Goal: Task Accomplishment & Management: Complete application form

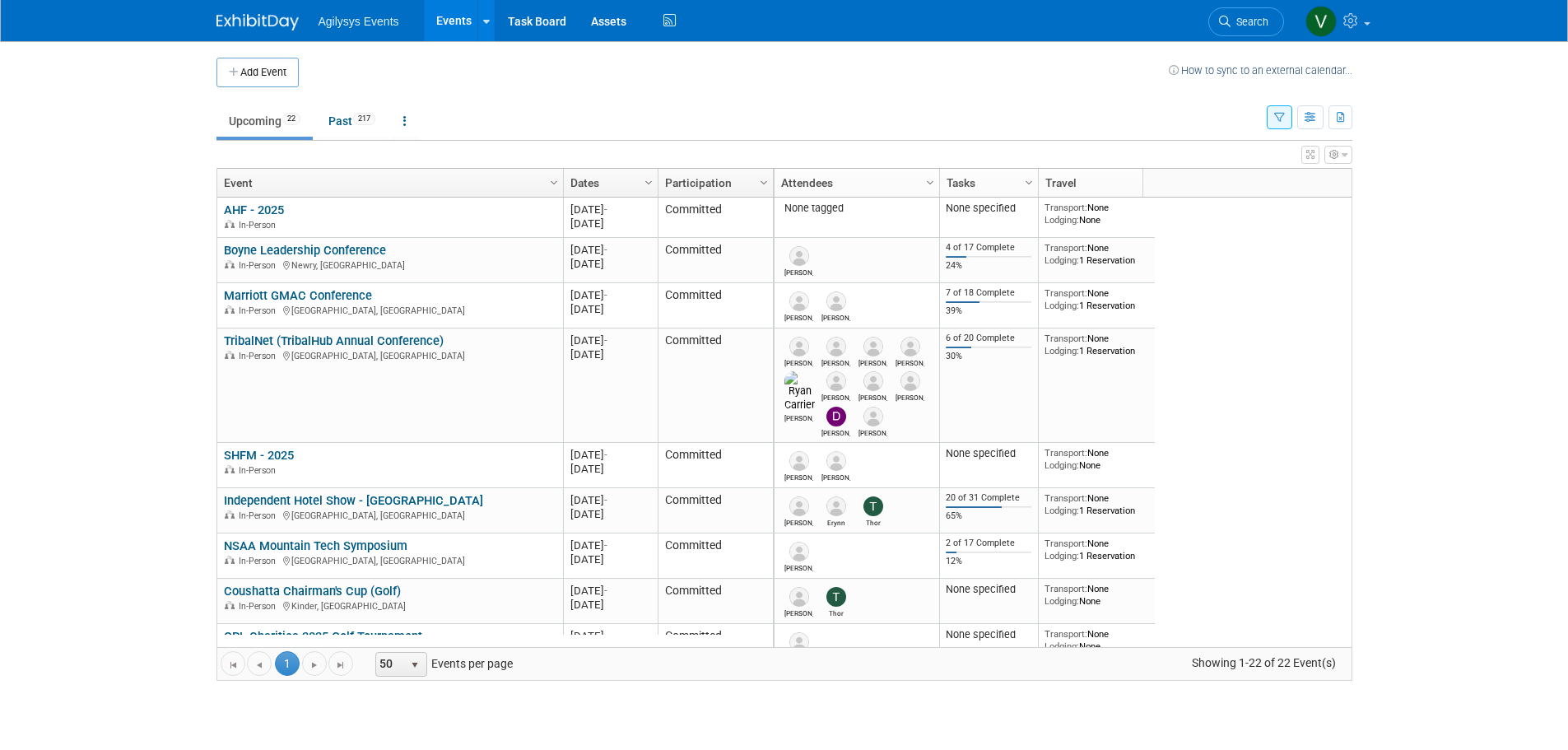
click at [1040, 118] on icon "button" at bounding box center [1279, 118] width 11 height 11
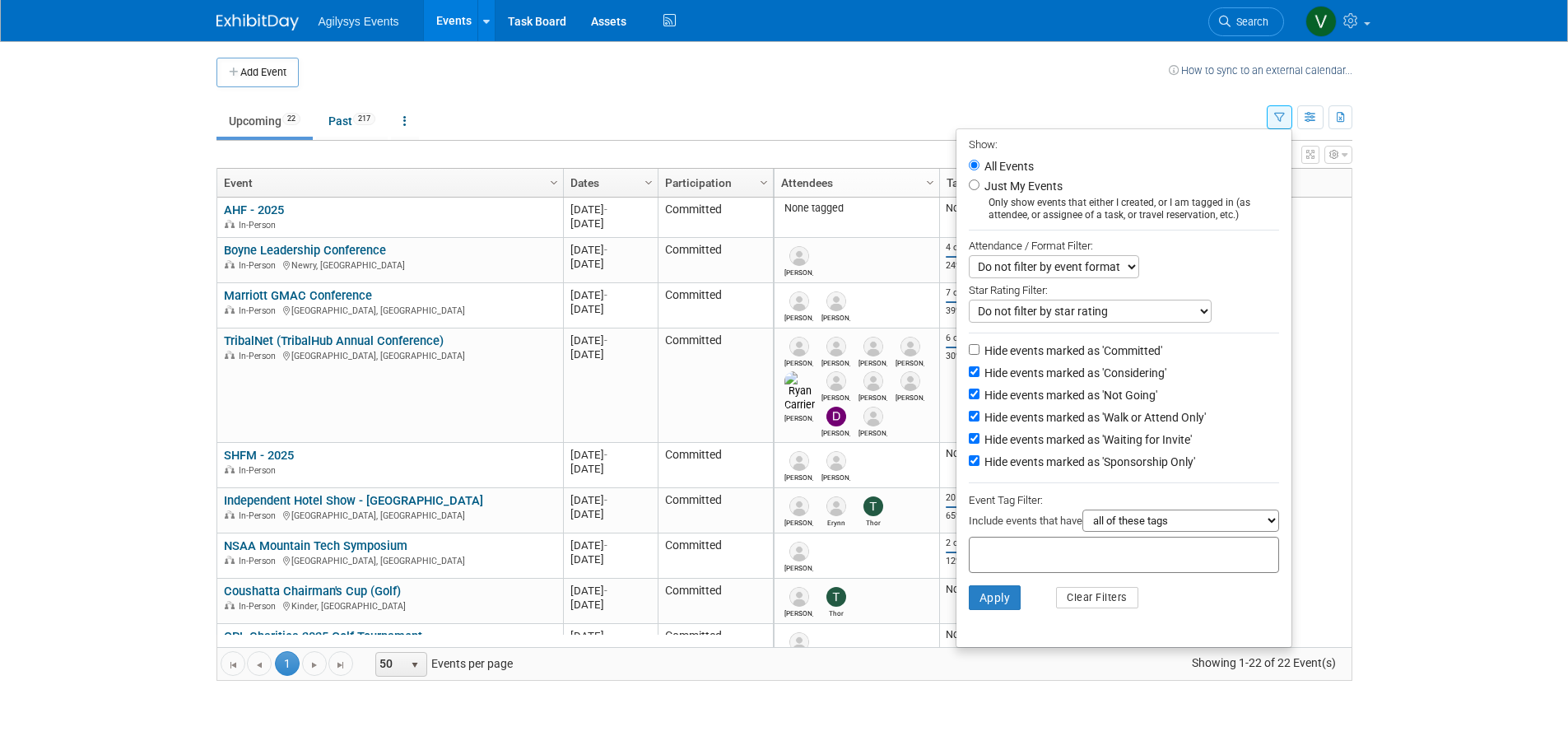
click at [1040, 121] on div "Show: All Events Just My Events Only show events that either I created, or I am…" at bounding box center [1310, 113] width 85 height 53
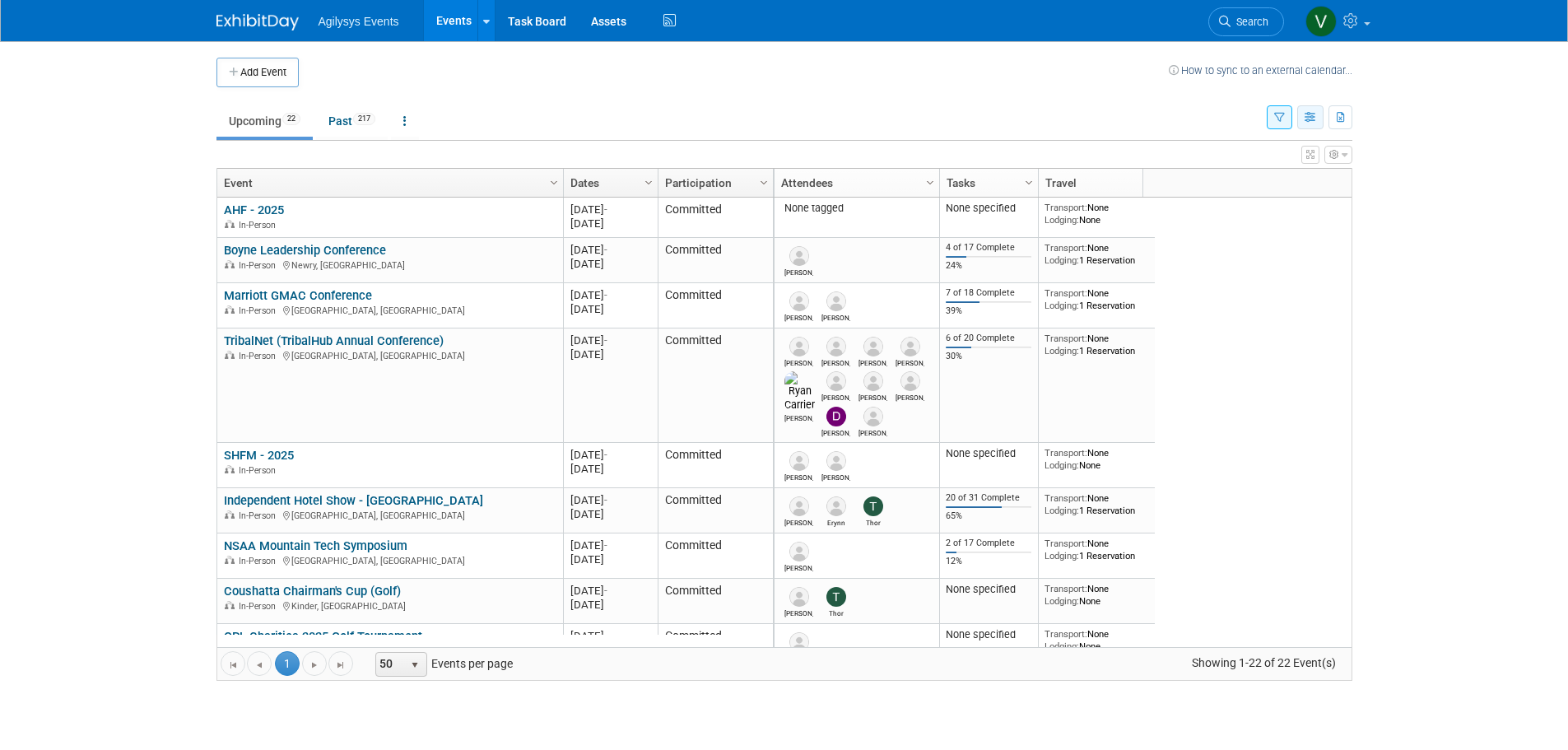
click at [1040, 122] on button "button" at bounding box center [1310, 117] width 26 height 24
click at [1040, 240] on link "Expert Grid" at bounding box center [1241, 251] width 138 height 23
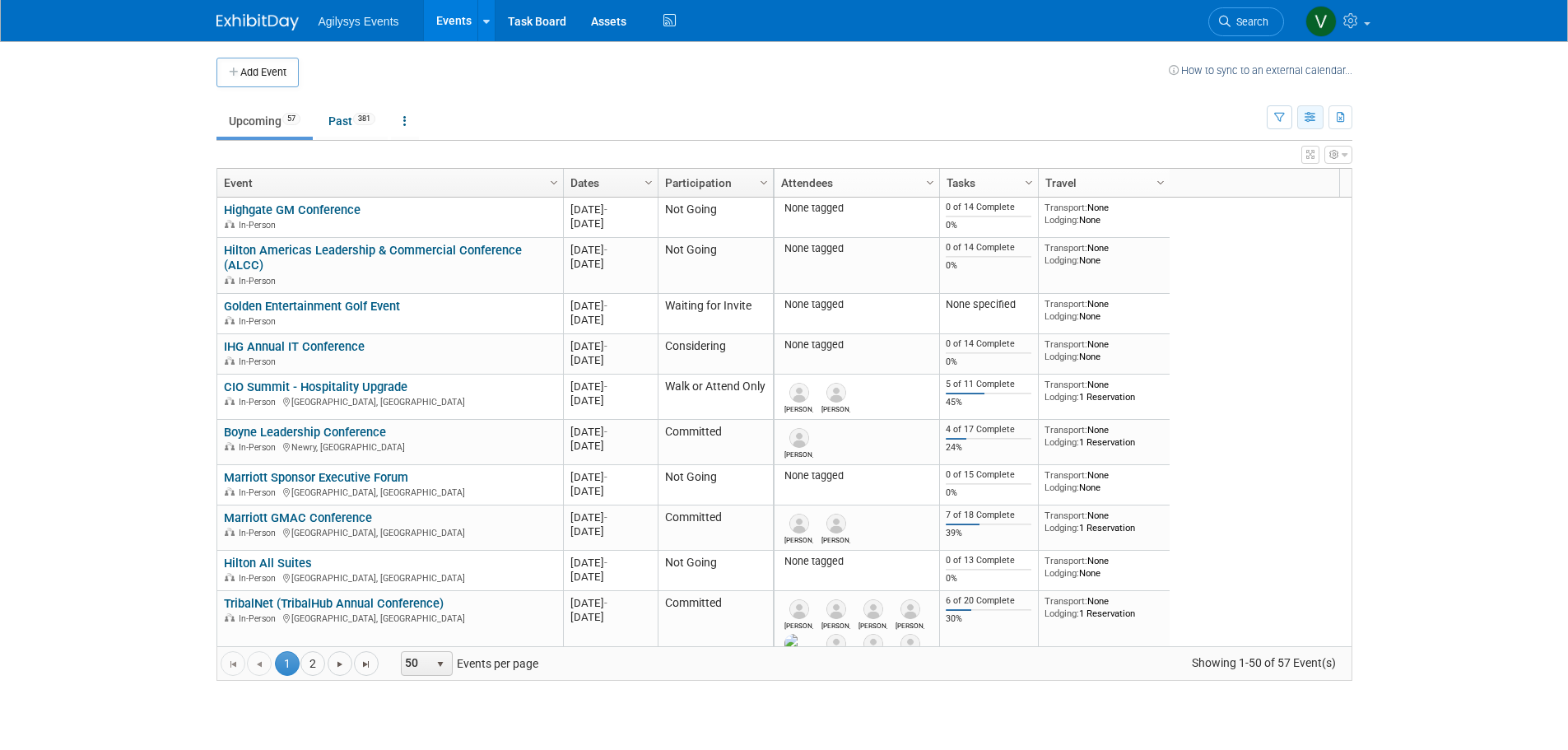
click at [1313, 117] on icon "button" at bounding box center [1311, 118] width 13 height 11
click at [1264, 170] on link "List View" at bounding box center [1241, 174] width 138 height 23
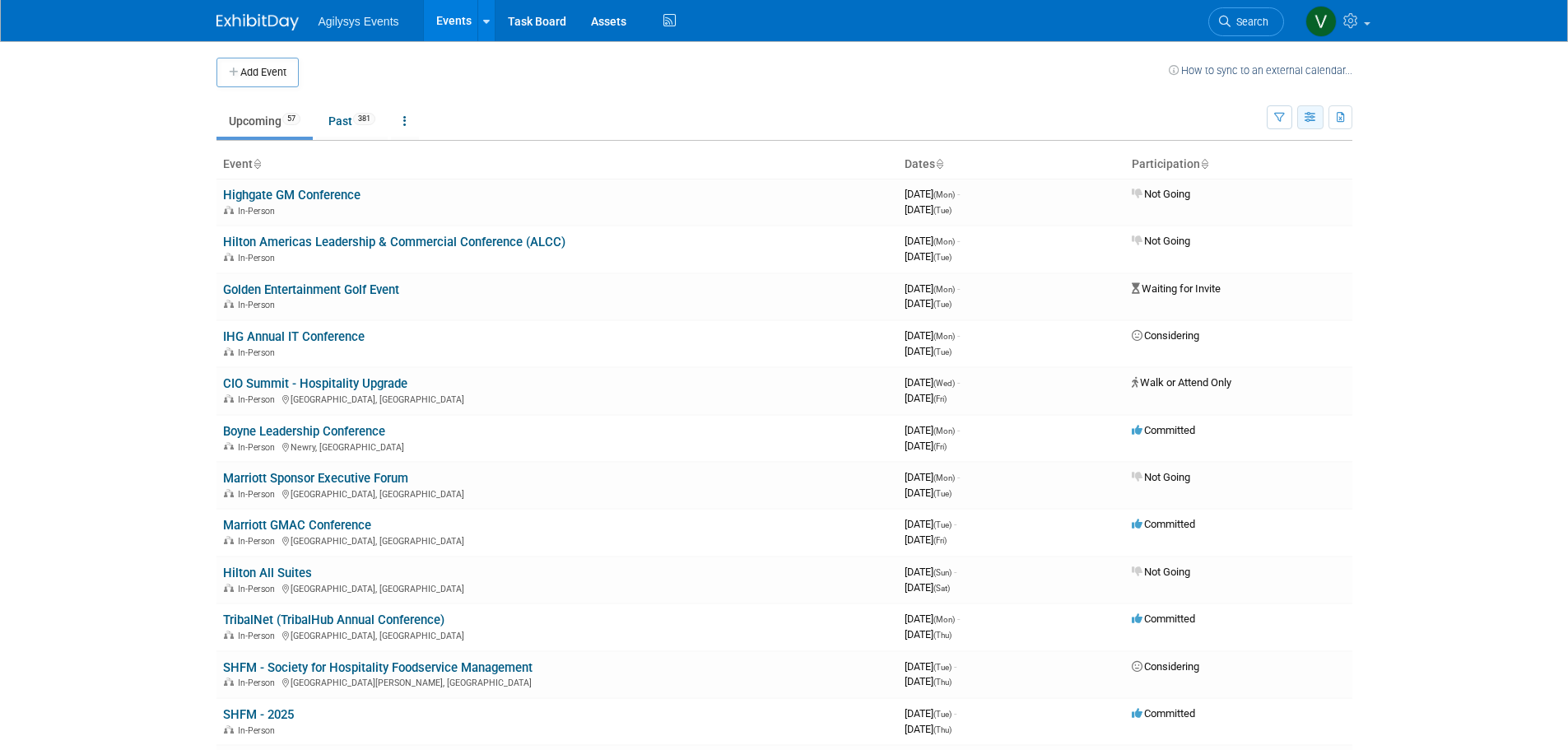
click at [1307, 118] on icon "button" at bounding box center [1311, 118] width 13 height 11
click at [1241, 255] on link "Expert Grid" at bounding box center [1241, 251] width 138 height 23
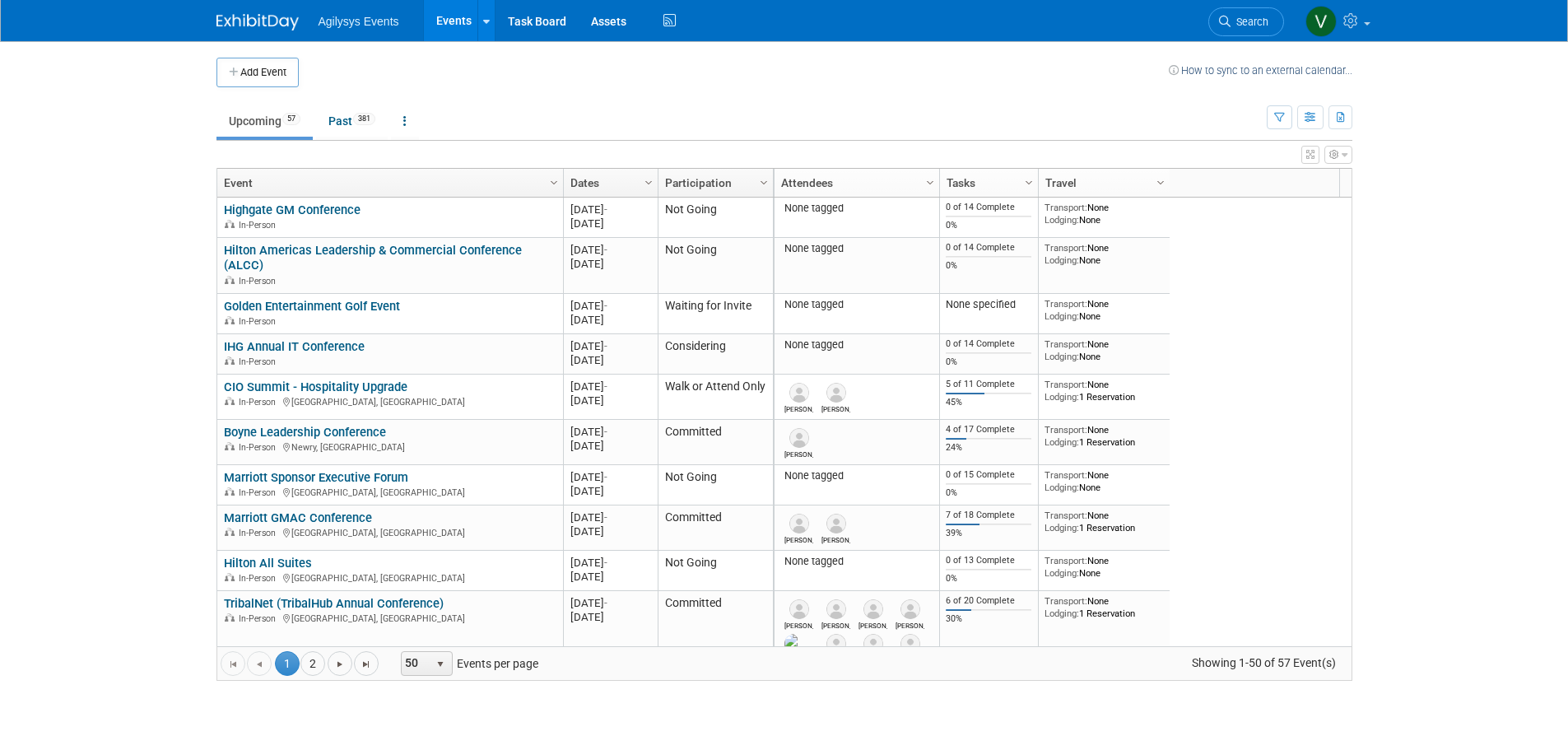
click at [1311, 157] on icon "button" at bounding box center [1311, 155] width 9 height 10
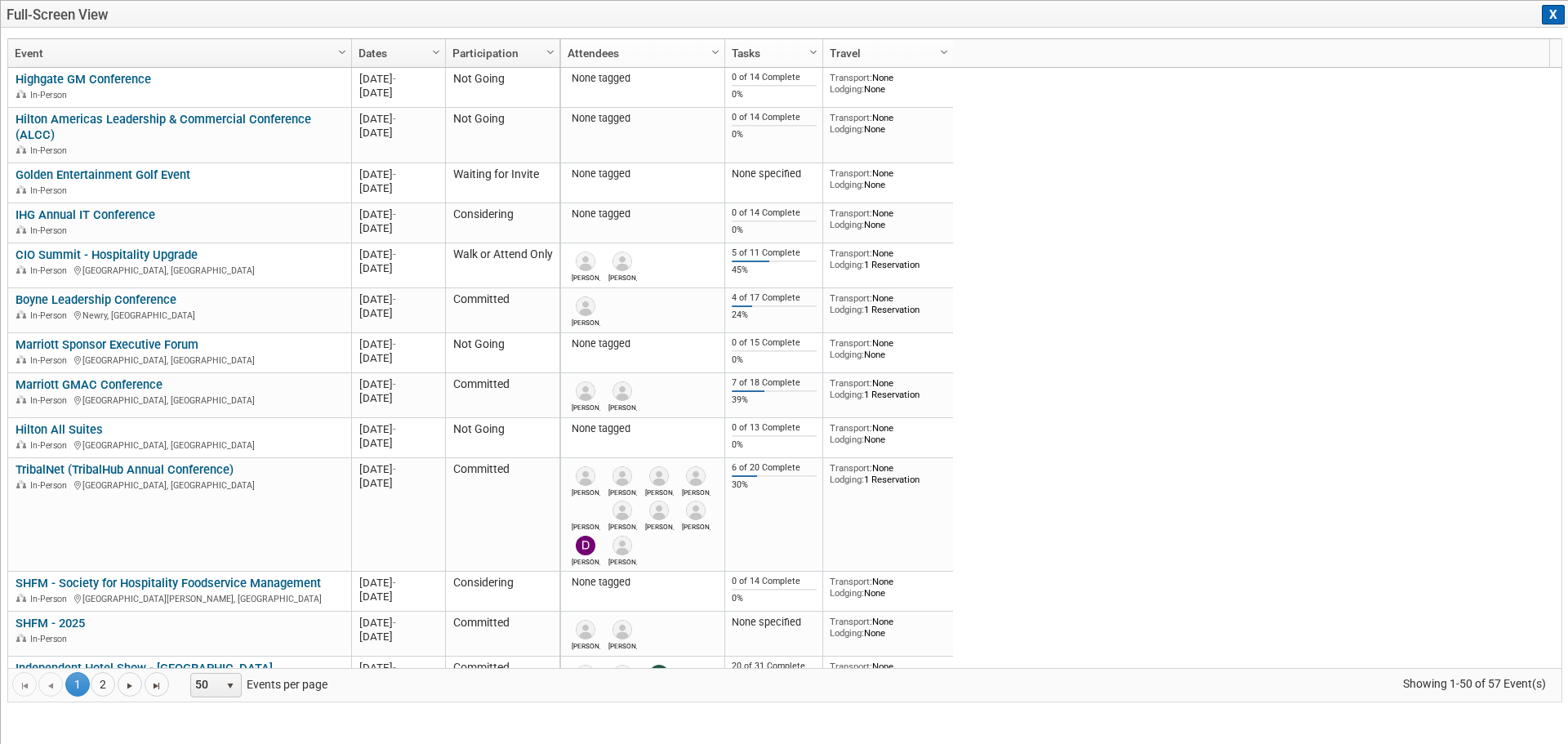
click at [1555, 20] on button "X" at bounding box center [1554, 14] width 23 height 19
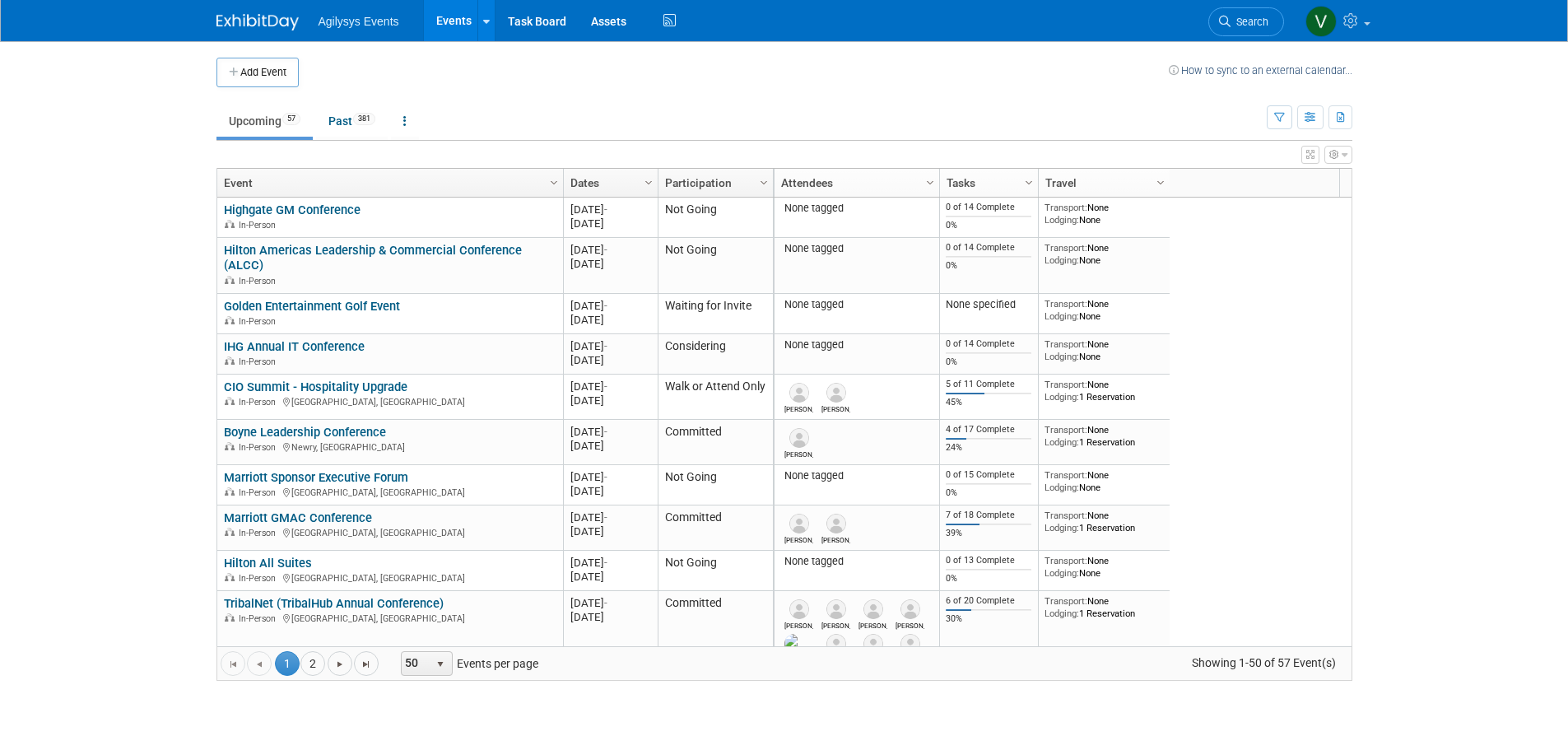
click at [1340, 154] on button "button" at bounding box center [1338, 155] width 28 height 18
click at [1208, 215] on link "Advanced Options" at bounding box center [1232, 209] width 213 height 25
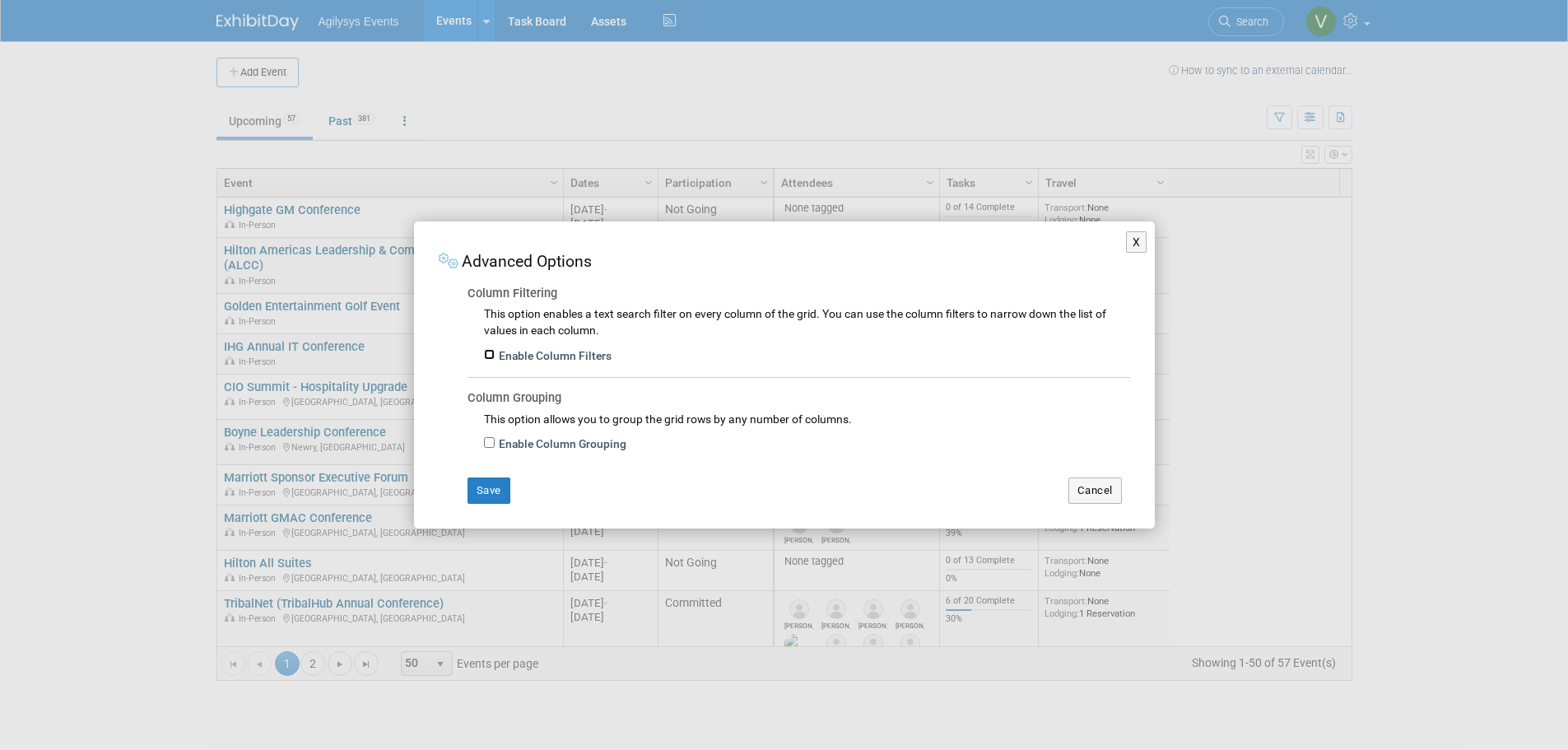
click at [487, 356] on input "Enable Column Filters" at bounding box center [489, 354] width 11 height 11
checkbox input "true"
click at [487, 442] on input "Enable Column Grouping" at bounding box center [489, 442] width 11 height 11
click at [487, 436] on div "Enable Column Grouping" at bounding box center [807, 441] width 647 height 30
click at [487, 439] on input "Enable Column Grouping" at bounding box center [489, 442] width 11 height 11
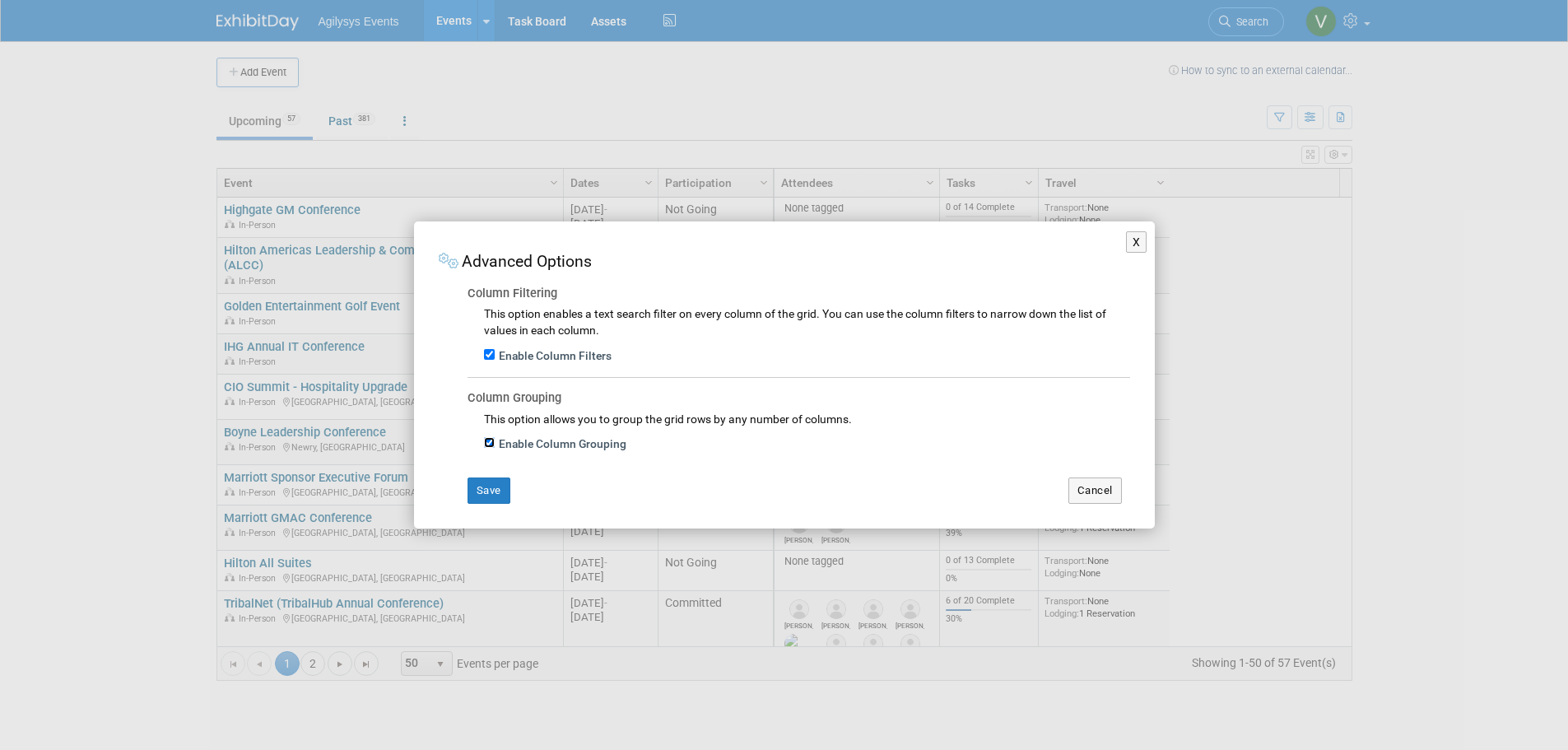
checkbox input "false"
click at [488, 353] on input "Enable Column Filters" at bounding box center [489, 354] width 11 height 11
checkbox input "false"
click at [1114, 489] on button "Cancel" at bounding box center [1095, 490] width 53 height 26
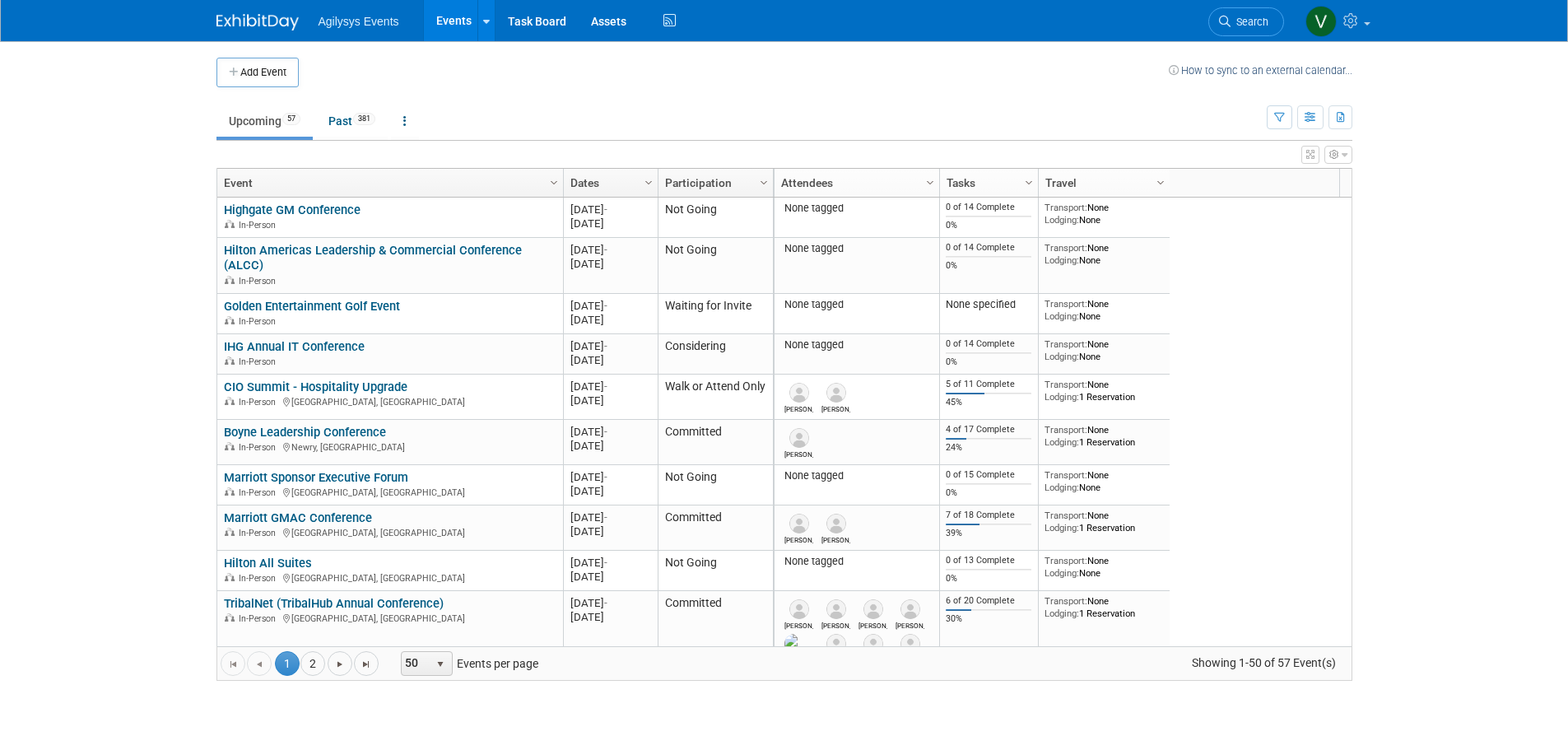
click at [1335, 158] on icon "button" at bounding box center [1334, 155] width 10 height 10
click at [1378, 158] on body "Agilysys Events Events Add Event Bulk Upload Events Shareable Event Boards Rece…" at bounding box center [784, 375] width 1568 height 750
click at [1309, 118] on icon "button" at bounding box center [1311, 118] width 13 height 11
click at [1217, 196] on link "Detail View" at bounding box center [1241, 200] width 138 height 23
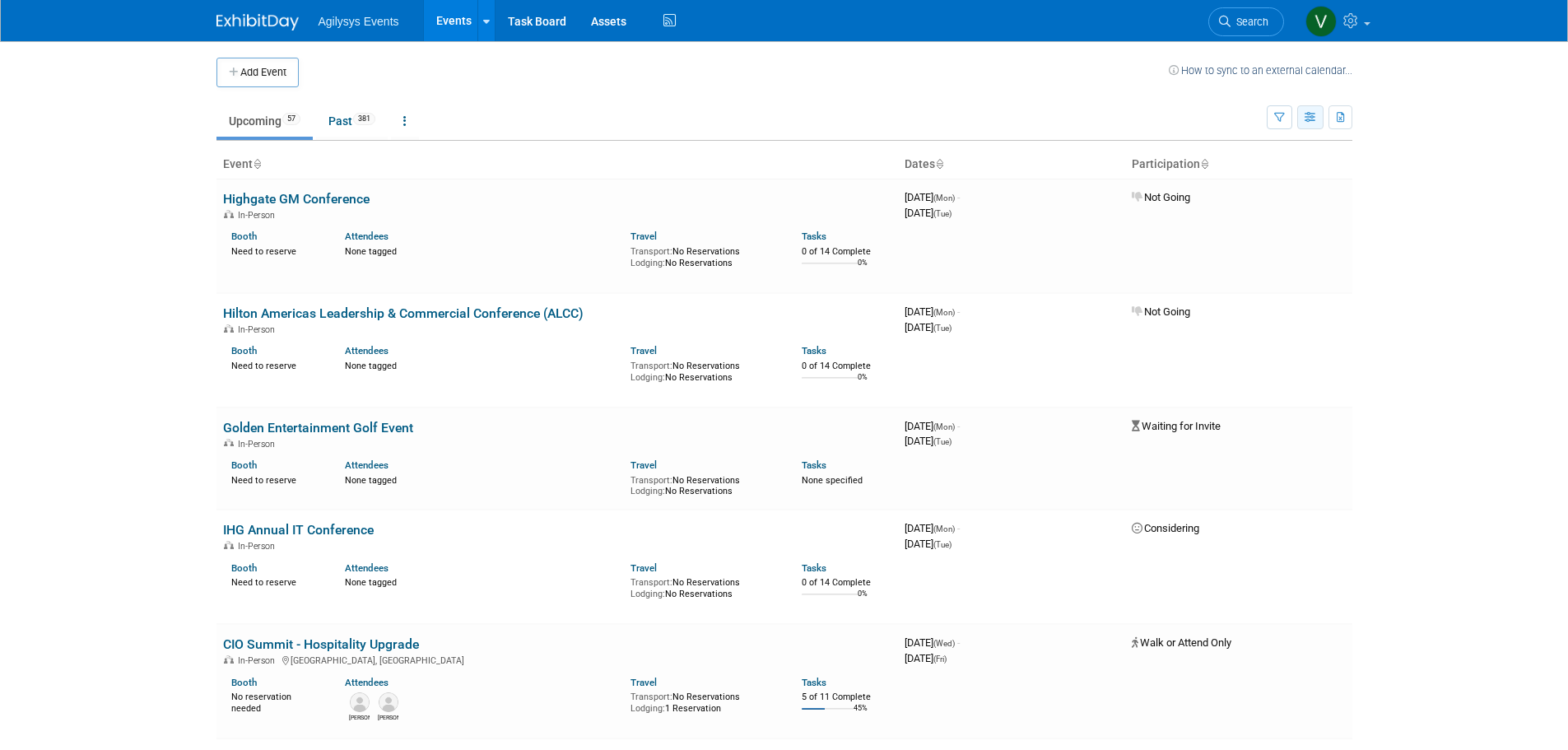
click at [1306, 117] on icon "button" at bounding box center [1311, 118] width 13 height 11
click at [1239, 226] on link "Calendar View" at bounding box center [1241, 225] width 138 height 23
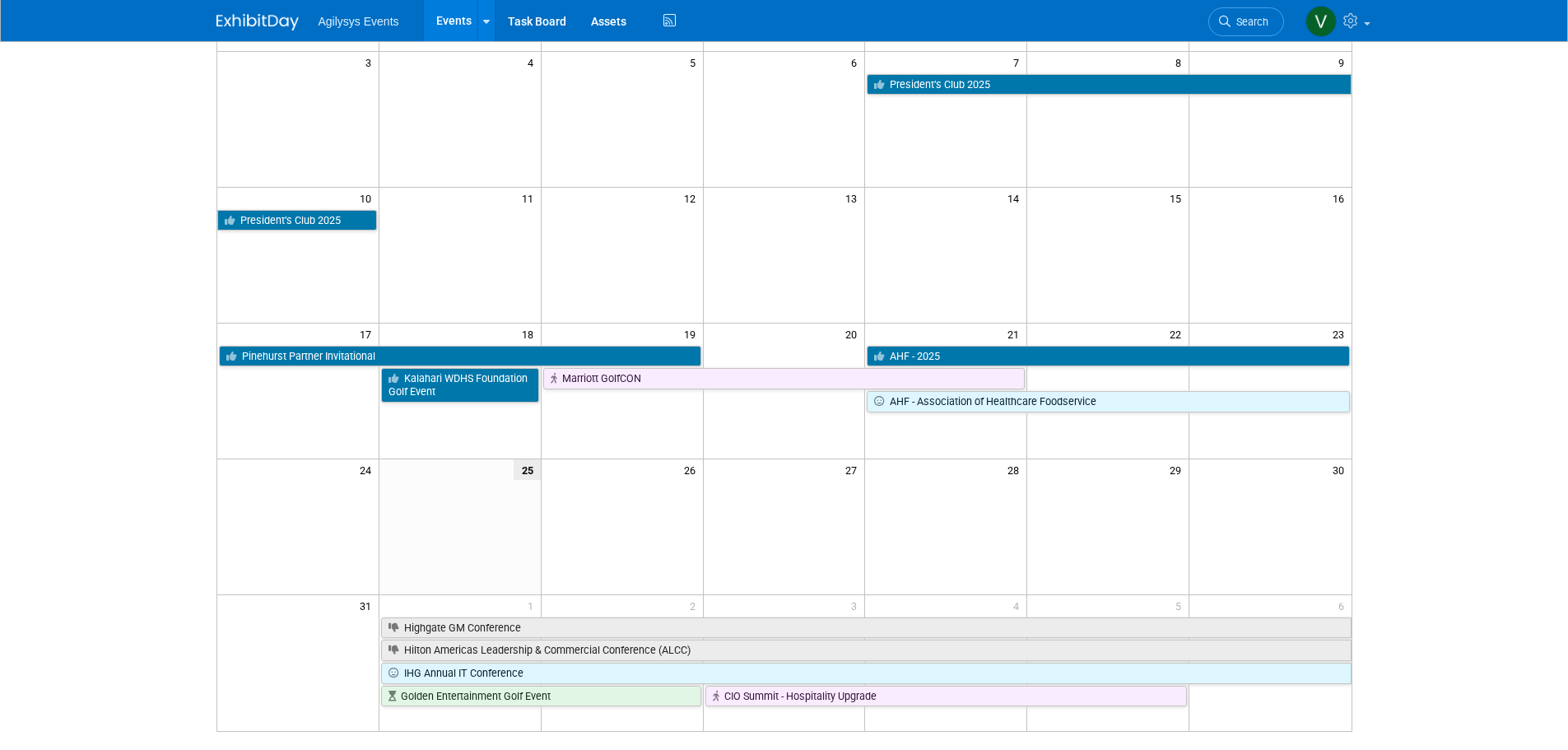
scroll to position [263, 0]
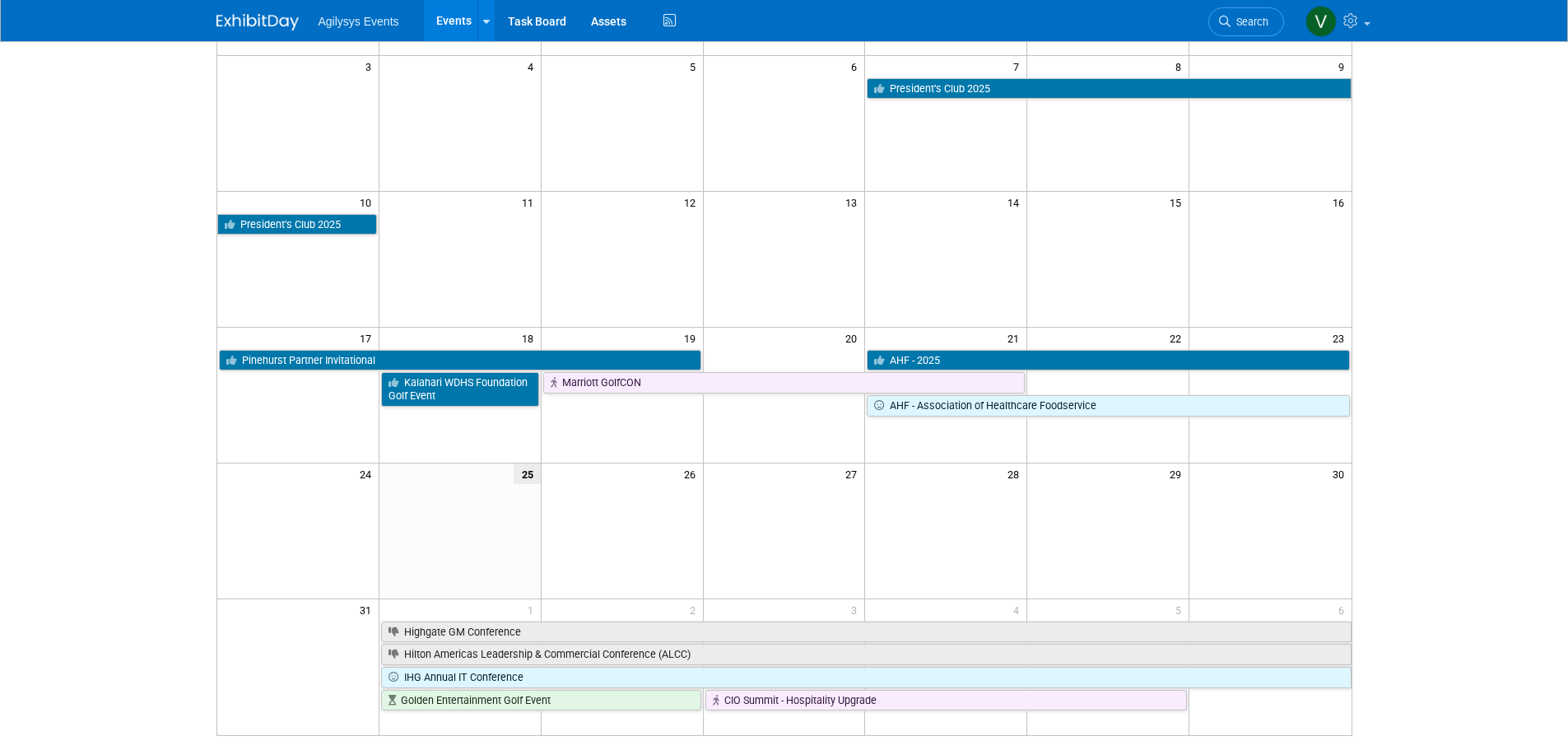
click at [508, 745] on div "Add Event How to sync to an external calendar... New Event Duplicate Event Warn…" at bounding box center [784, 273] width 1161 height 991
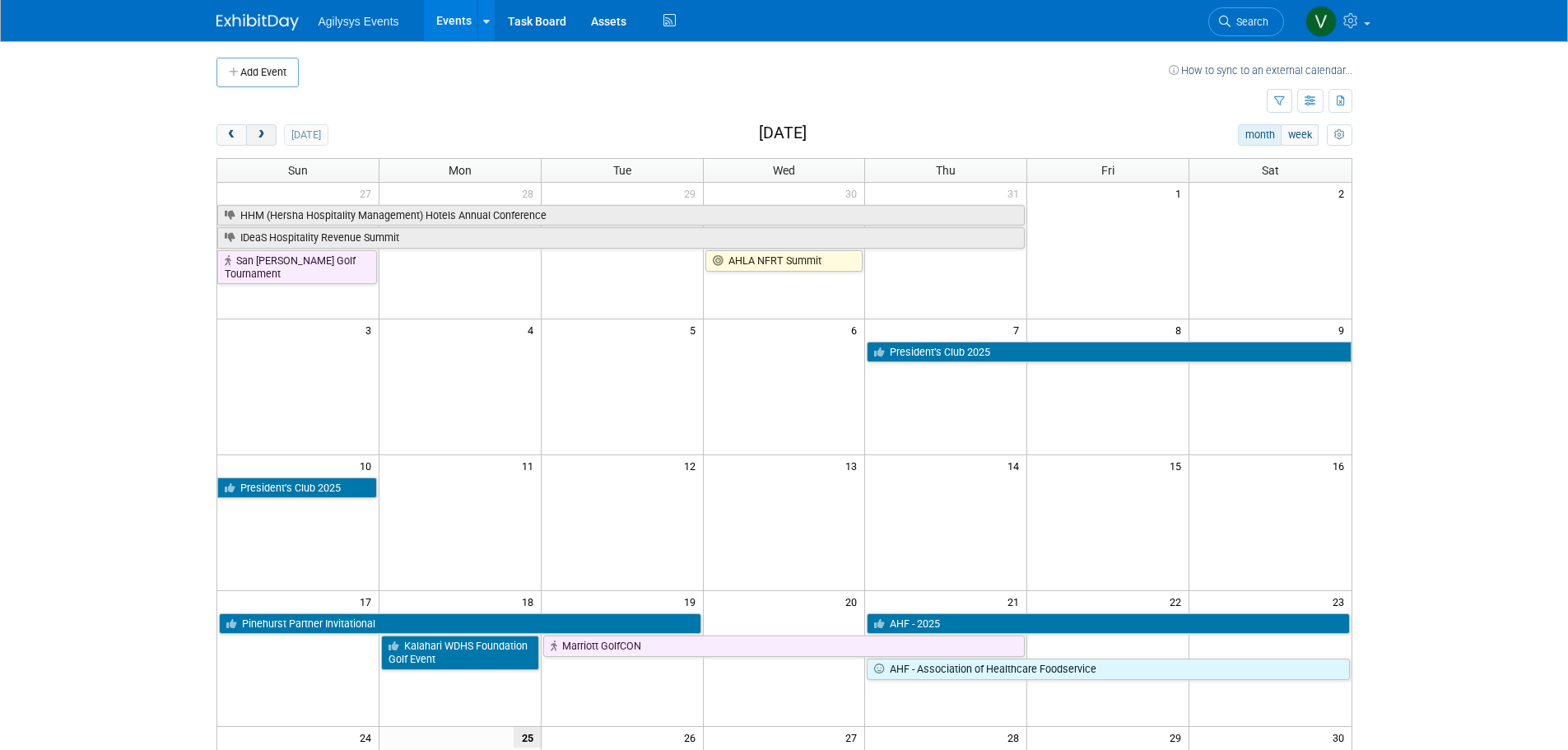
click at [274, 141] on button "next" at bounding box center [260, 135] width 30 height 21
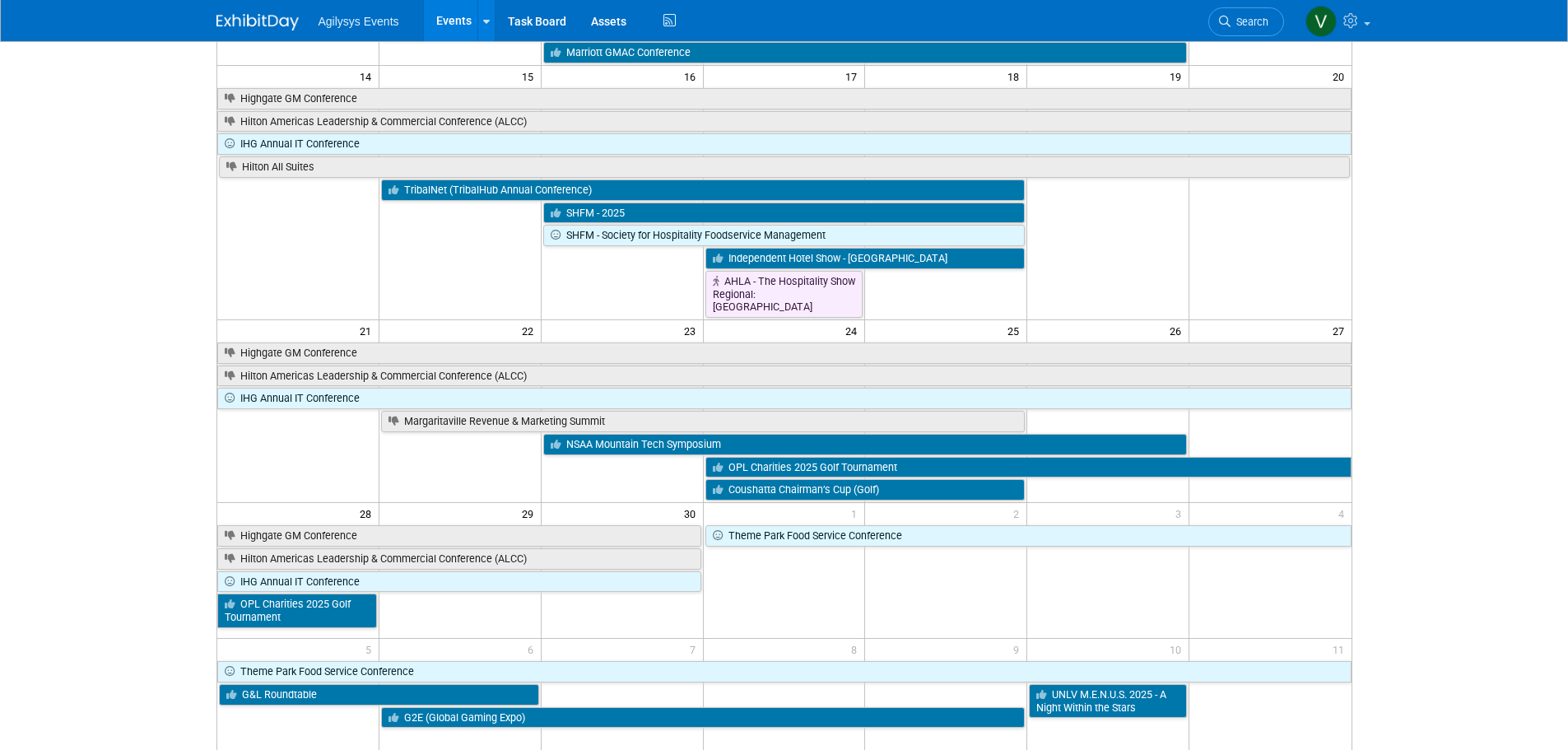
scroll to position [411, 0]
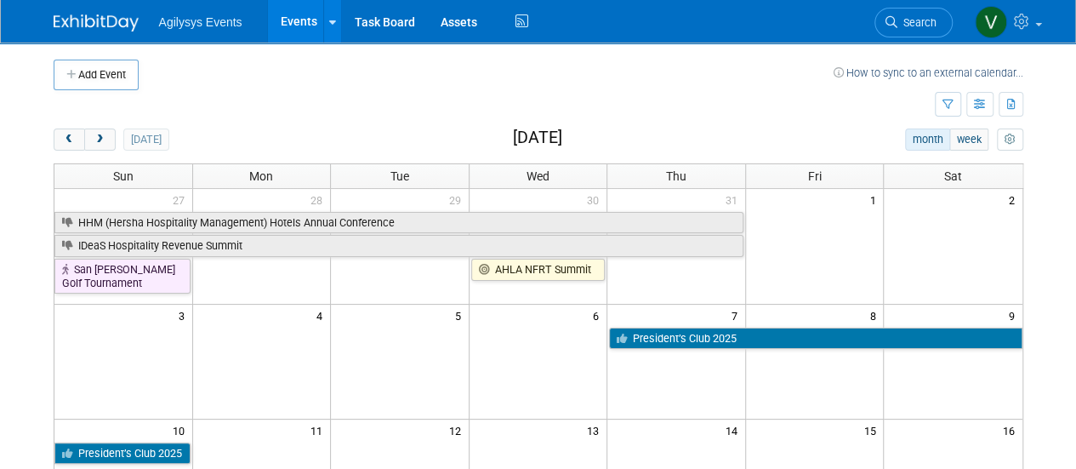
click at [102, 73] on button "Add Event" at bounding box center [96, 75] width 85 height 31
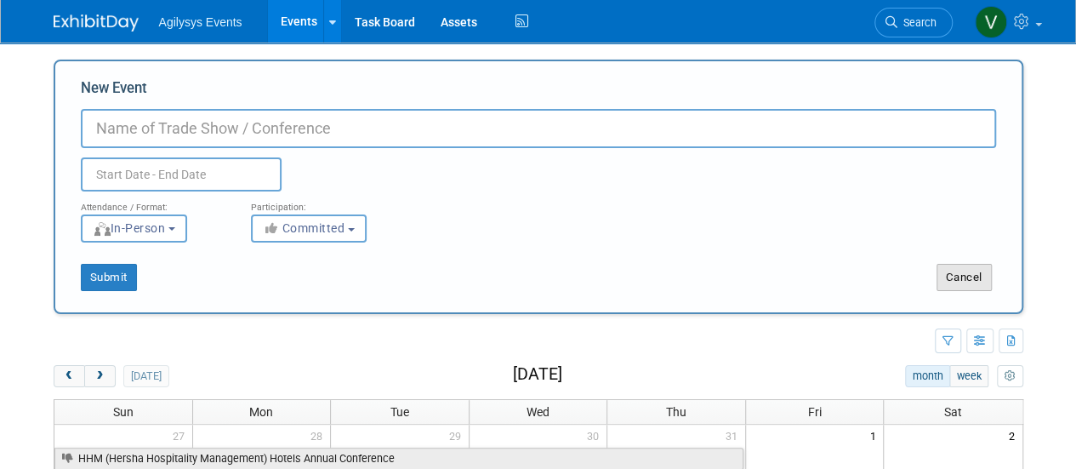
click at [976, 276] on button "Cancel" at bounding box center [963, 277] width 55 height 27
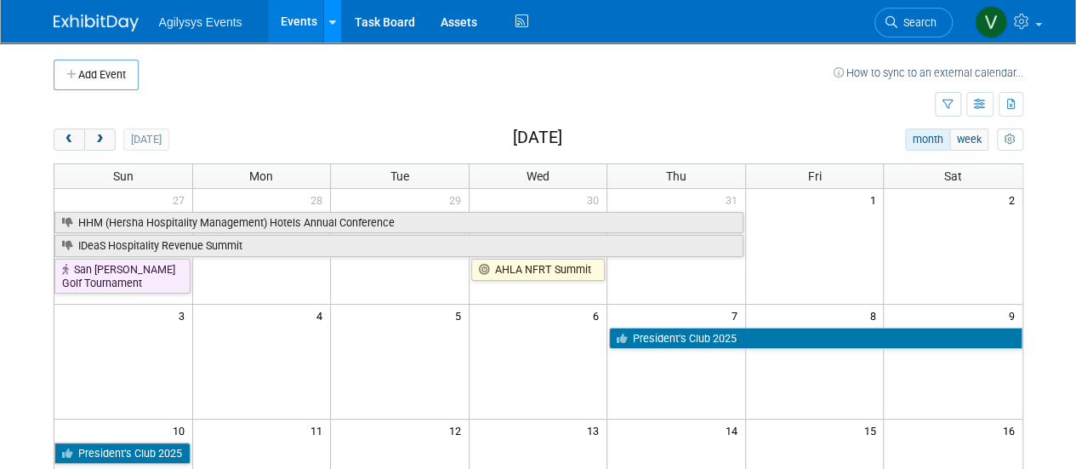
click at [332, 26] on div at bounding box center [332, 21] width 7 height 17
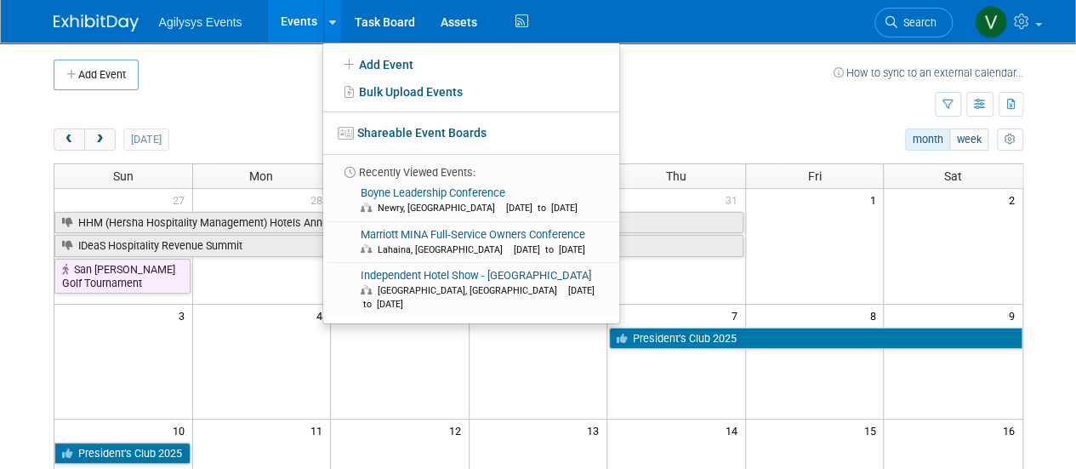
drag, startPoint x: 1066, startPoint y: 65, endPoint x: 1032, endPoint y: 21, distance: 55.3
click at [1066, 64] on body "Agilysys Events Events Add Event Bulk Upload Events Shareable Event Boards Rece…" at bounding box center [538, 234] width 1076 height 469
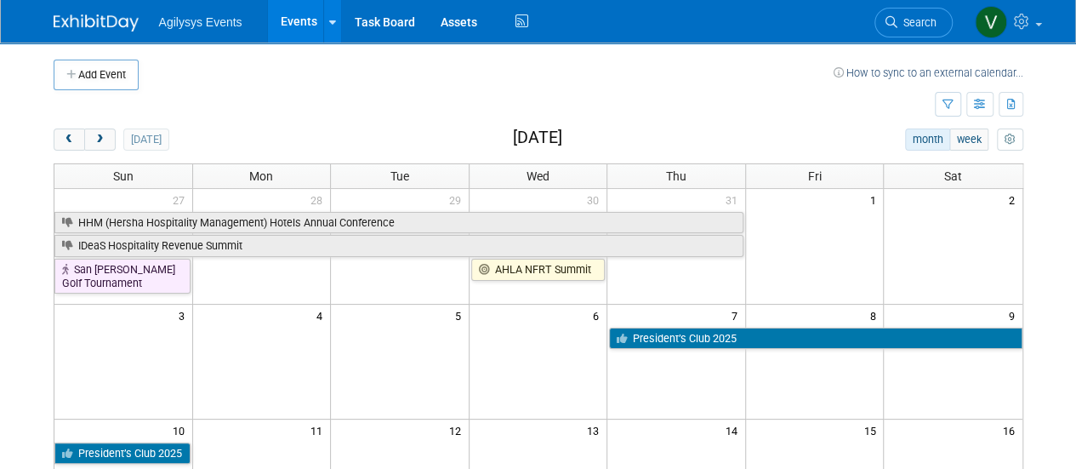
click at [70, 20] on img at bounding box center [96, 22] width 85 height 17
click at [75, 78] on icon "button" at bounding box center [72, 75] width 12 height 11
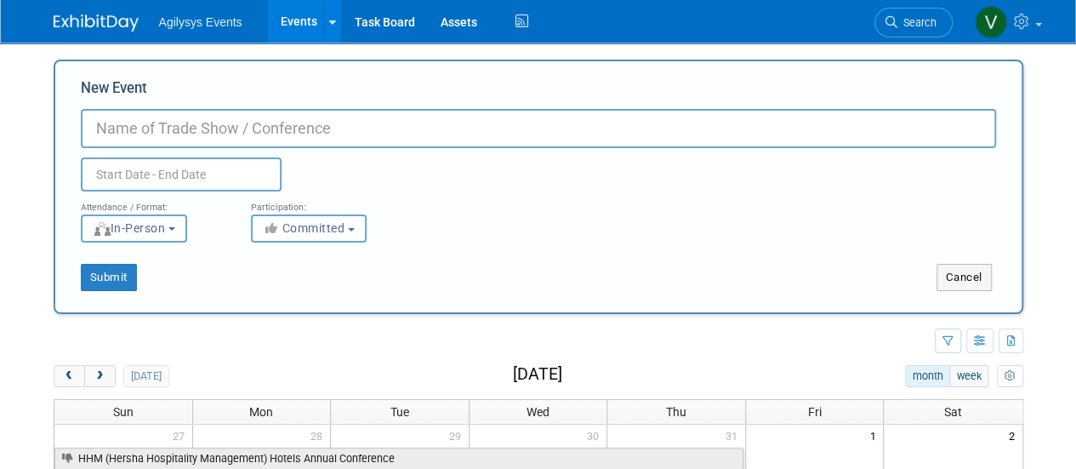
click at [168, 114] on input "New Event" at bounding box center [538, 128] width 915 height 39
click at [184, 132] on input "New Event" at bounding box center [538, 128] width 915 height 39
click at [1072, 105] on body "Agilysys Events Events Add Event Bulk Upload Events Shareable Event Boards Rece…" at bounding box center [538, 234] width 1076 height 469
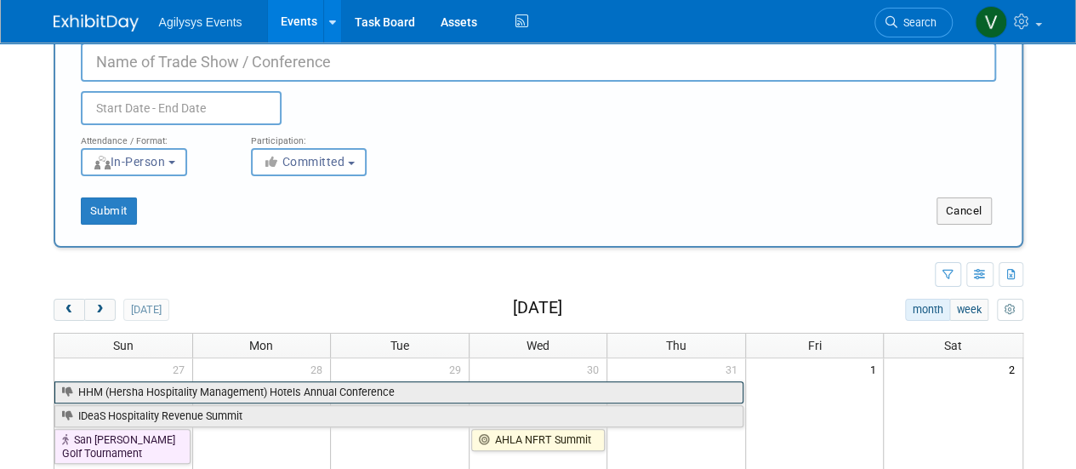
scroll to position [170, 0]
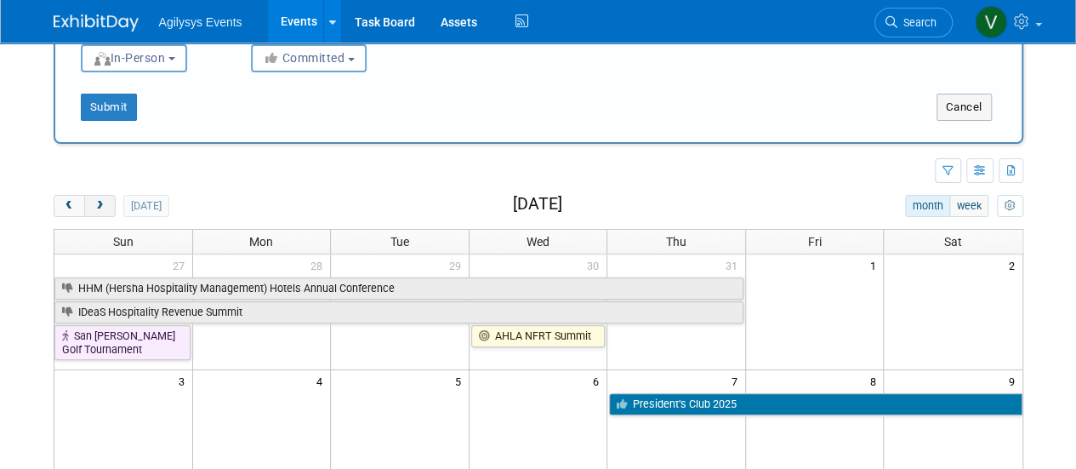
click at [100, 208] on span "next" at bounding box center [100, 206] width 13 height 11
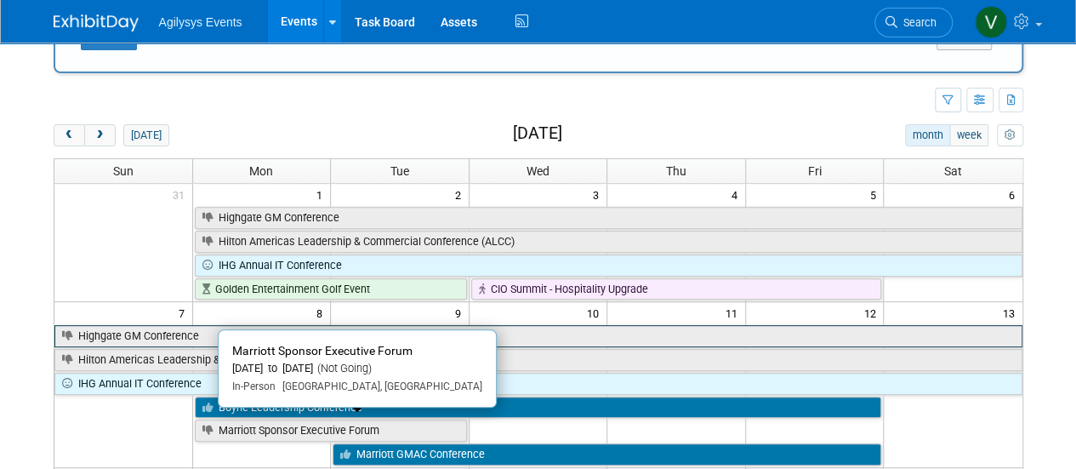
scroll to position [340, 0]
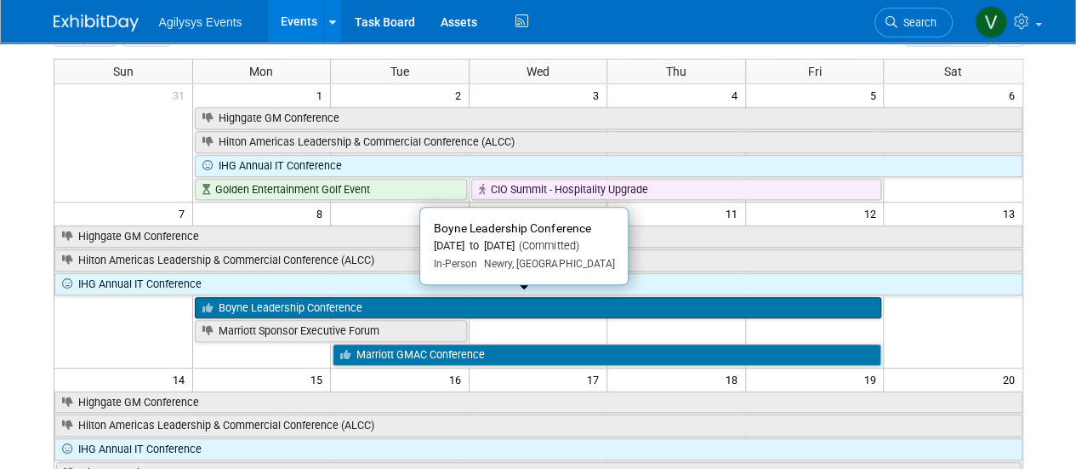
click at [291, 299] on link "Boyne Leadership Conference" at bounding box center [538, 308] width 687 height 22
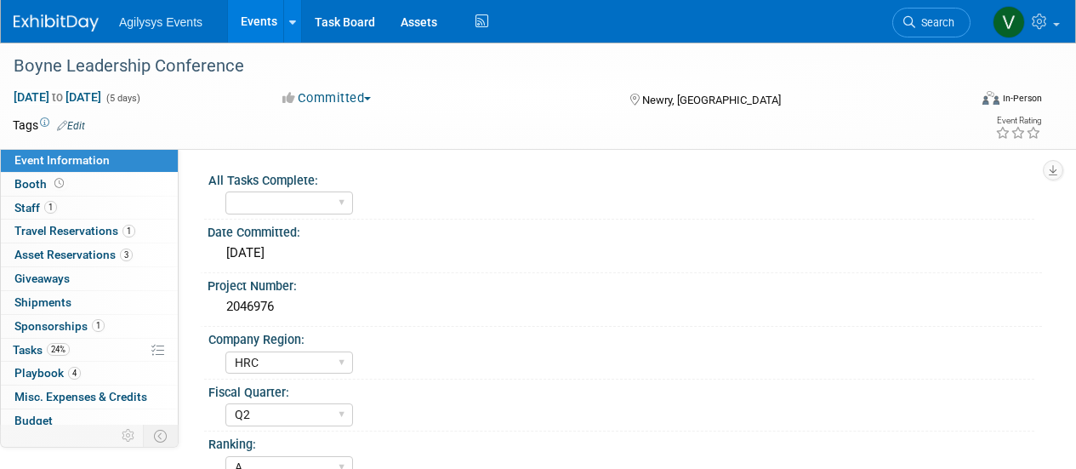
select select "HRC"
select select "Q2"
select select "A"
select select "Yes"
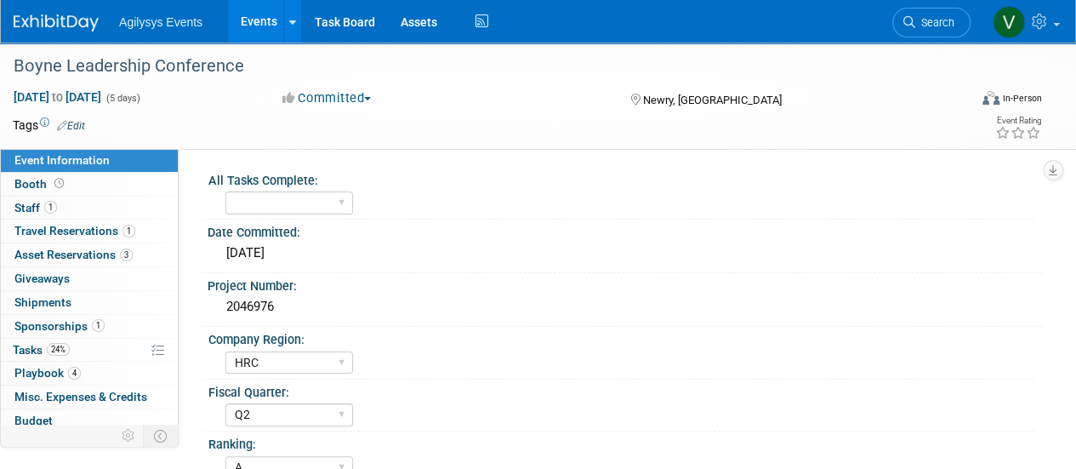
click at [62, 124] on icon at bounding box center [62, 125] width 10 height 11
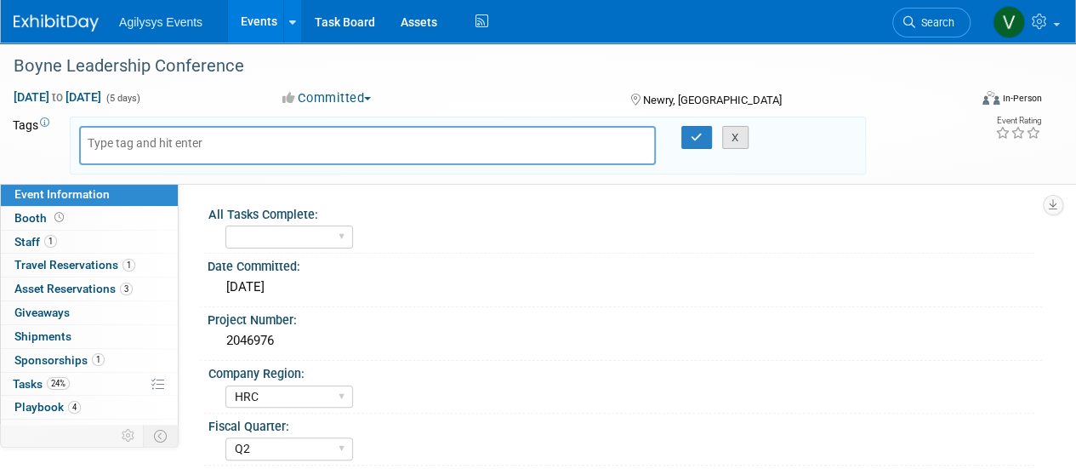
click at [730, 134] on button "X" at bounding box center [735, 138] width 26 height 24
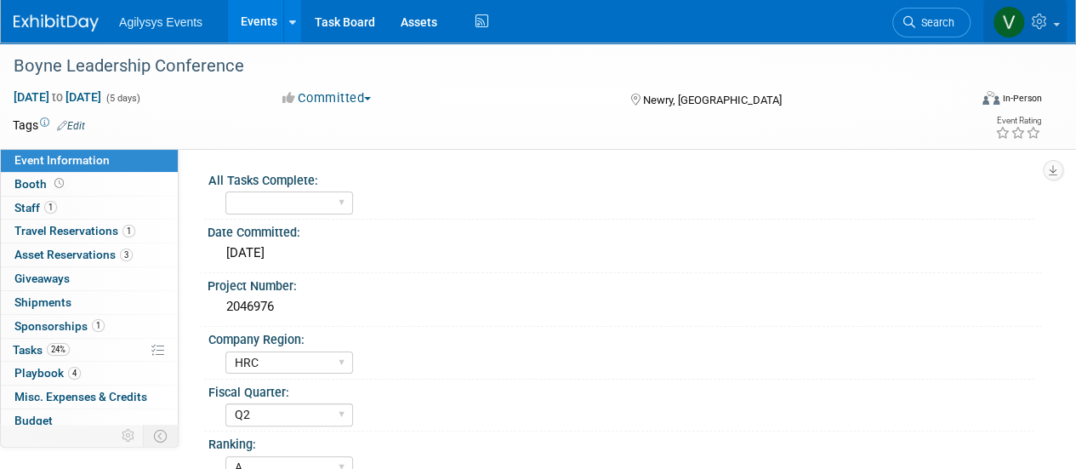
click at [1056, 23] on span at bounding box center [1056, 24] width 7 height 3
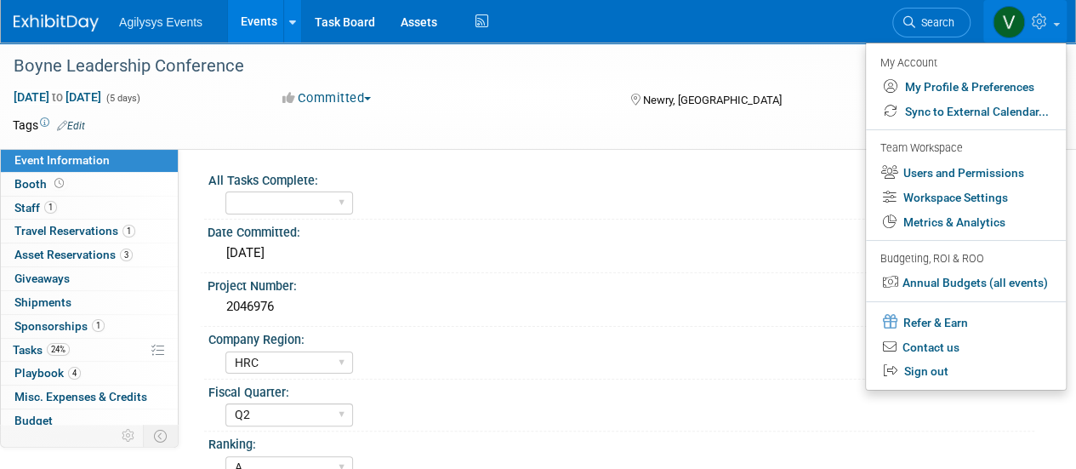
click at [696, 350] on div "FSM GAM HRC APAC EMEA MENA AGY" at bounding box center [629, 360] width 809 height 27
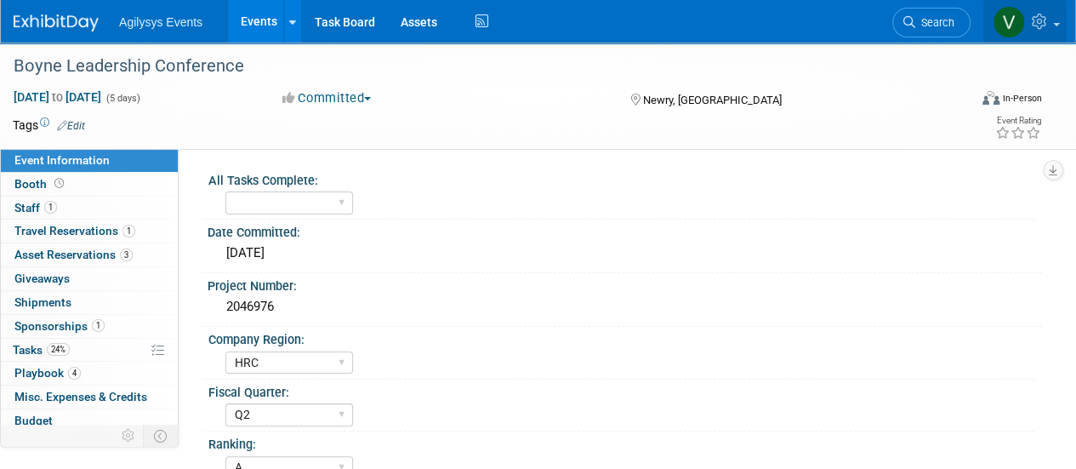
click at [1046, 21] on icon at bounding box center [1042, 21] width 20 height 15
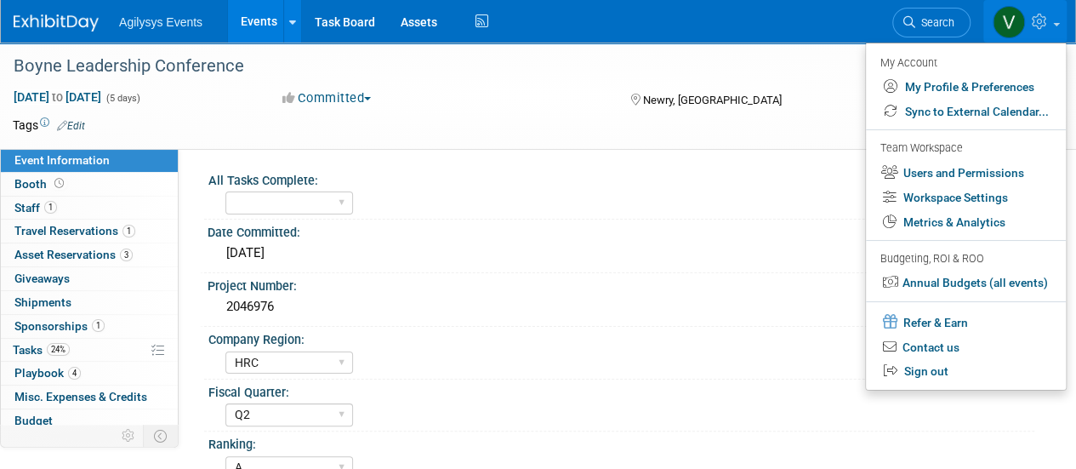
click at [77, 19] on img at bounding box center [56, 22] width 85 height 17
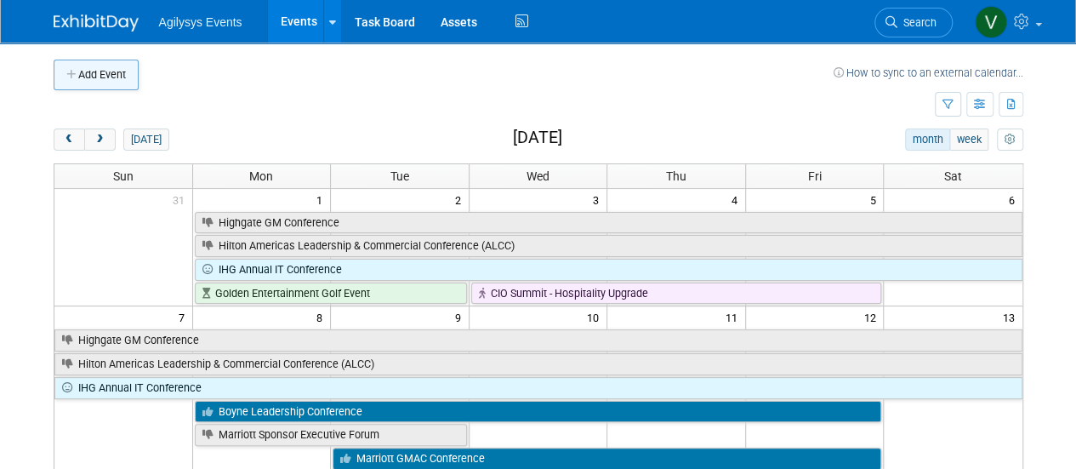
click at [68, 71] on icon "button" at bounding box center [72, 75] width 12 height 11
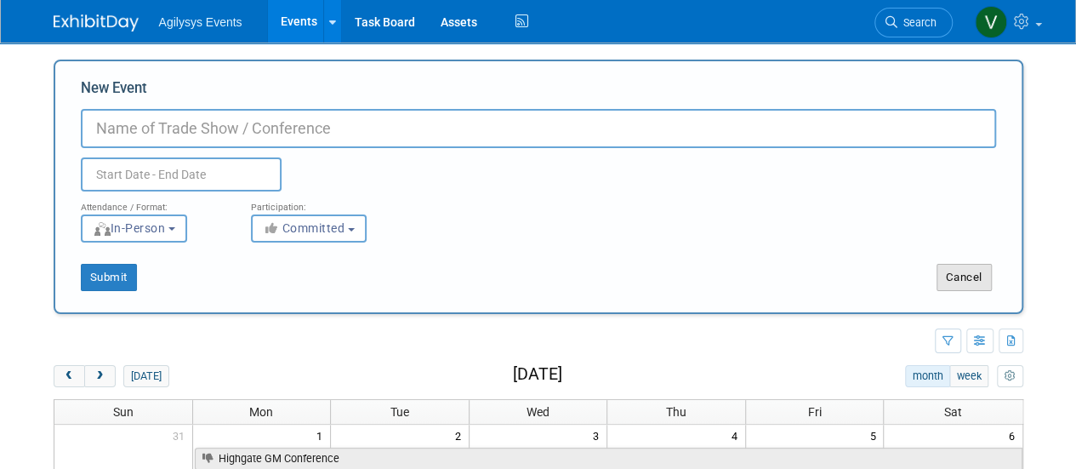
click at [958, 265] on button "Cancel" at bounding box center [963, 277] width 55 height 27
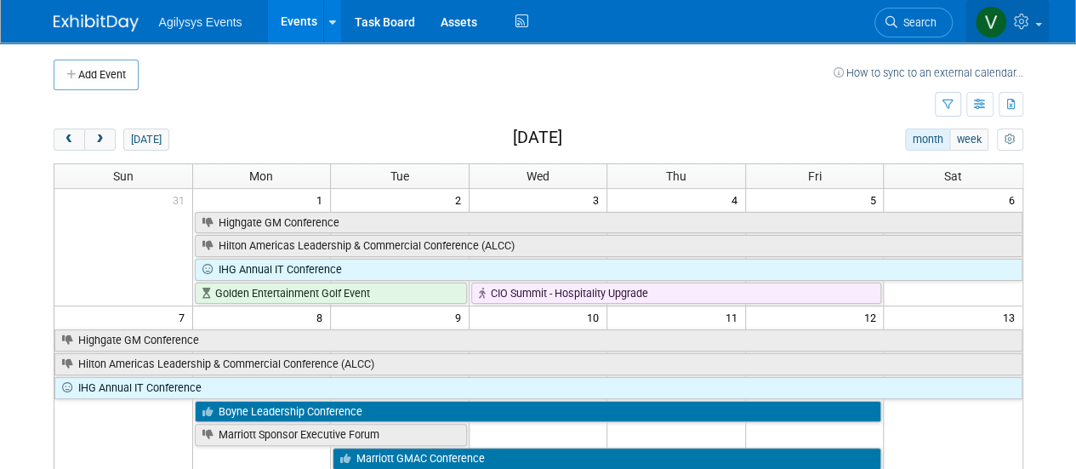
click at [1035, 25] on span at bounding box center [1038, 24] width 7 height 3
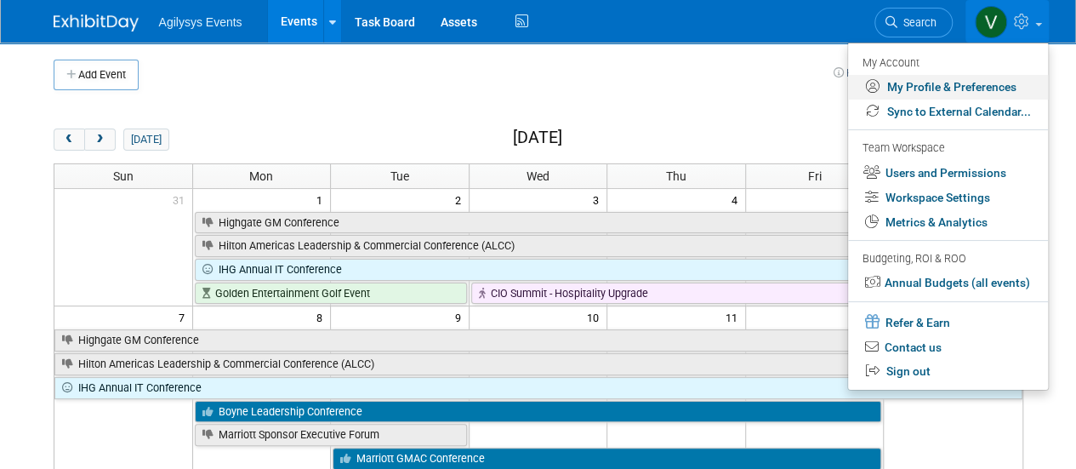
click at [971, 91] on link "My Profile & Preferences" at bounding box center [948, 87] width 200 height 25
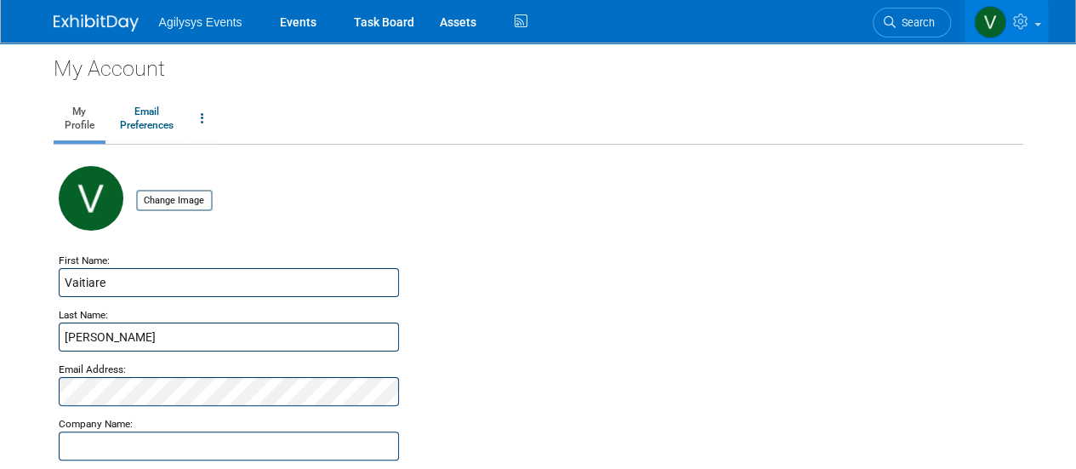
click at [1049, 31] on div "Agilysys Events Events Task Board Assets" at bounding box center [538, 21] width 1076 height 43
click at [1043, 31] on link at bounding box center [1005, 21] width 83 height 43
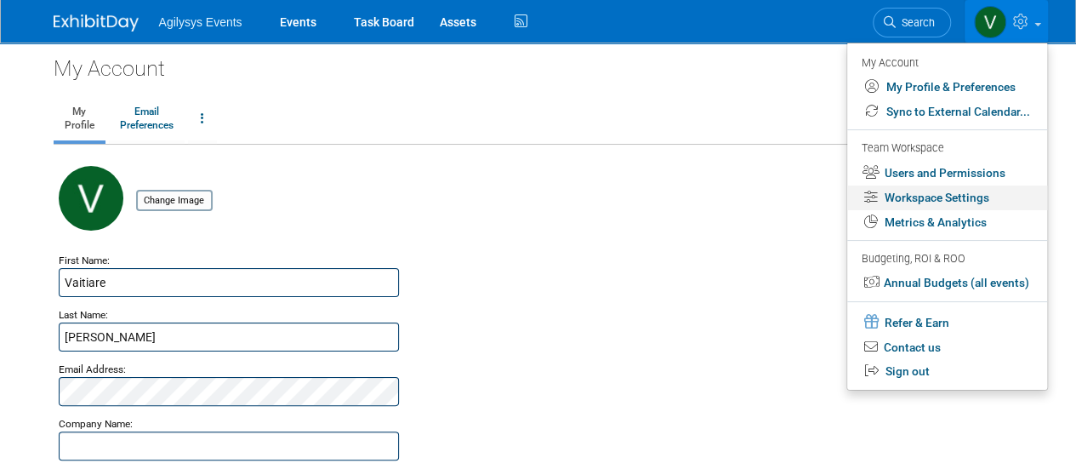
click at [963, 202] on link "Workspace Settings" at bounding box center [947, 197] width 200 height 25
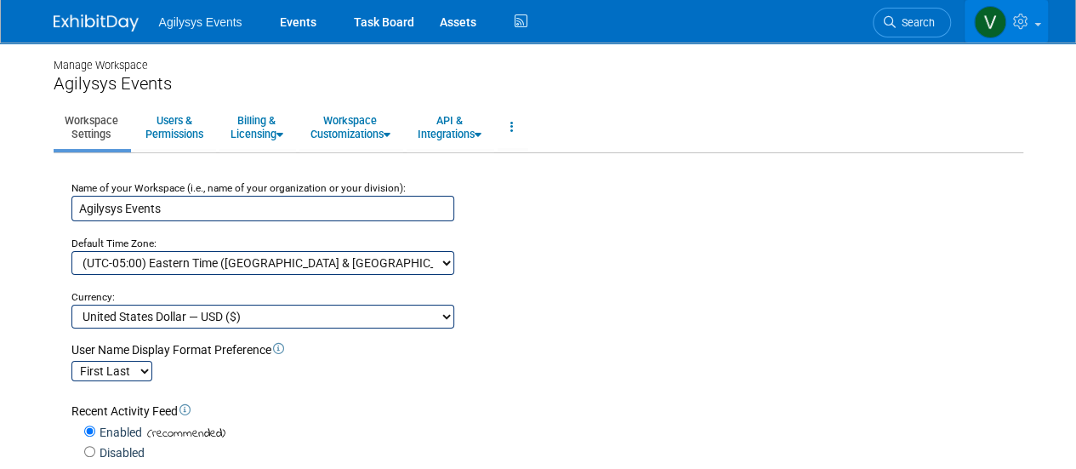
click at [1036, 18] on link at bounding box center [1005, 21] width 83 height 43
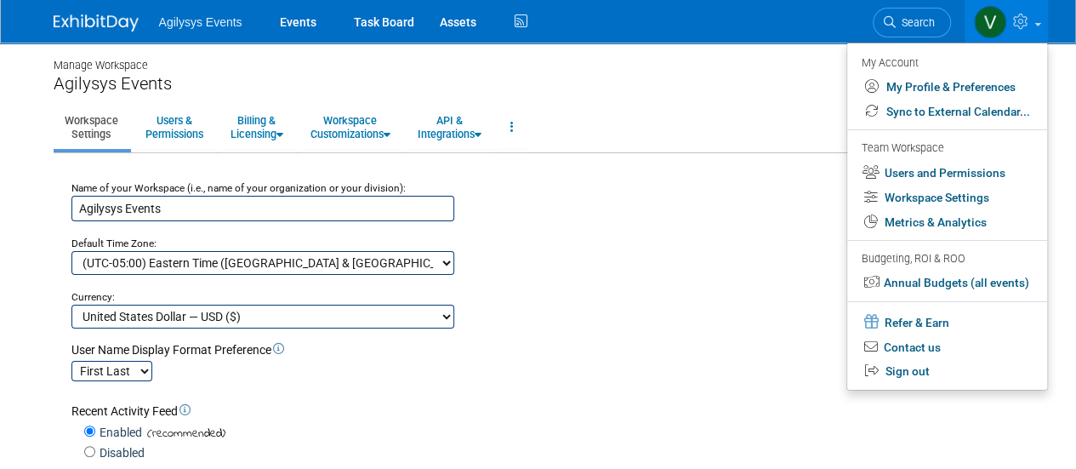
drag, startPoint x: 717, startPoint y: 261, endPoint x: 599, endPoint y: 146, distance: 164.8
click at [717, 260] on div "Name of your Workspace (i.e., name of your organization or your division): Agil…" at bounding box center [538, 251] width 959 height 154
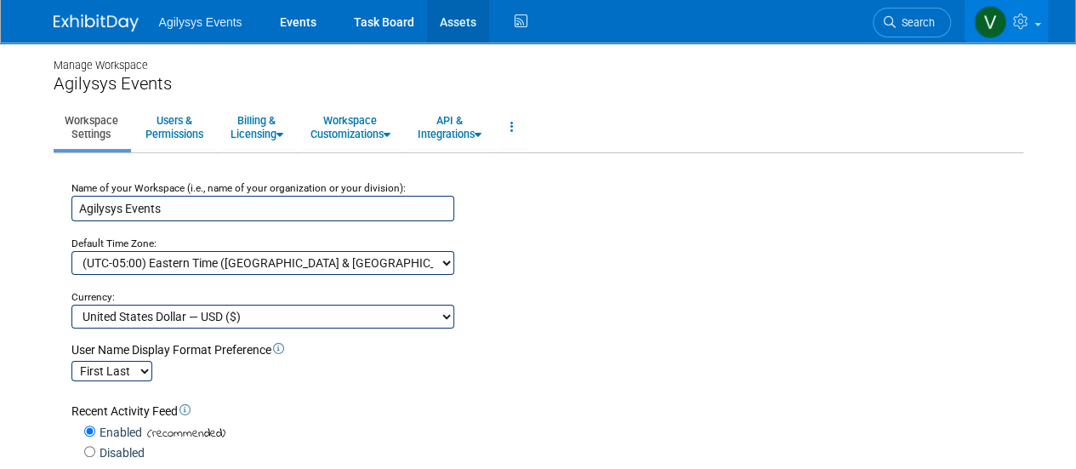
click at [468, 23] on link "Assets" at bounding box center [458, 21] width 62 height 43
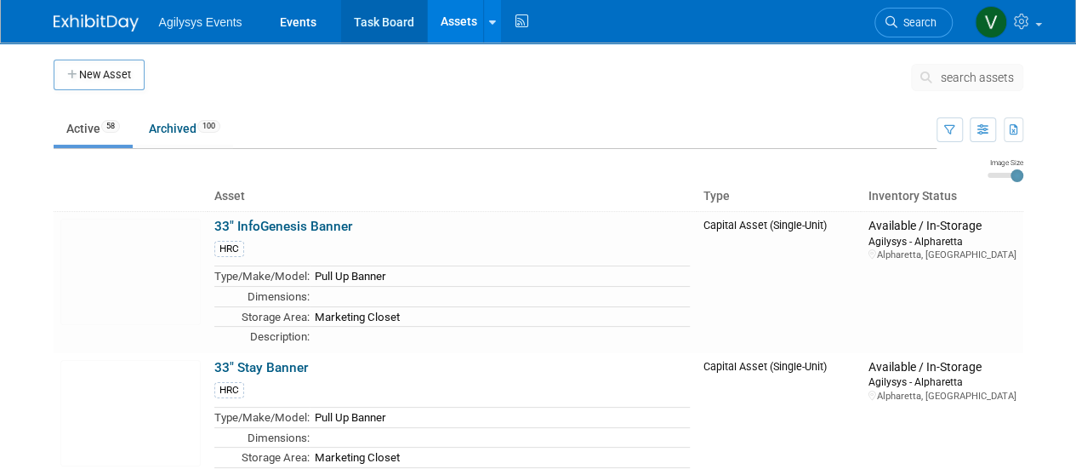
click at [387, 30] on link "Task Board" at bounding box center [384, 21] width 86 height 43
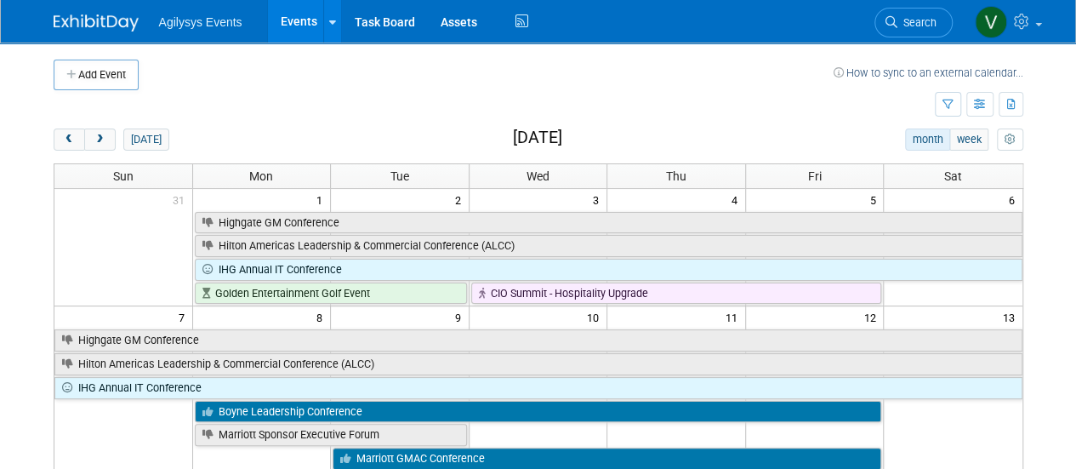
click at [52, 14] on div "Agilysys Events Events Add Event Bulk Upload Events Shareable Event Boards Rece…" at bounding box center [538, 21] width 995 height 43
click at [92, 20] on img at bounding box center [96, 22] width 85 height 17
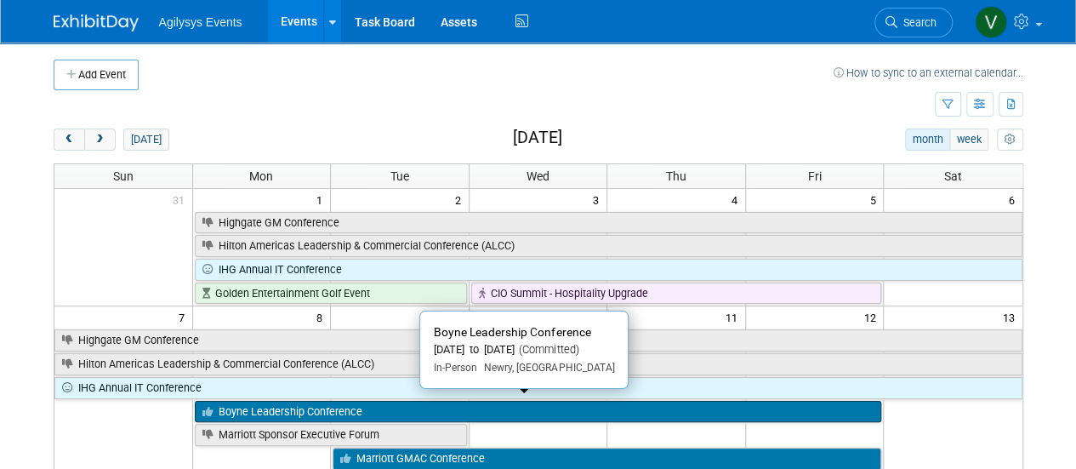
click at [252, 405] on link "Boyne Leadership Conference" at bounding box center [538, 412] width 687 height 22
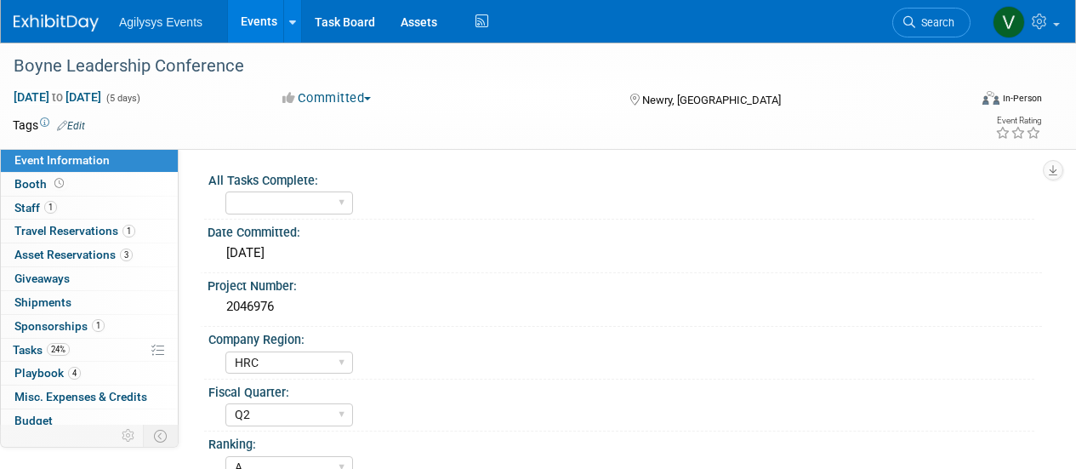
select select "HRC"
select select "Q2"
select select "A"
select select "Yes"
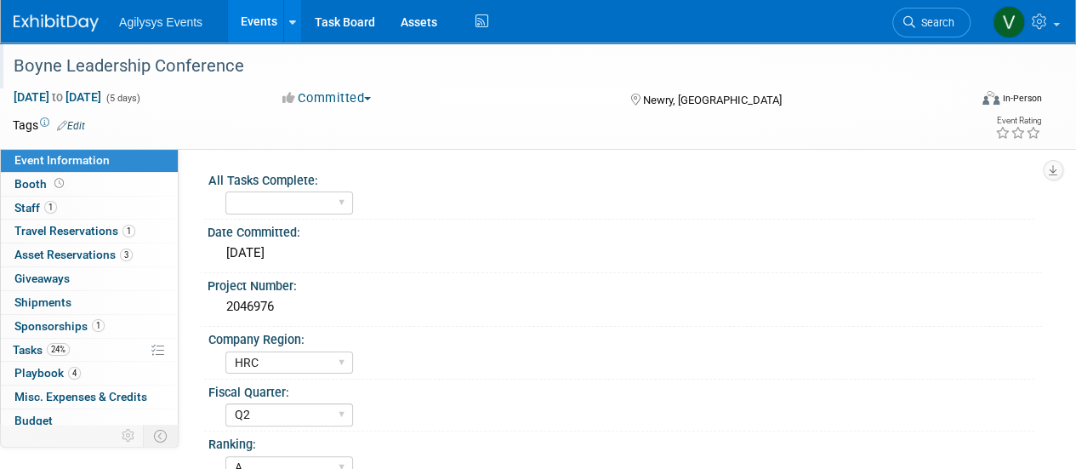
click at [31, 71] on div "Boyne Leadership Conference" at bounding box center [481, 66] width 947 height 31
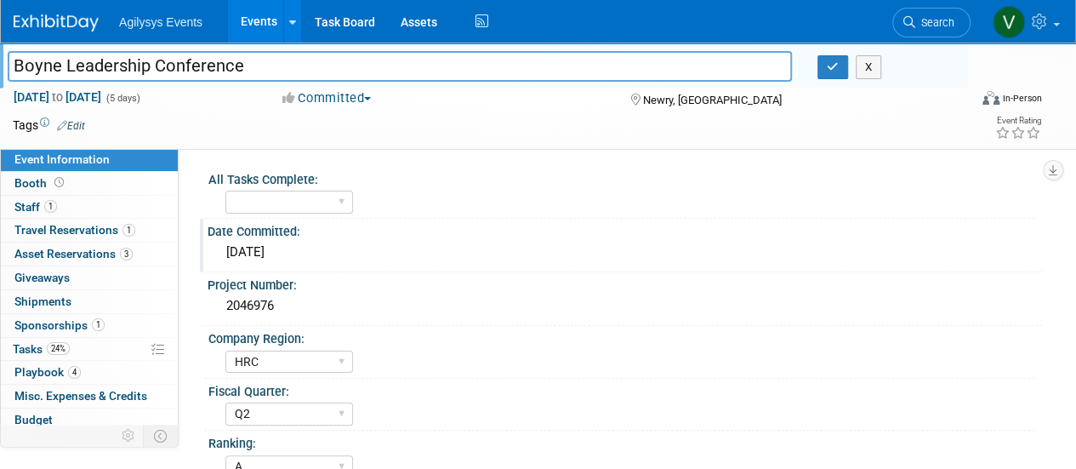
click at [707, 224] on div "Date Committed:" at bounding box center [625, 229] width 834 height 21
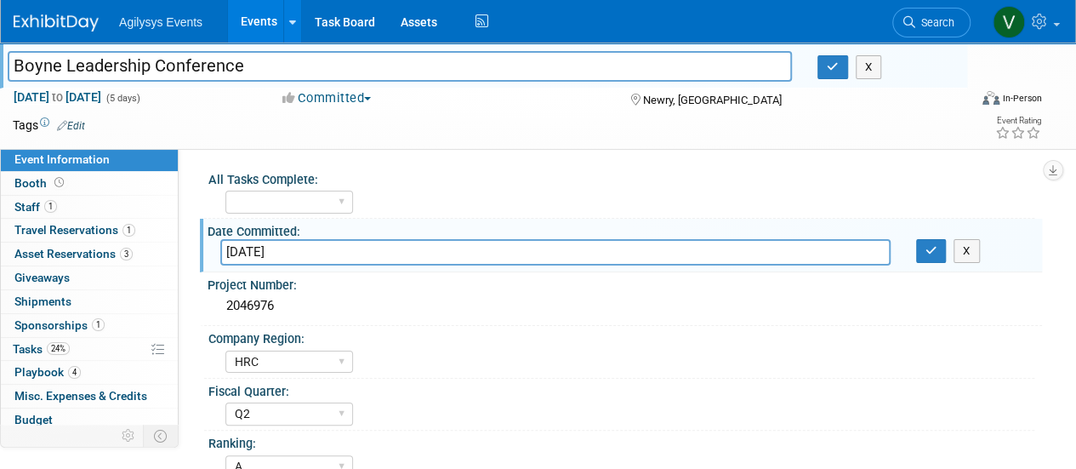
click at [524, 356] on div "FSM GAM HRC APAC EMEA MENA AGY" at bounding box center [629, 359] width 809 height 27
click at [58, 21] on img at bounding box center [56, 22] width 85 height 17
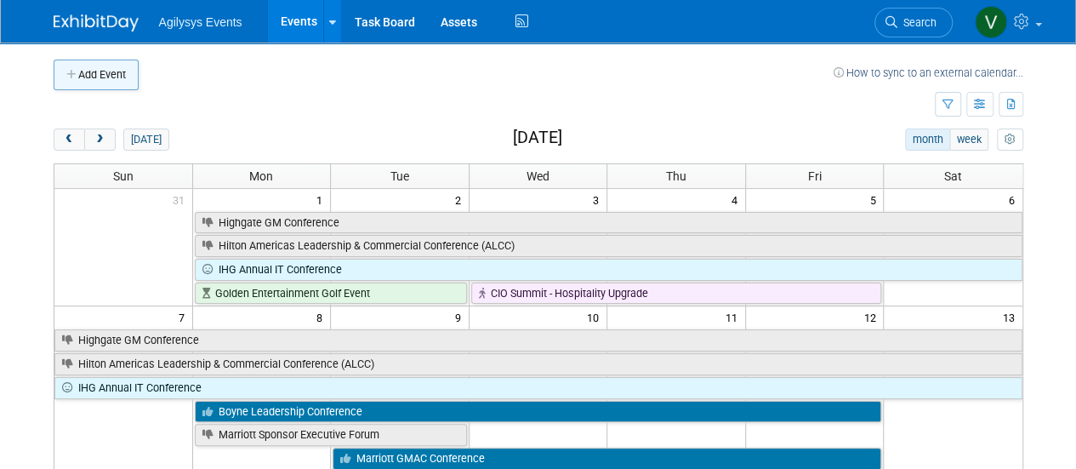
click at [92, 76] on button "Add Event" at bounding box center [96, 75] width 85 height 31
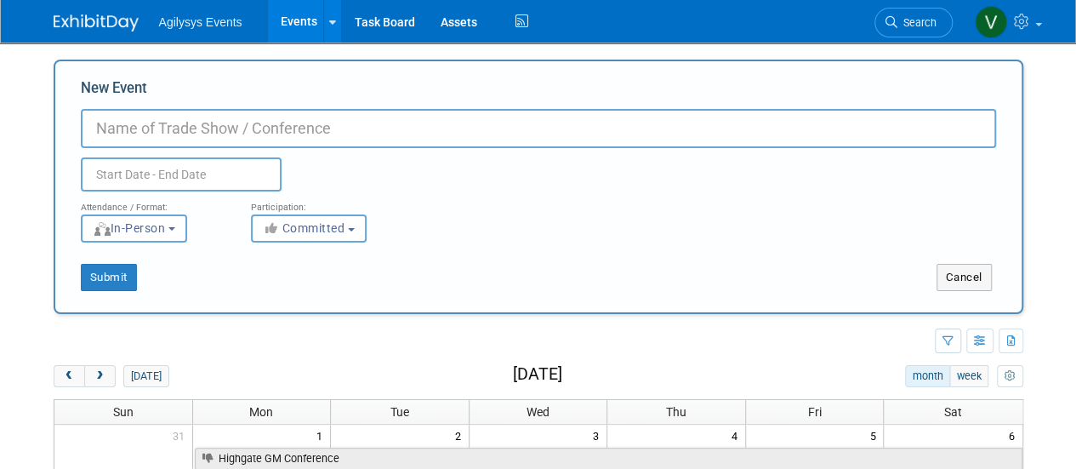
click at [162, 120] on input "New Event" at bounding box center [538, 128] width 915 height 39
click at [266, 137] on input "New Event" at bounding box center [538, 128] width 915 height 39
paste input "Destination AI Hospitality Summit"
type input "Destination AI Hospitality Summit"
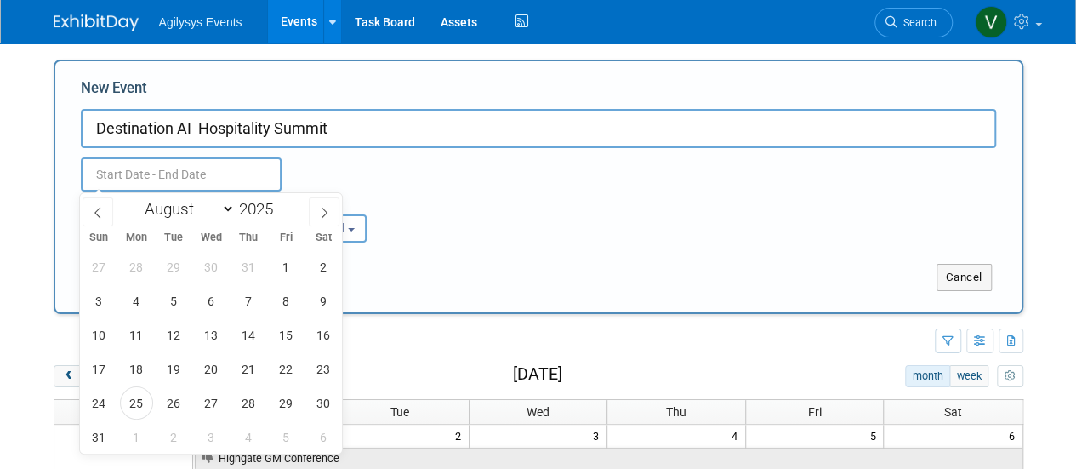
click at [192, 169] on input "text" at bounding box center [181, 174] width 201 height 34
click at [318, 219] on span at bounding box center [324, 211] width 31 height 29
select select "8"
click at [168, 399] on span "30" at bounding box center [173, 402] width 33 height 33
type input "Sep 30, 2025 to Sep 30, 2025"
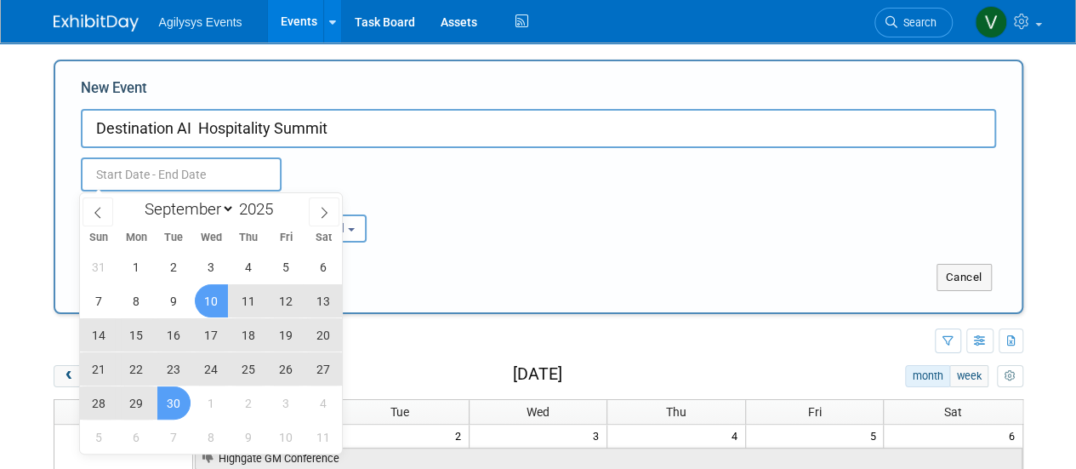
type input "Sep 30, 2025 to Sep 30, 2025"
click at [459, 208] on div "Attendance / Format: <img src="https://www.exhibitday.com/Images/Format-InPerso…" at bounding box center [538, 216] width 941 height 51
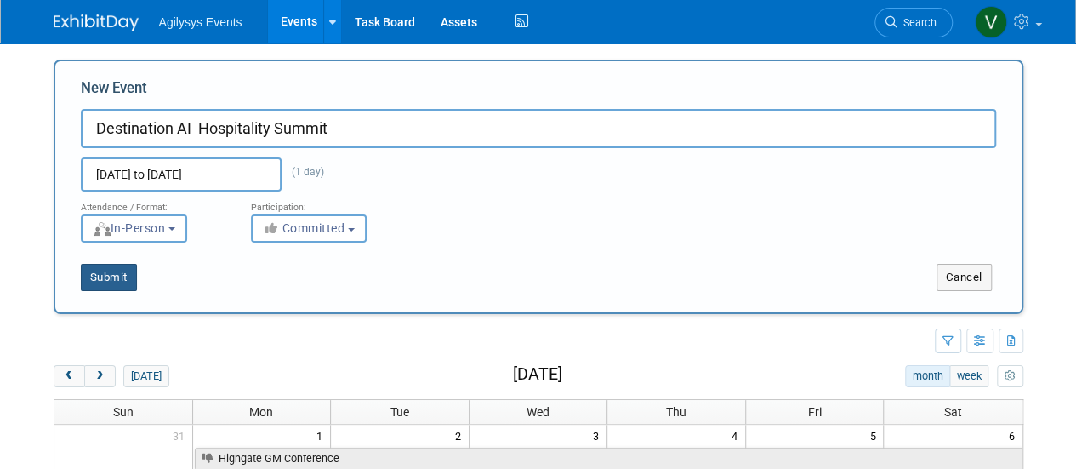
click at [124, 279] on button "Submit" at bounding box center [109, 277] width 56 height 27
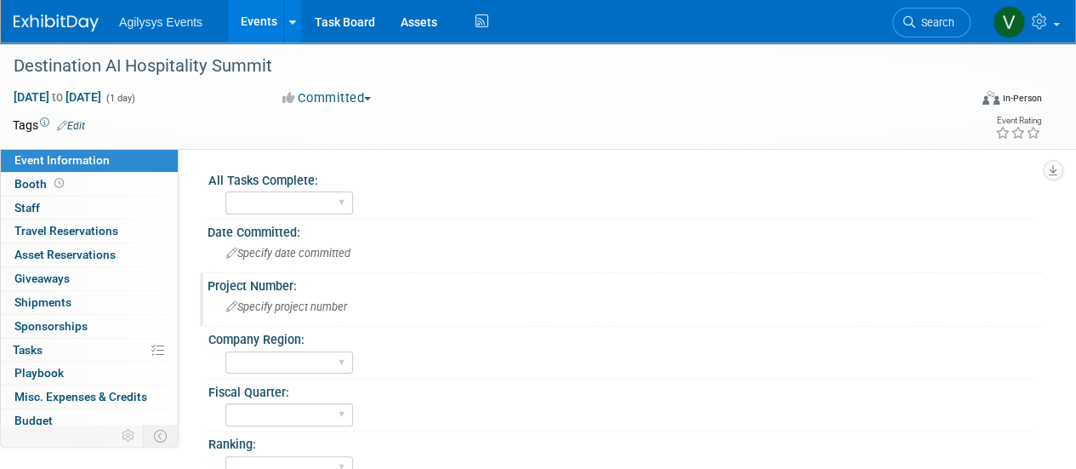
click at [231, 304] on icon at bounding box center [231, 307] width 11 height 11
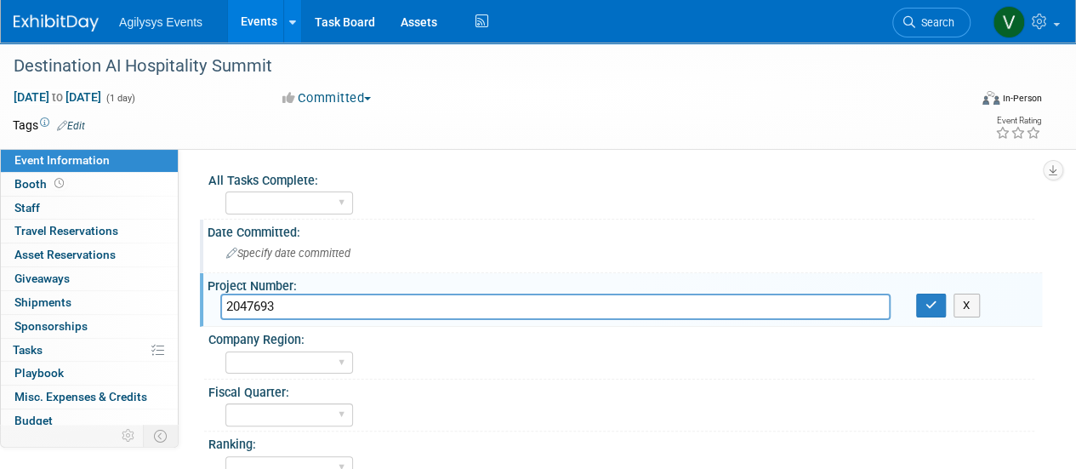
type input "2047693"
click at [264, 247] on span "Specify date committed" at bounding box center [288, 253] width 124 height 13
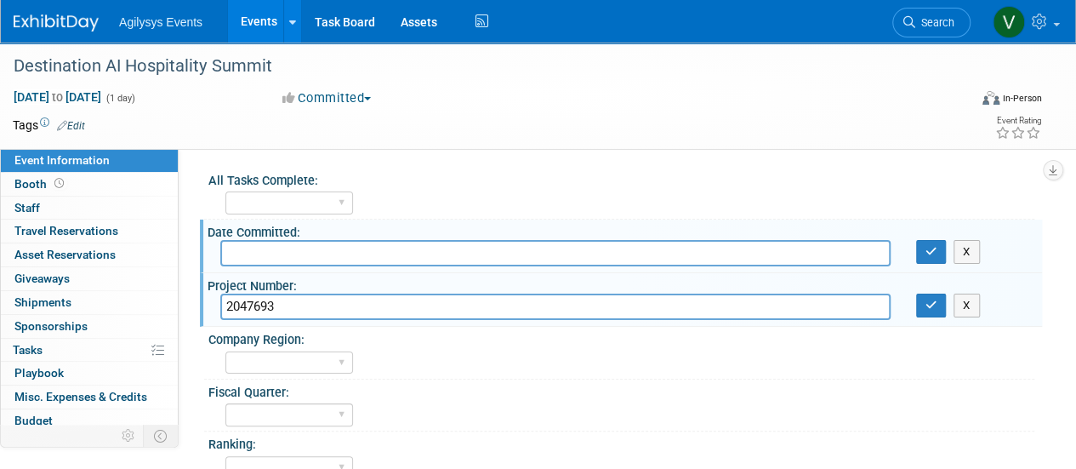
click at [696, 247] on input "text" at bounding box center [555, 253] width 670 height 26
type input "8"
click at [267, 251] on input "08/25/02025" at bounding box center [555, 253] width 670 height 26
click at [273, 253] on input "08/25/02025" at bounding box center [555, 253] width 670 height 26
type input "[DATE]"
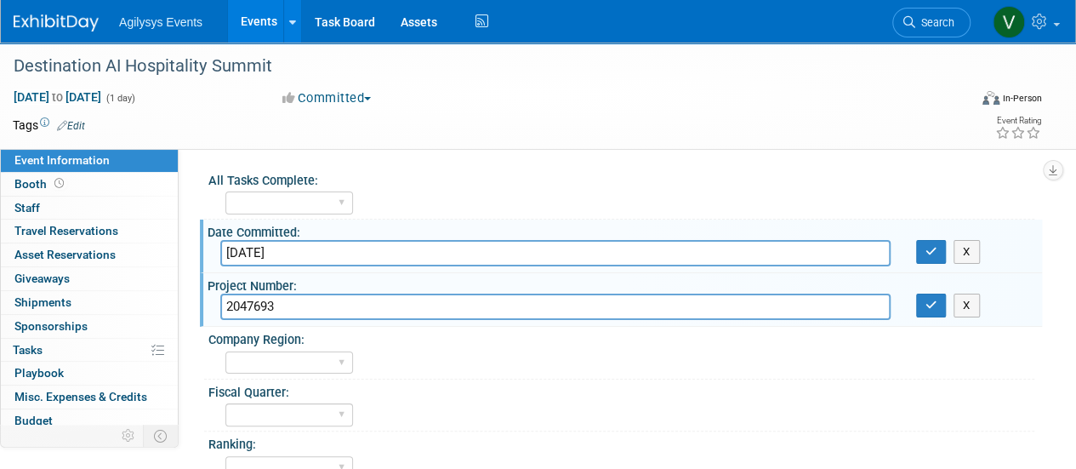
click at [541, 180] on div "All Tasks Complete:" at bounding box center [621, 178] width 826 height 21
click at [590, 466] on div "A B C" at bounding box center [629, 465] width 809 height 27
click at [925, 259] on button "button" at bounding box center [931, 252] width 31 height 24
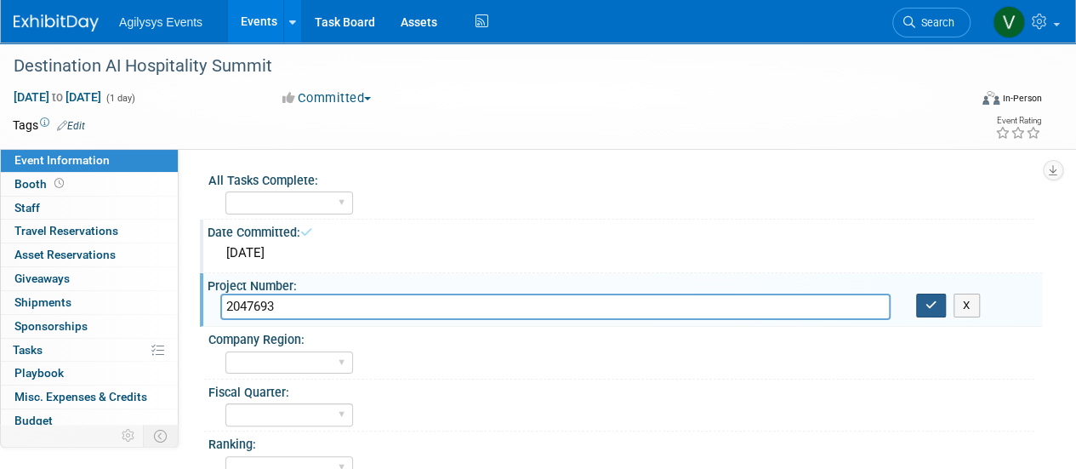
click at [925, 305] on icon "button" at bounding box center [931, 304] width 12 height 11
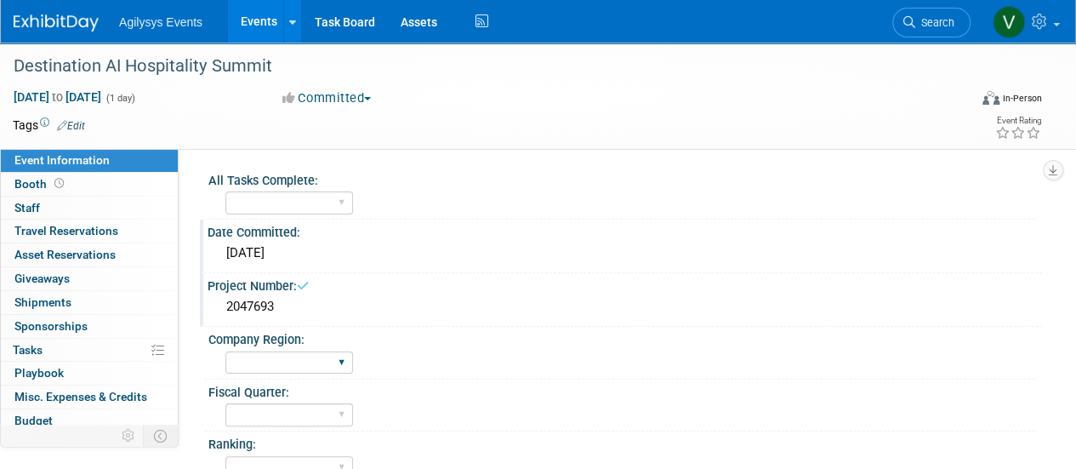
click at [335, 373] on div "FSM GAM HRC APAC EMEA MENA AGY" at bounding box center [289, 362] width 128 height 31
click at [332, 367] on select "FSM GAM HRC APAC EMEA MENA AGY" at bounding box center [289, 362] width 128 height 23
select select "HRC"
click at [225, 351] on select "FSM GAM HRC APAC EMEA MENA AGY" at bounding box center [289, 362] width 128 height 23
click at [435, 368] on div "FSM GAM HRC APAC EMEA MENA AGY" at bounding box center [629, 360] width 809 height 27
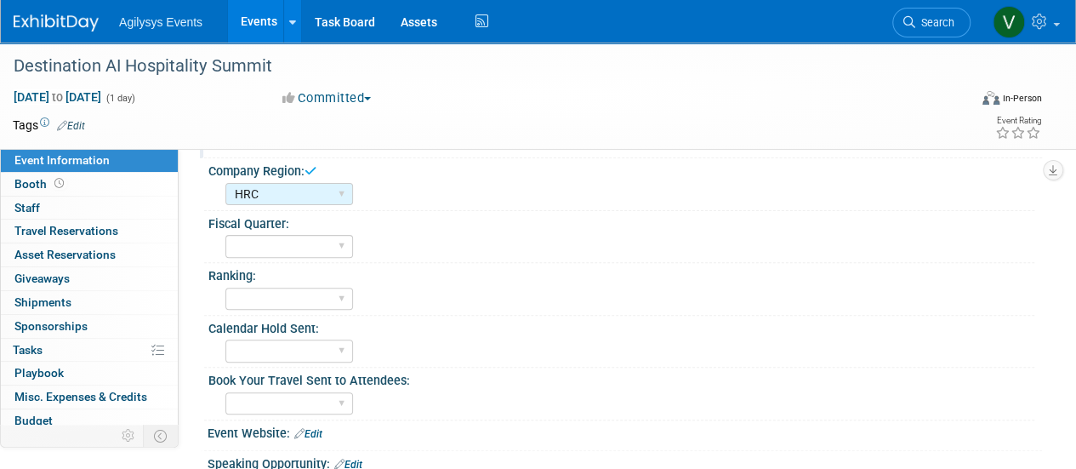
scroll to position [170, 0]
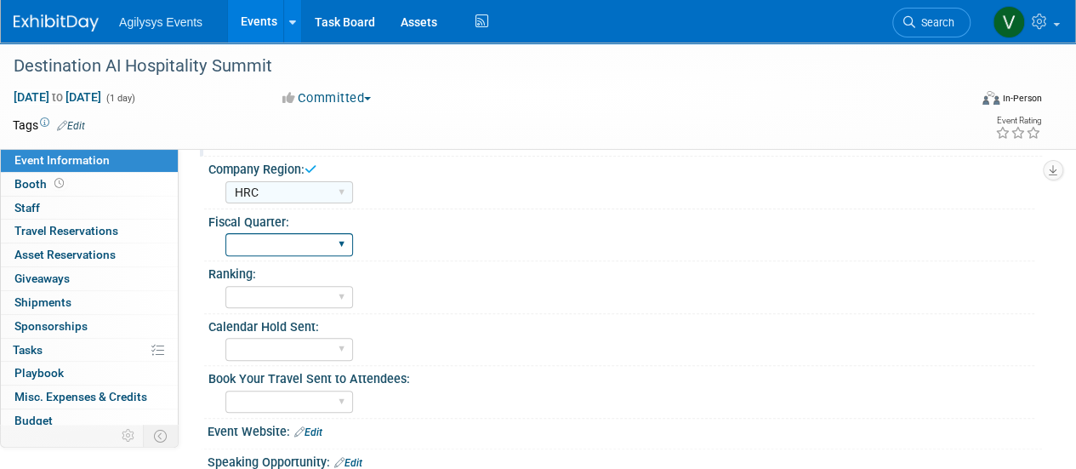
click at [336, 246] on select "Q1 Q2 Q3 Q4" at bounding box center [289, 244] width 128 height 23
click at [487, 239] on div "Q1 Q2 Q3 Q4" at bounding box center [629, 242] width 809 height 27
click at [293, 240] on select "Q1 Q2 Q3 Q4" at bounding box center [289, 244] width 128 height 23
select select "Q2"
click at [225, 233] on select "Q1 Q2 Q3 Q4" at bounding box center [289, 244] width 128 height 23
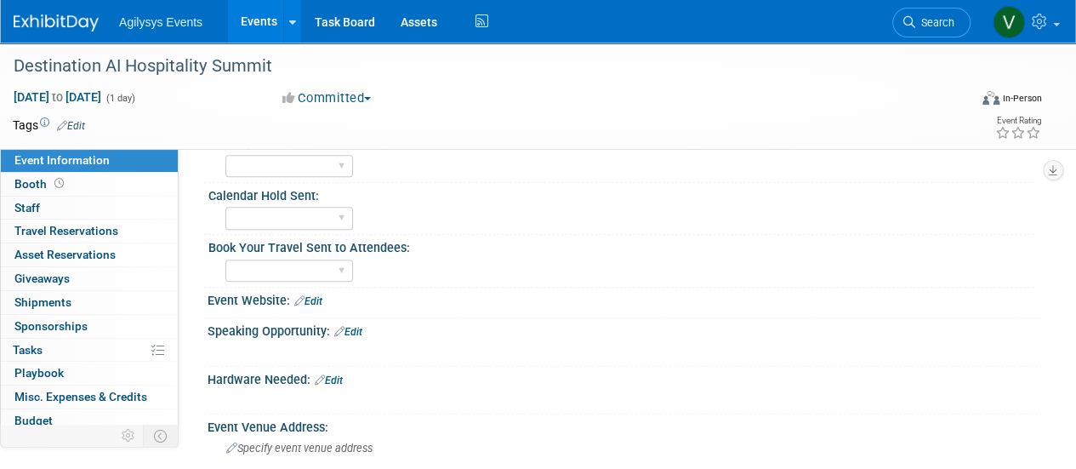
scroll to position [340, 0]
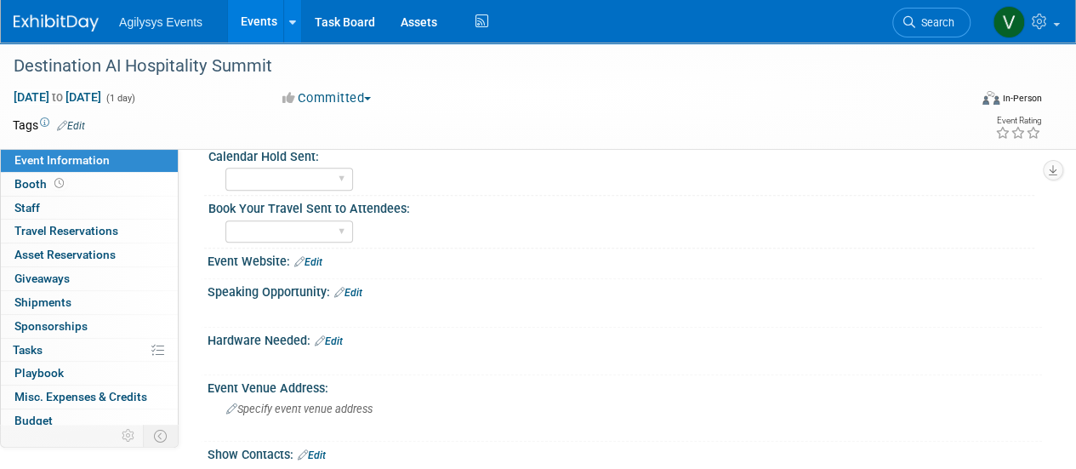
click at [318, 261] on link "Edit" at bounding box center [308, 262] width 28 height 12
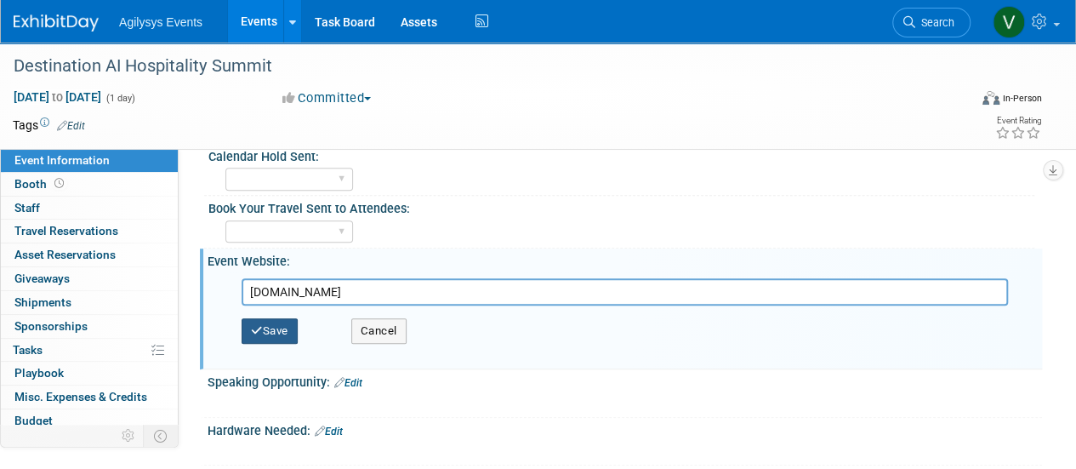
type input "destinationaiforum.com"
click at [279, 334] on button "Save" at bounding box center [270, 331] width 56 height 26
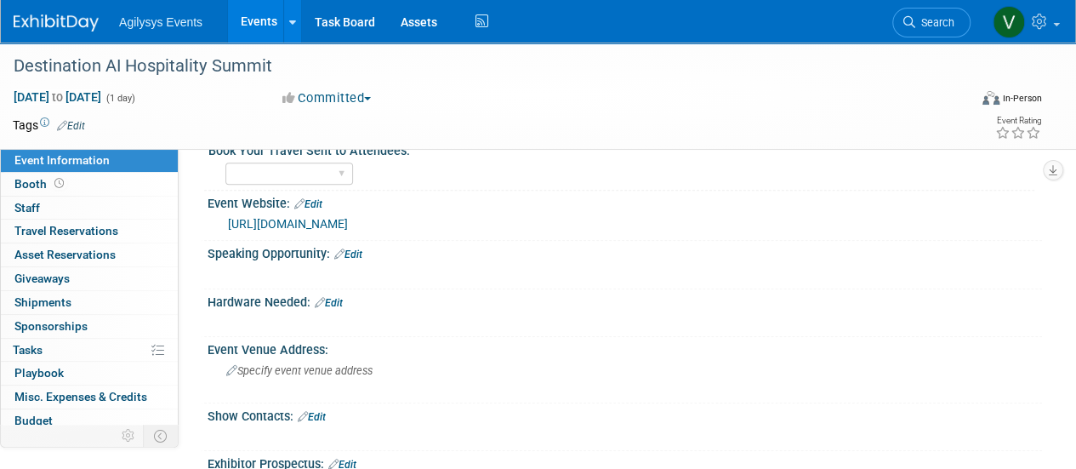
scroll to position [425, 0]
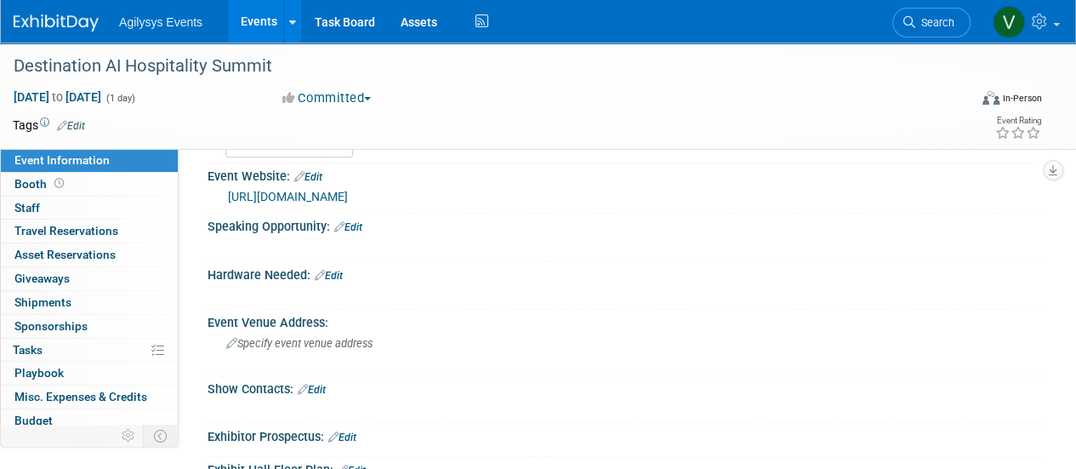
click at [361, 228] on link "Edit" at bounding box center [348, 227] width 28 height 12
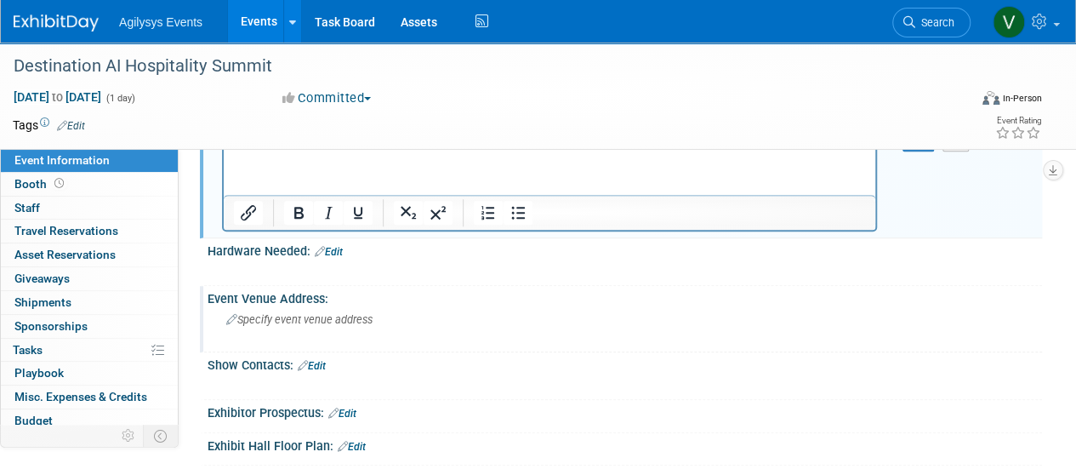
scroll to position [510, 0]
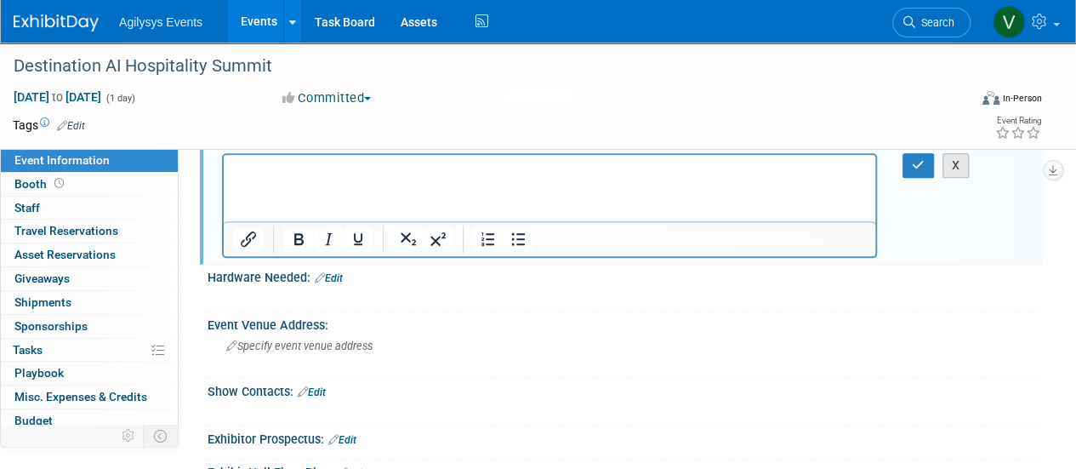
click at [951, 164] on button "X" at bounding box center [955, 165] width 27 height 25
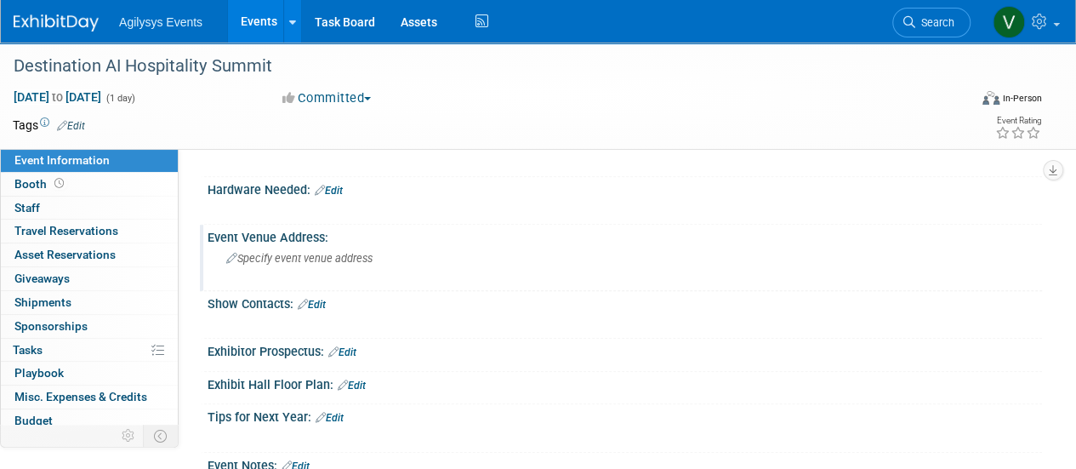
click at [297, 258] on span "Specify event venue address" at bounding box center [299, 258] width 146 height 13
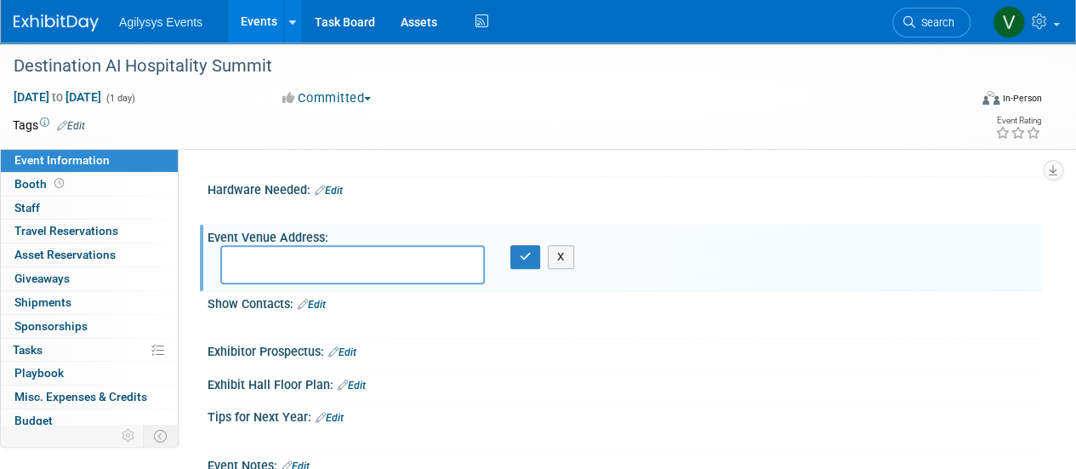
click at [351, 254] on textarea at bounding box center [352, 264] width 264 height 39
paste textarea "National Housing Center 1201 15th St NW, Washington, DC 20005"
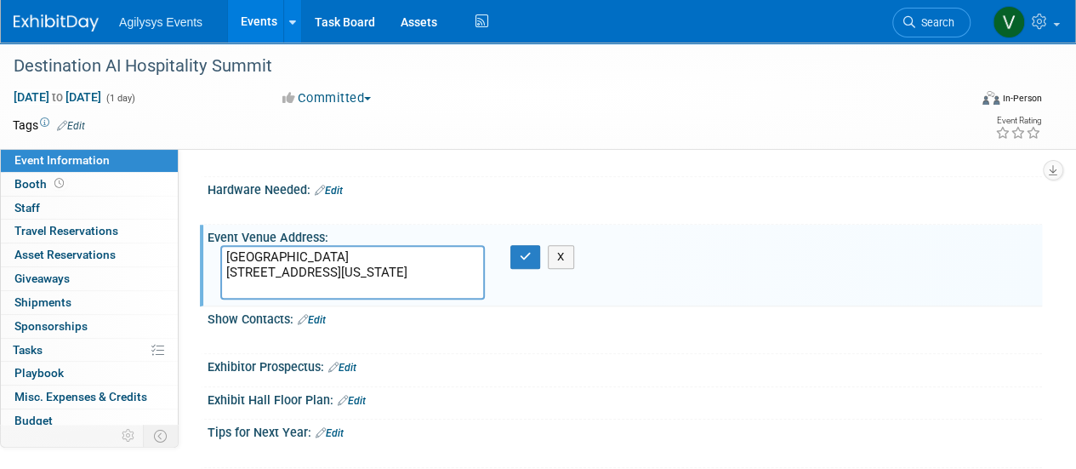
scroll to position [425, 0]
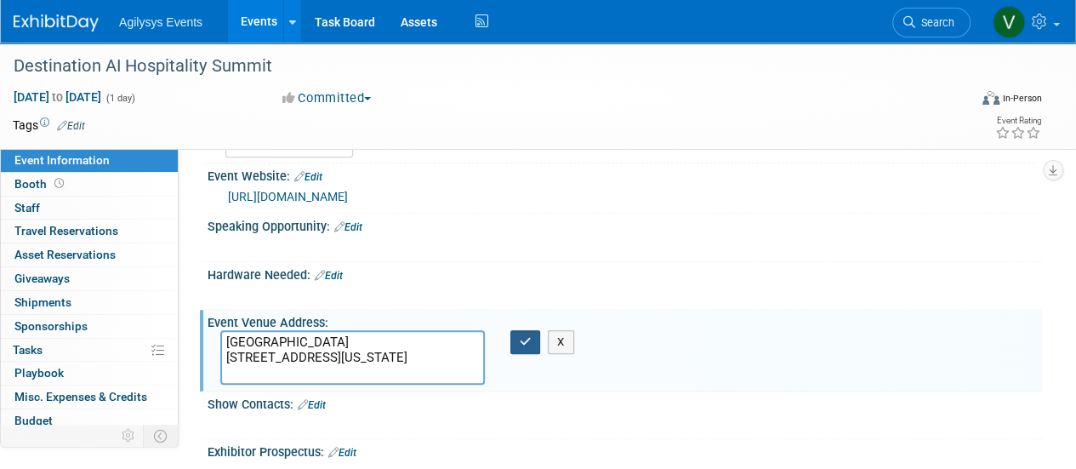
type textarea "National Housing Center 1201 15th St NW, Washington, DC 20005"
click at [524, 341] on icon "button" at bounding box center [526, 341] width 12 height 11
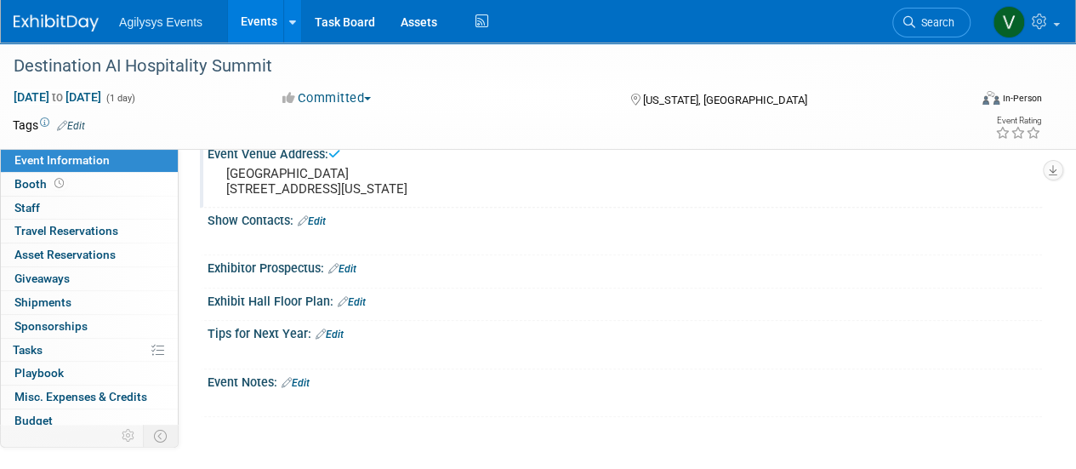
scroll to position [595, 0]
click at [326, 225] on link "Edit" at bounding box center [312, 219] width 28 height 12
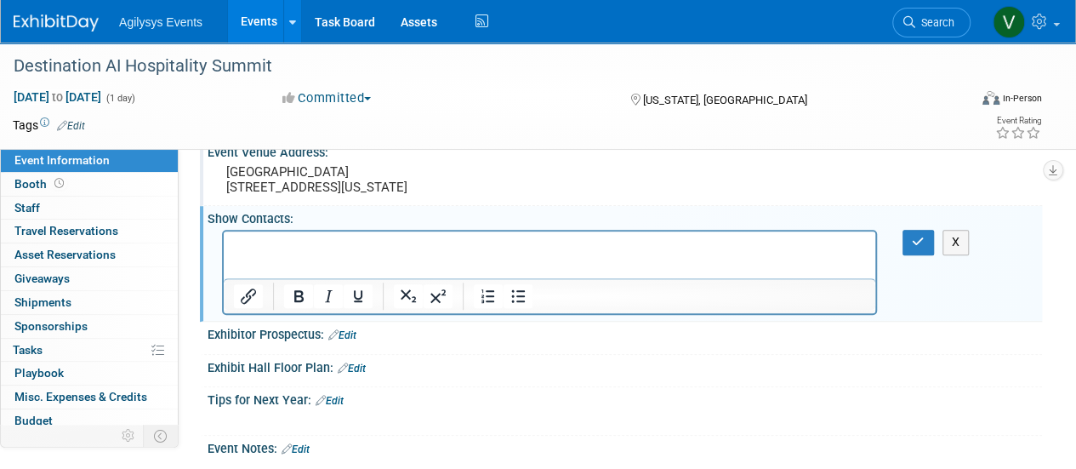
scroll to position [0, 0]
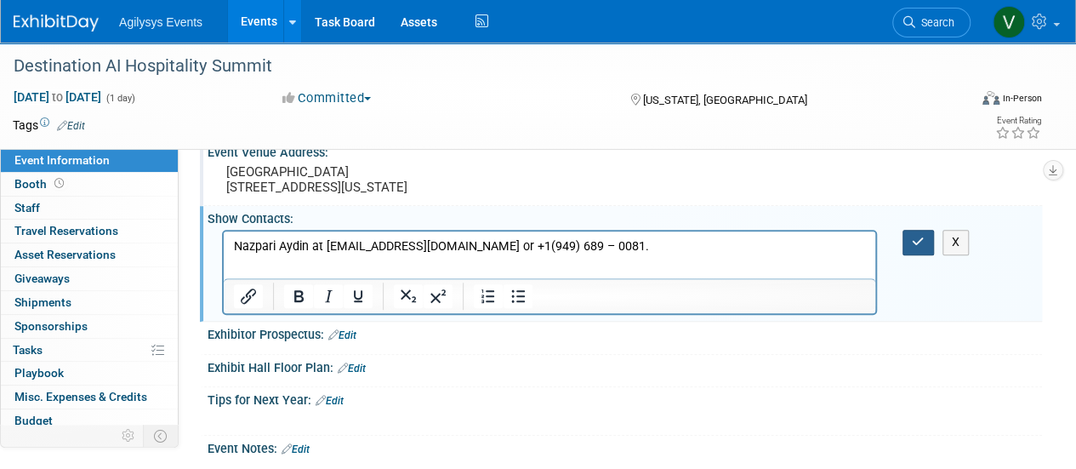
click at [926, 254] on button "button" at bounding box center [917, 242] width 31 height 25
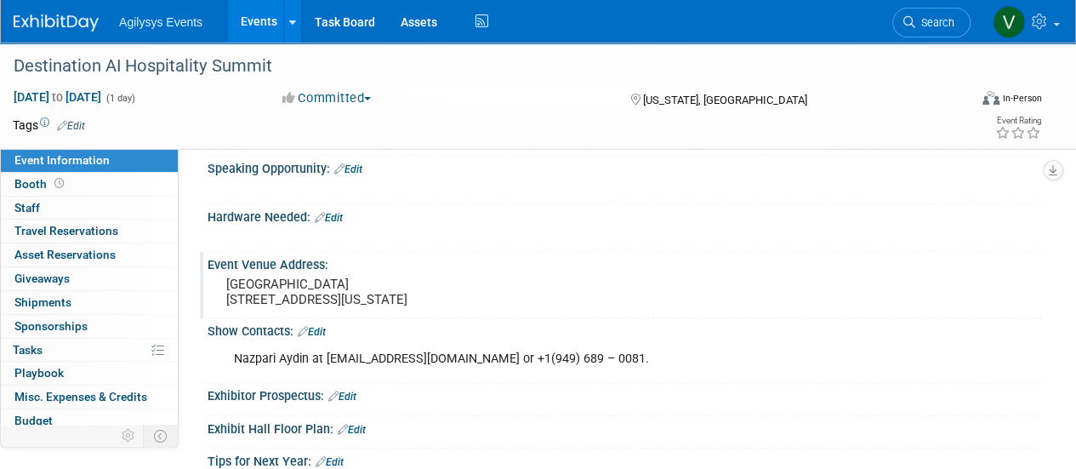
scroll to position [510, 0]
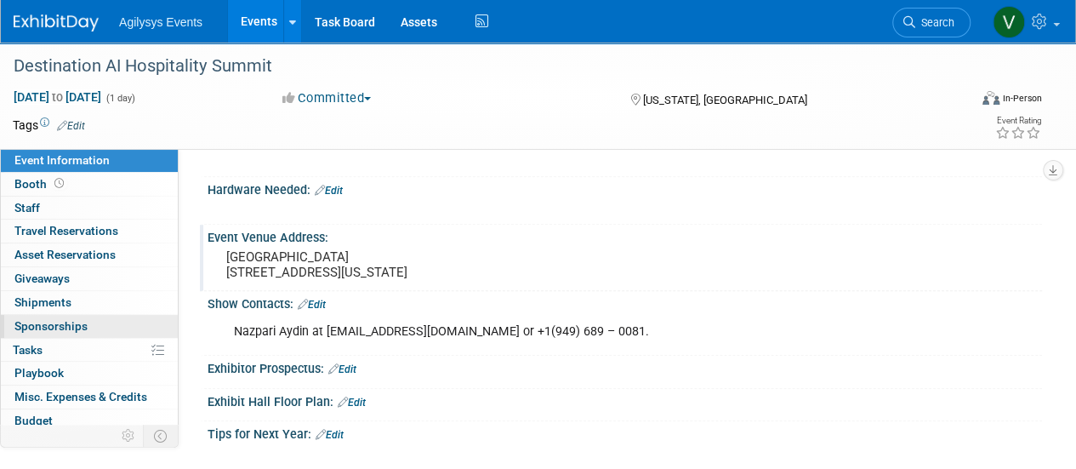
click at [72, 325] on span "Sponsorships 0" at bounding box center [50, 326] width 73 height 14
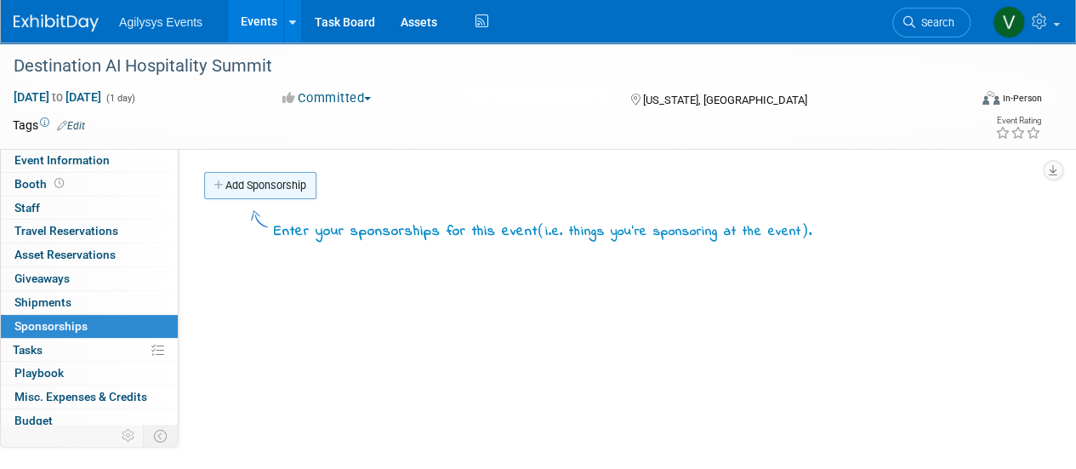
click at [313, 196] on link "Add Sponsorship" at bounding box center [260, 185] width 112 height 27
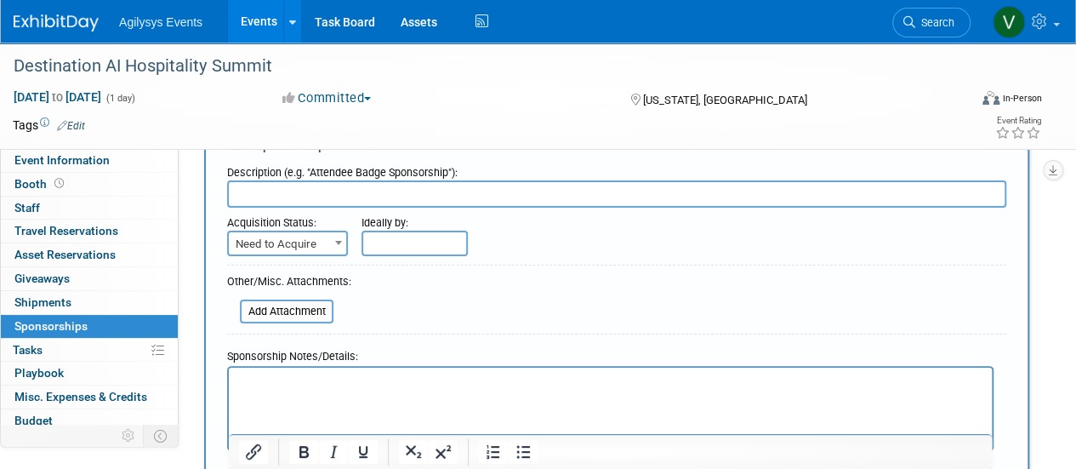
scroll to position [85, 0]
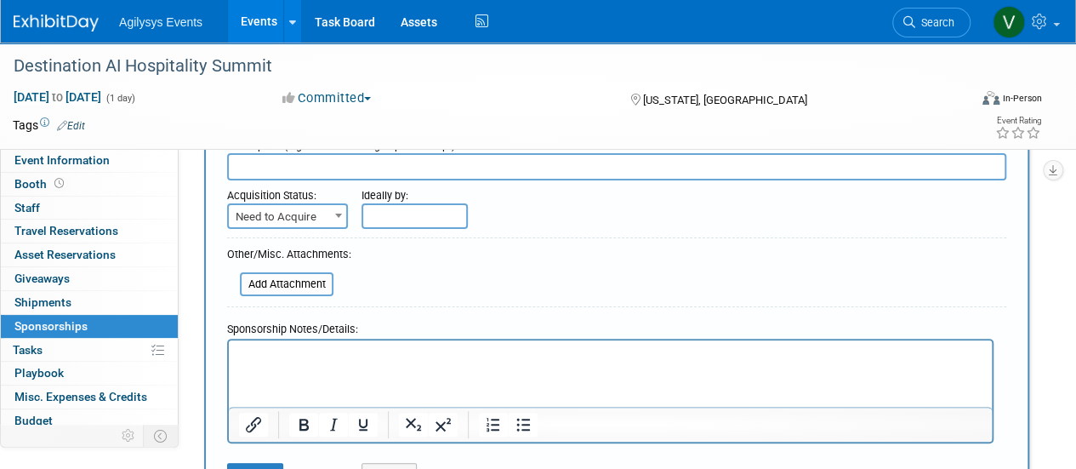
click at [277, 360] on p "Rich Text Area. Press ALT-0 for help." at bounding box center [610, 355] width 743 height 17
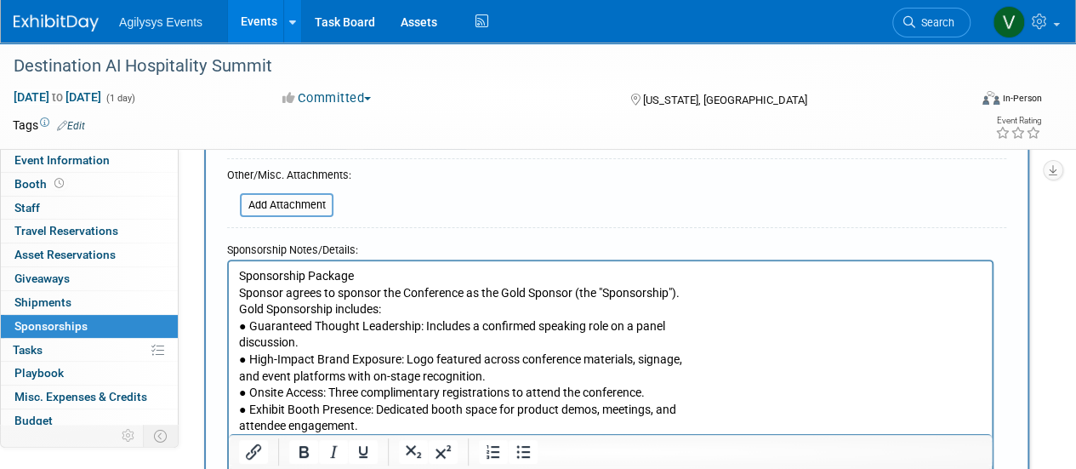
scroll to position [249, 0]
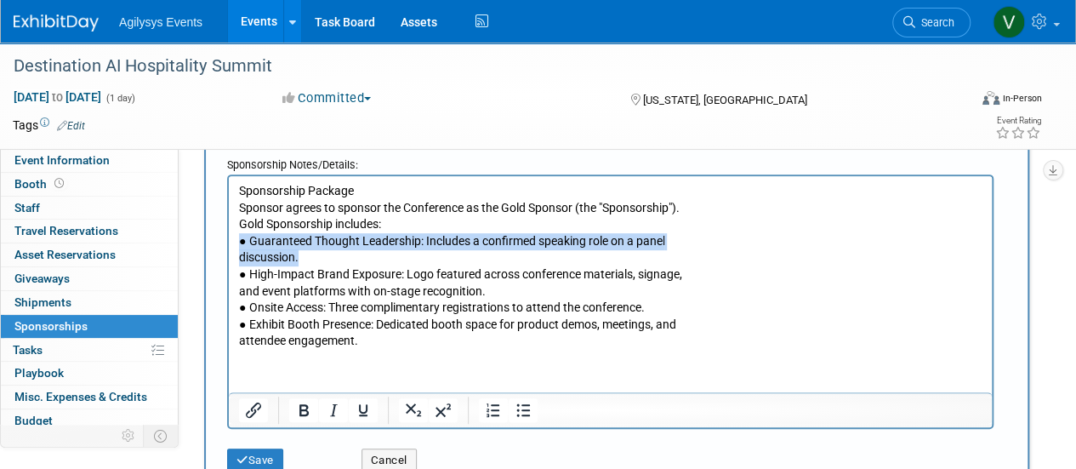
drag, startPoint x: 323, startPoint y: 260, endPoint x: 238, endPoint y: 246, distance: 86.3
click at [238, 246] on body "Sponsorship Package Sponsor agrees to sponsor the Conference as the Gold Sponso…" at bounding box center [610, 265] width 745 height 167
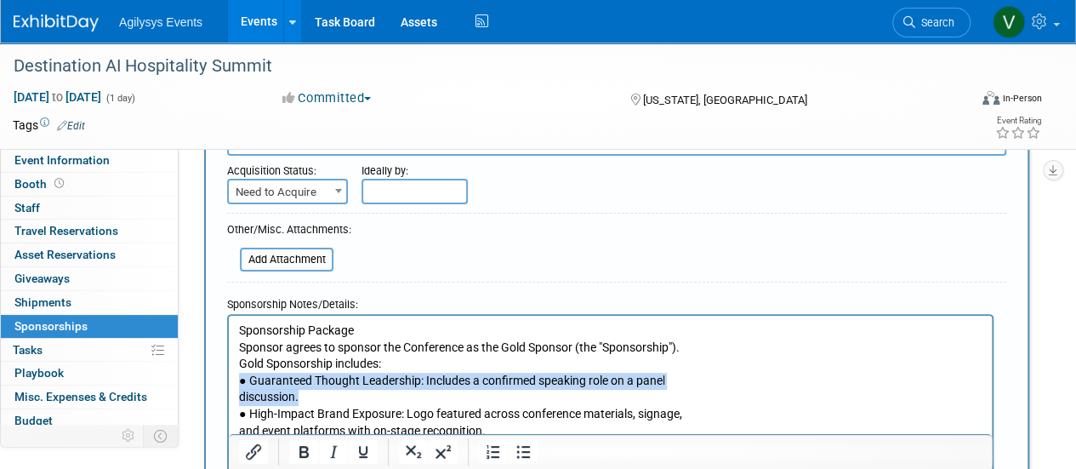
scroll to position [0, 0]
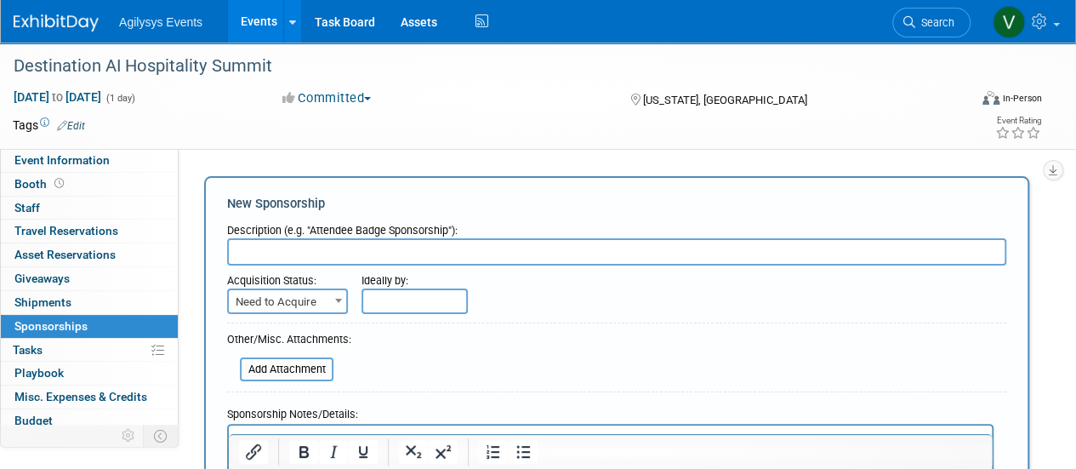
click at [308, 244] on input "text" at bounding box center [616, 251] width 779 height 27
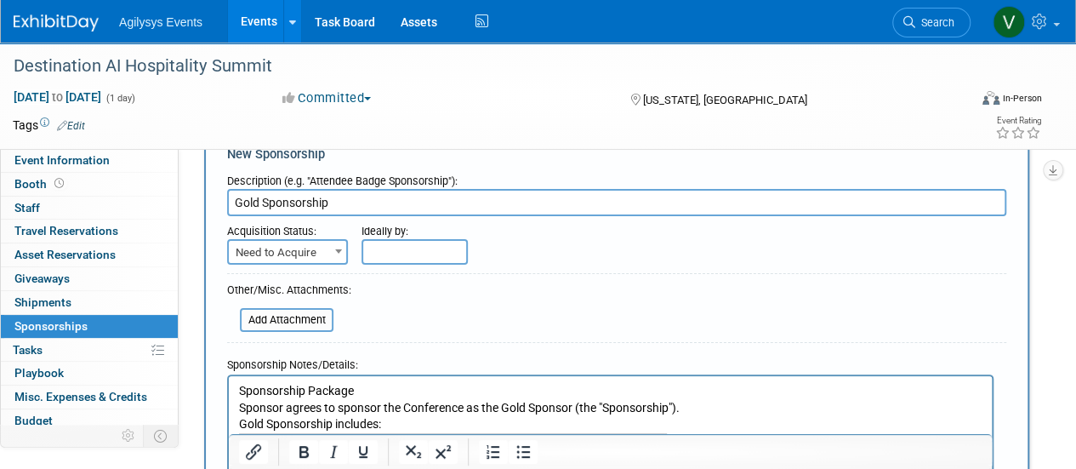
scroll to position [85, 0]
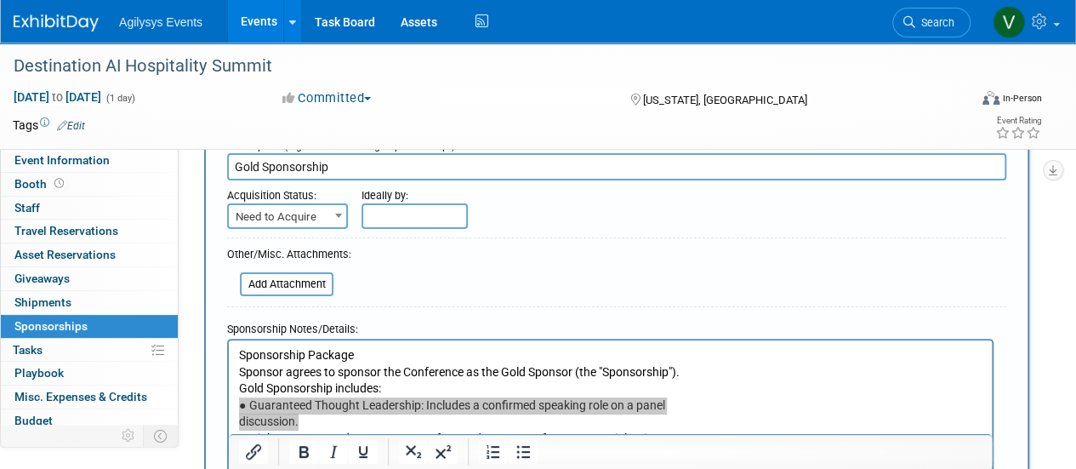
type input "Gold Sponsorship"
click at [320, 217] on span "Need to Acquire" at bounding box center [287, 217] width 117 height 24
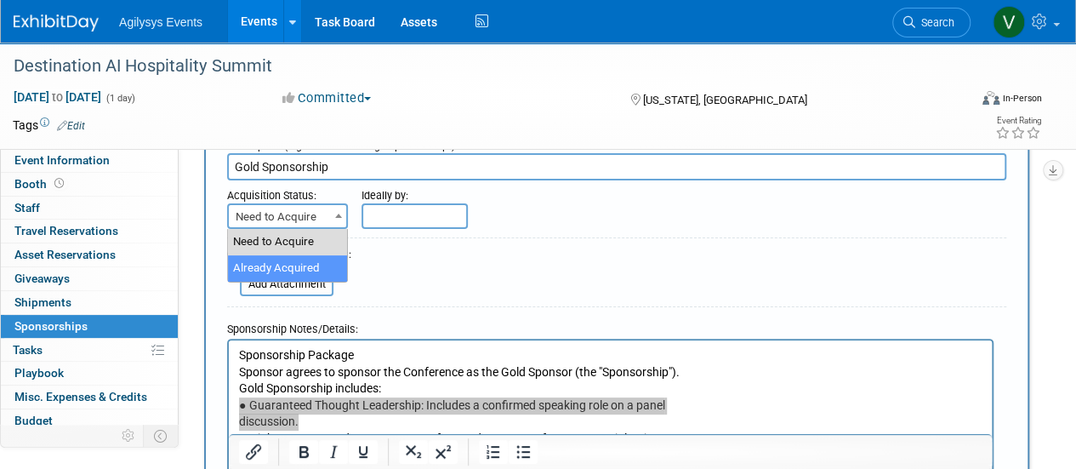
select select "2"
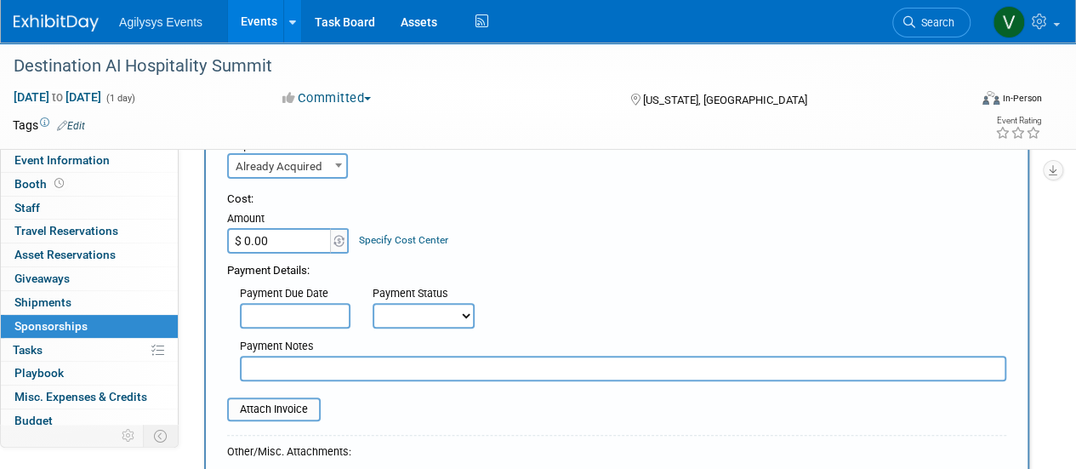
scroll to position [170, 0]
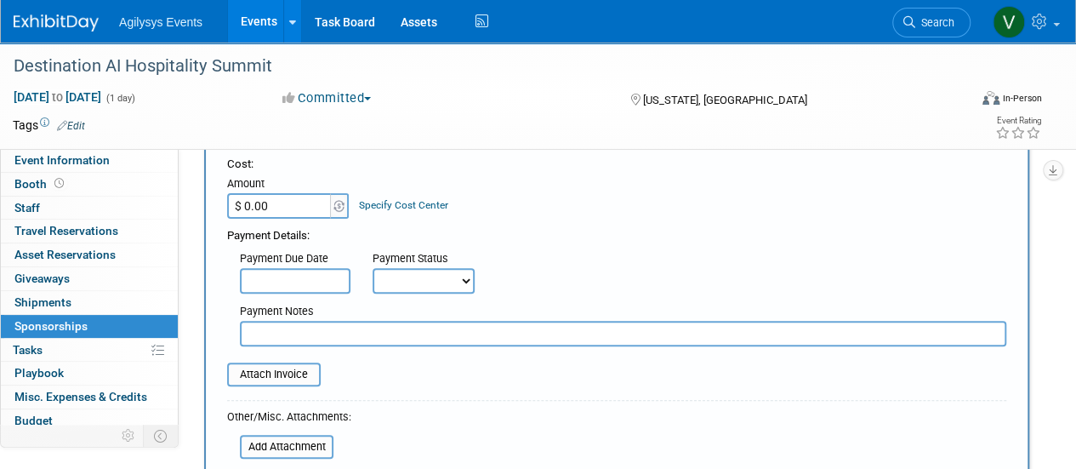
click at [295, 200] on input "$ 0.00" at bounding box center [280, 206] width 106 height 26
type input "$ 9,000.00"
click at [637, 241] on div "Payment Details:" at bounding box center [616, 232] width 779 height 26
click at [303, 284] on input "text" at bounding box center [295, 281] width 111 height 26
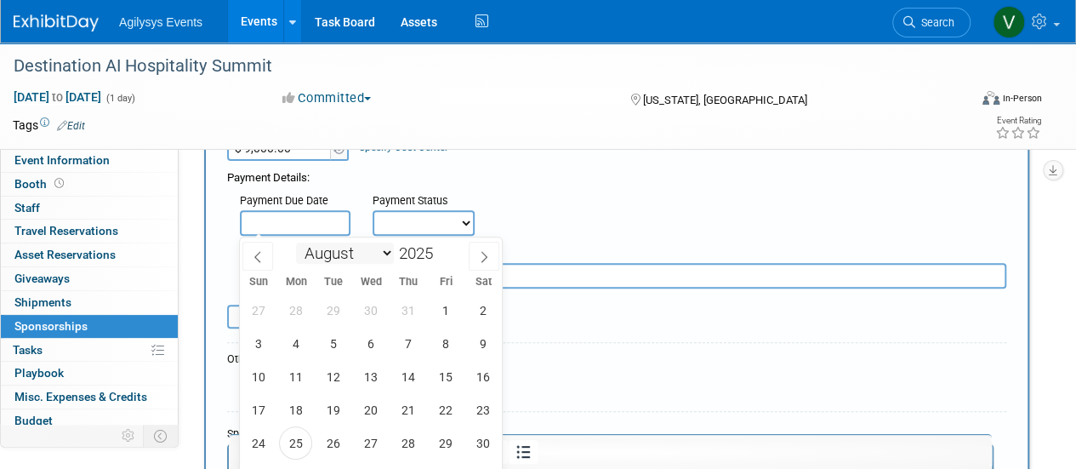
scroll to position [255, 0]
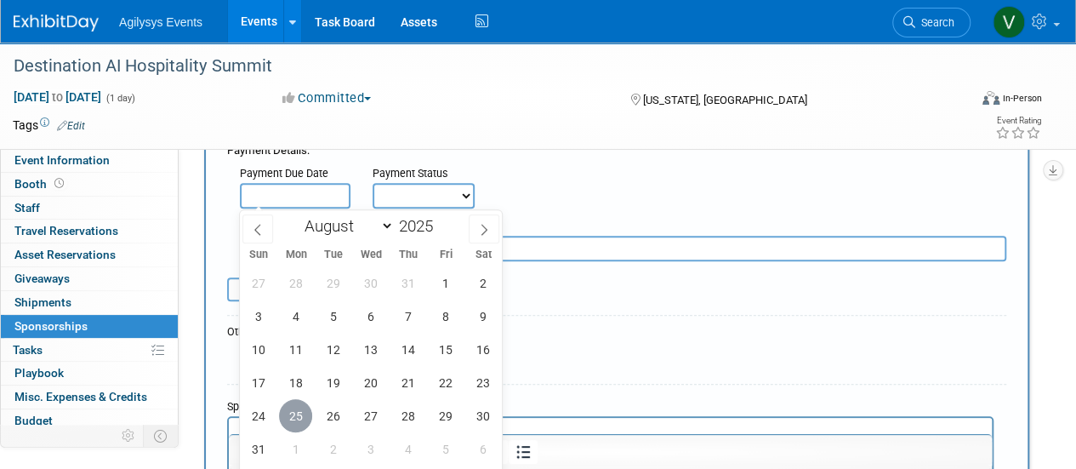
click at [304, 416] on span "25" at bounding box center [295, 415] width 33 height 33
type input "Aug 25, 2025"
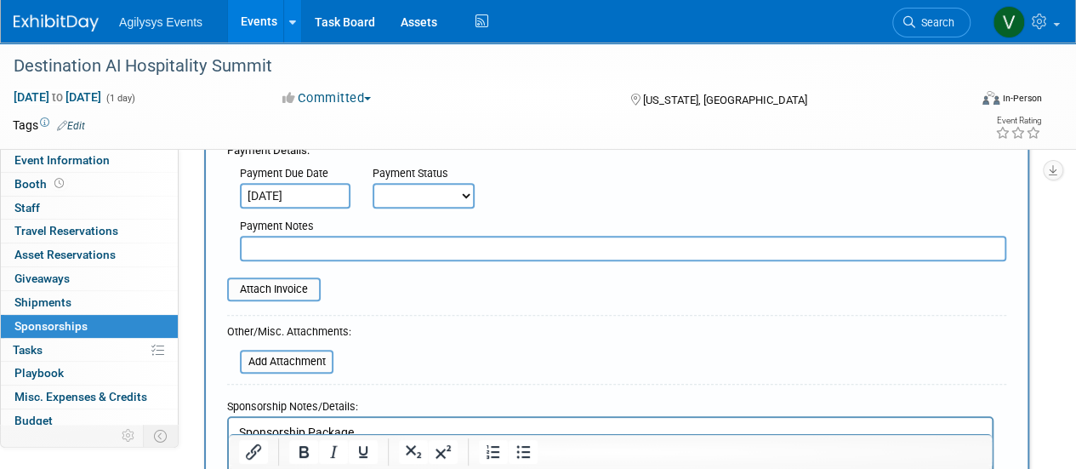
click at [435, 195] on select "Not Paid Yet Partially Paid Paid in Full" at bounding box center [423, 196] width 102 height 26
select select "3"
click at [372, 183] on select "Not Paid Yet Partially Paid Paid in Full" at bounding box center [423, 196] width 102 height 26
click at [600, 169] on div "Payment Due Date Aug 25, 2025 Payment Status Not Paid Yet Partially Paid Paid i…" at bounding box center [616, 183] width 804 height 49
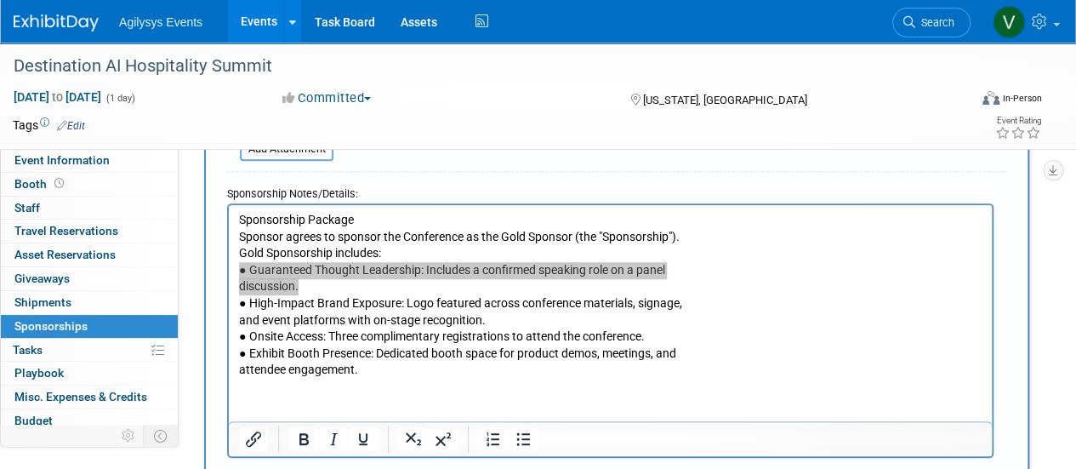
scroll to position [425, 0]
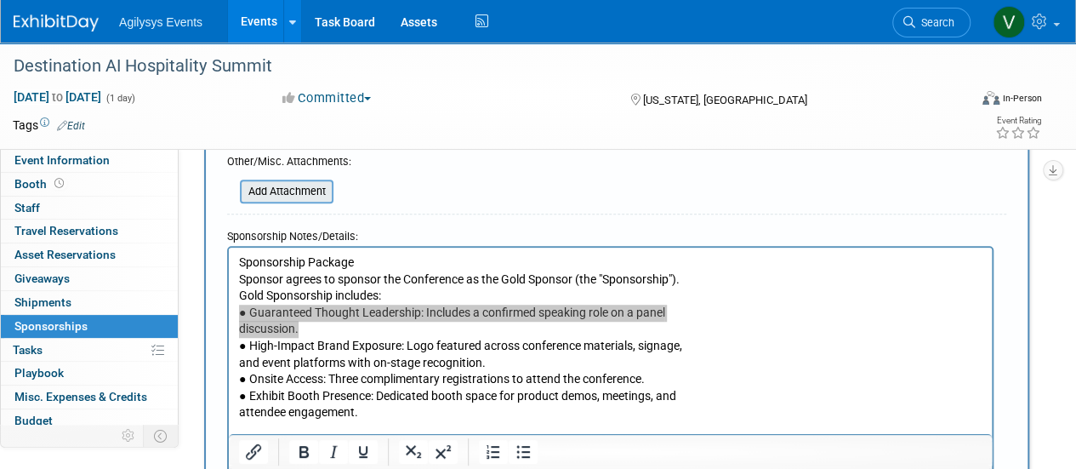
click at [295, 181] on input "file" at bounding box center [230, 191] width 202 height 20
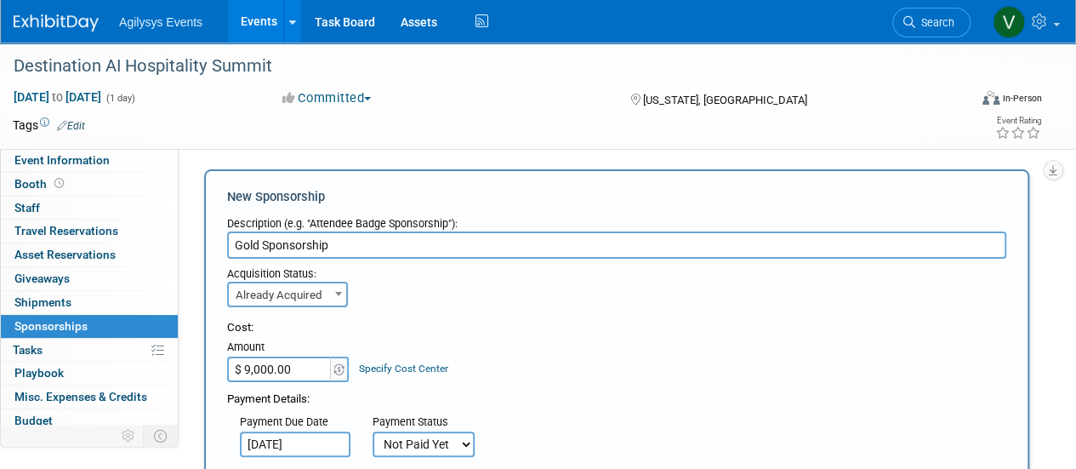
scroll to position [0, 0]
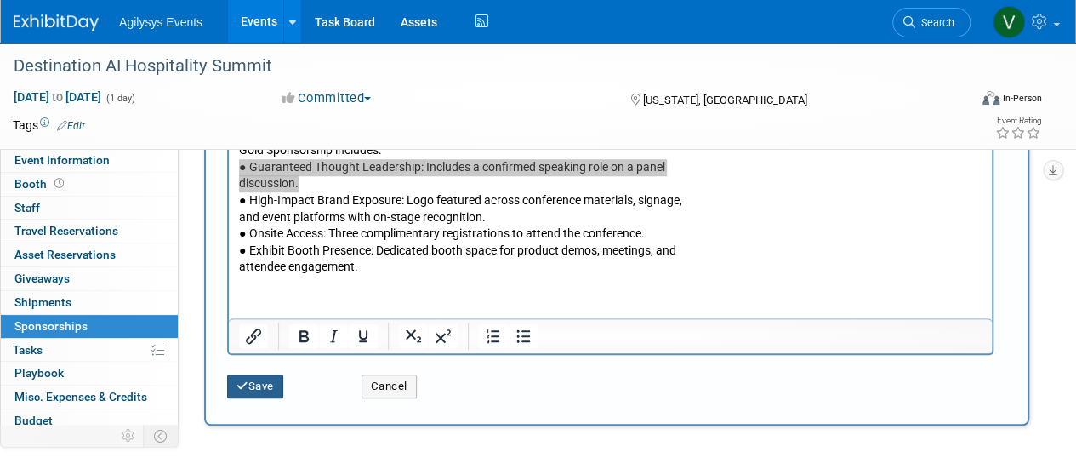
click at [250, 395] on button "Save" at bounding box center [255, 386] width 56 height 24
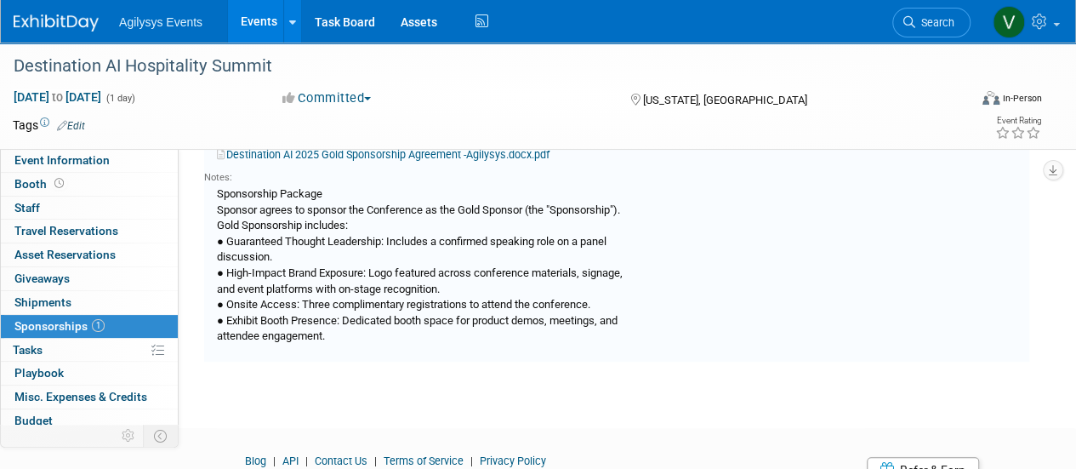
scroll to position [282, 0]
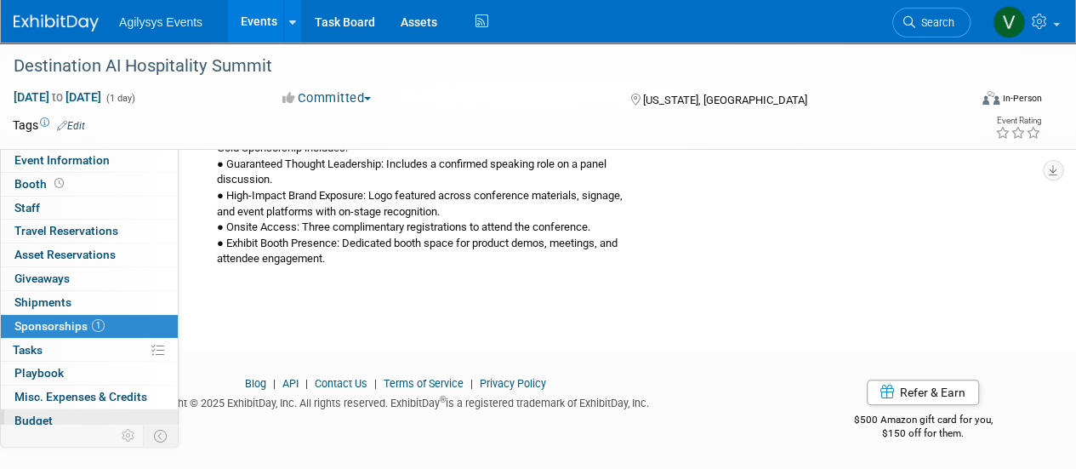
click at [61, 418] on link "Budget" at bounding box center [89, 420] width 177 height 23
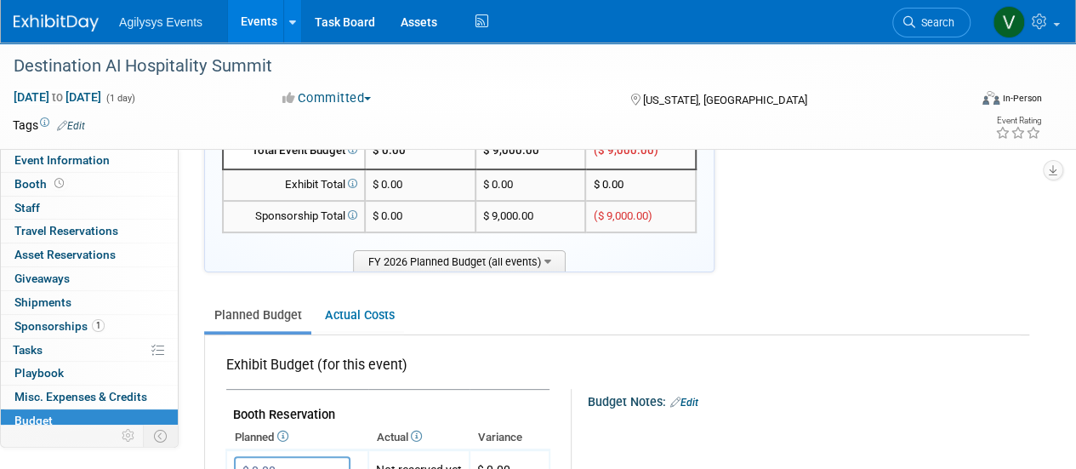
scroll to position [255, 0]
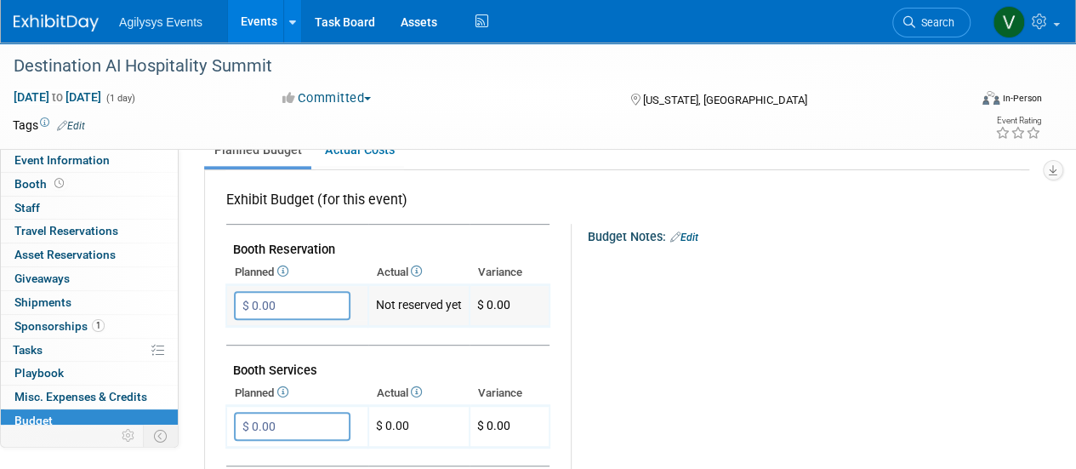
click at [314, 305] on input "$ 0.00" at bounding box center [292, 305] width 117 height 29
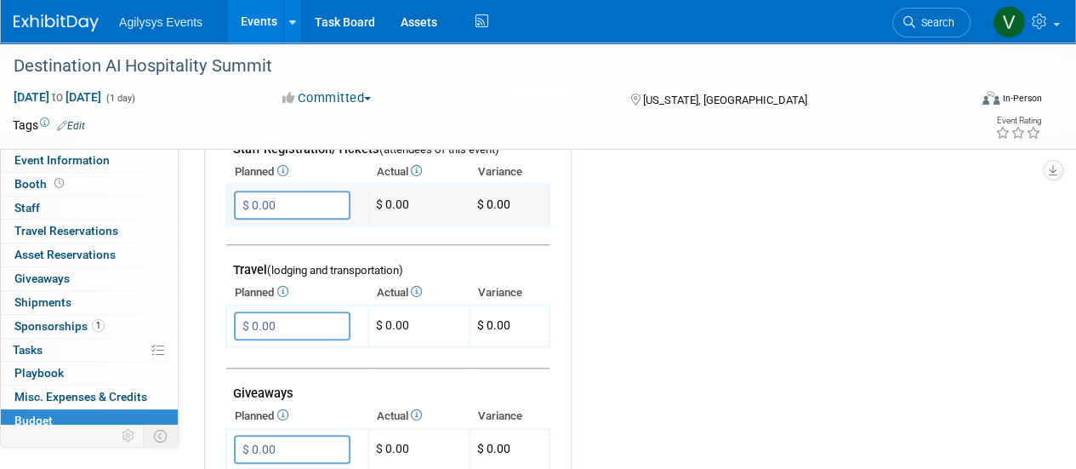
scroll to position [595, 0]
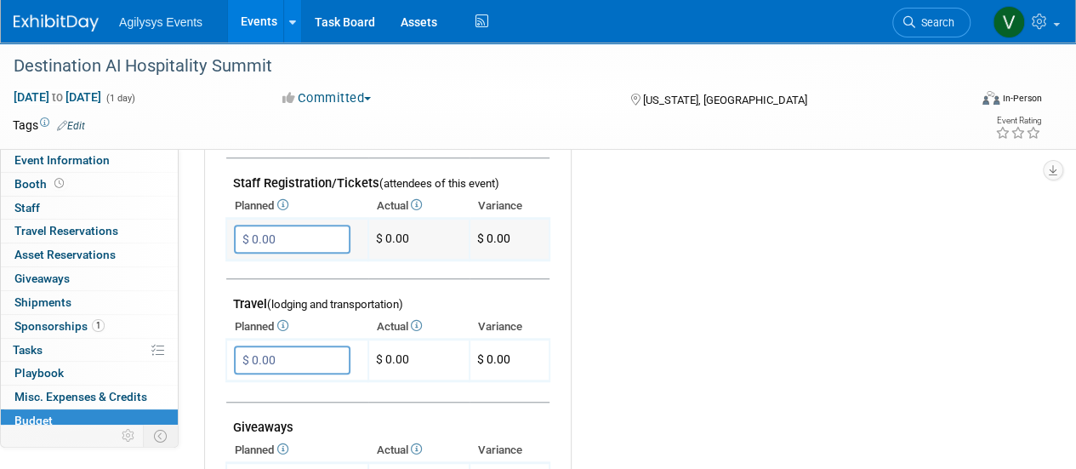
click at [284, 234] on input "$ 0.00" at bounding box center [292, 239] width 117 height 29
click at [291, 361] on input "$ 0.00" at bounding box center [292, 359] width 117 height 29
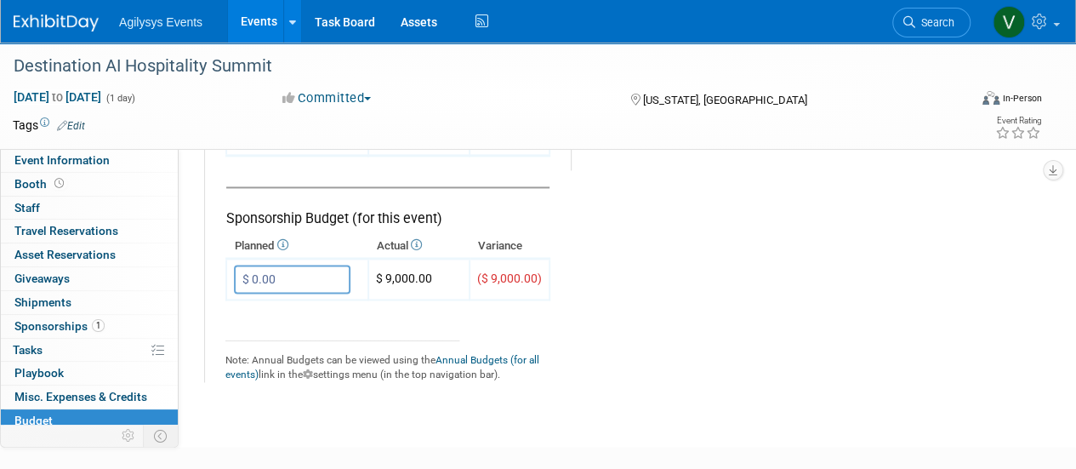
scroll to position [1106, 0]
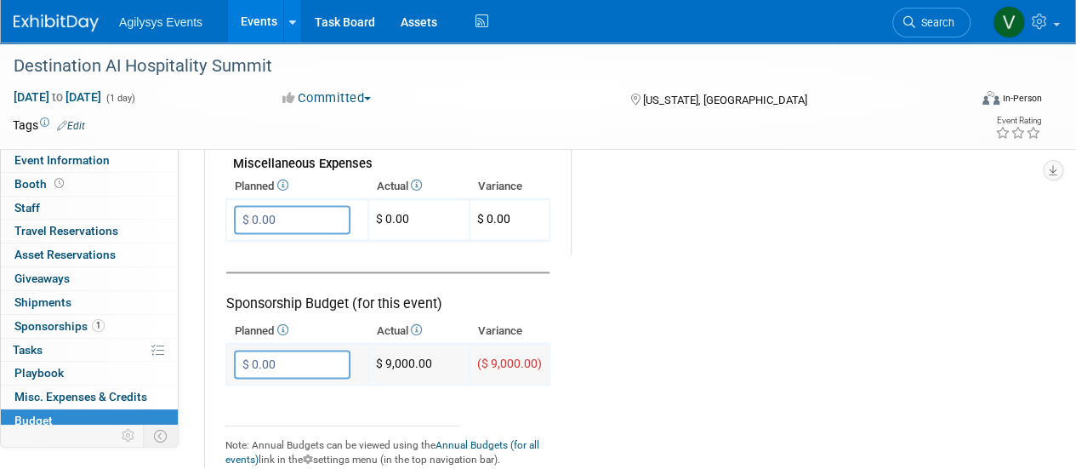
click at [310, 361] on input "$ 0.00" at bounding box center [292, 364] width 117 height 29
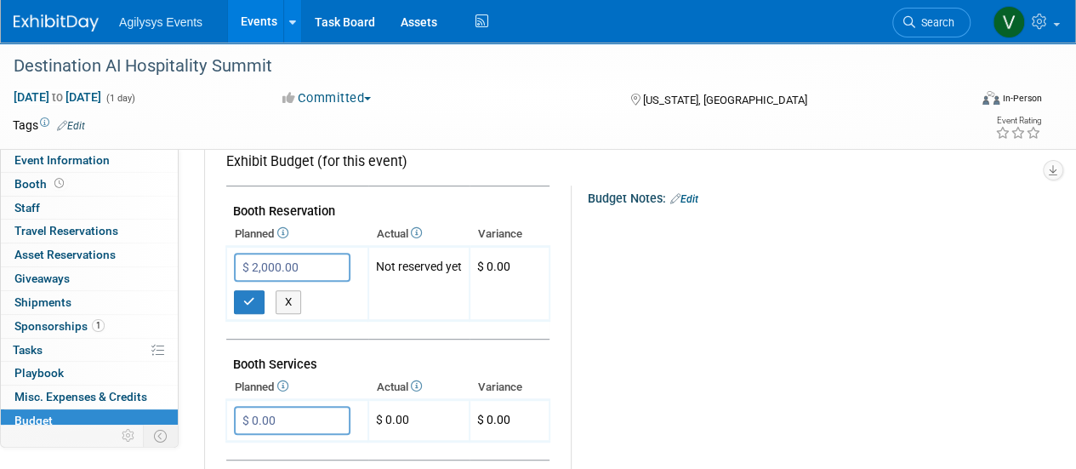
scroll to position [255, 0]
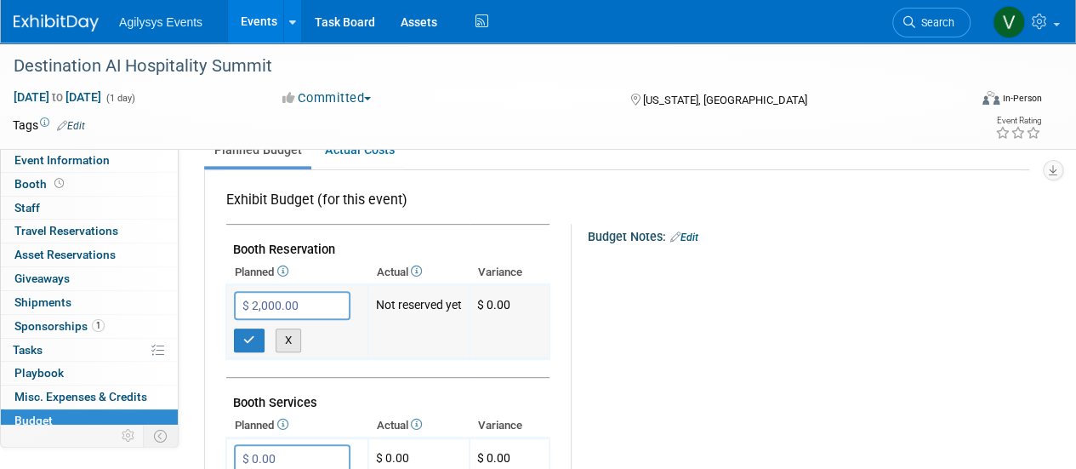
click at [288, 333] on button "X" at bounding box center [289, 340] width 26 height 24
type input "$ 0.00"
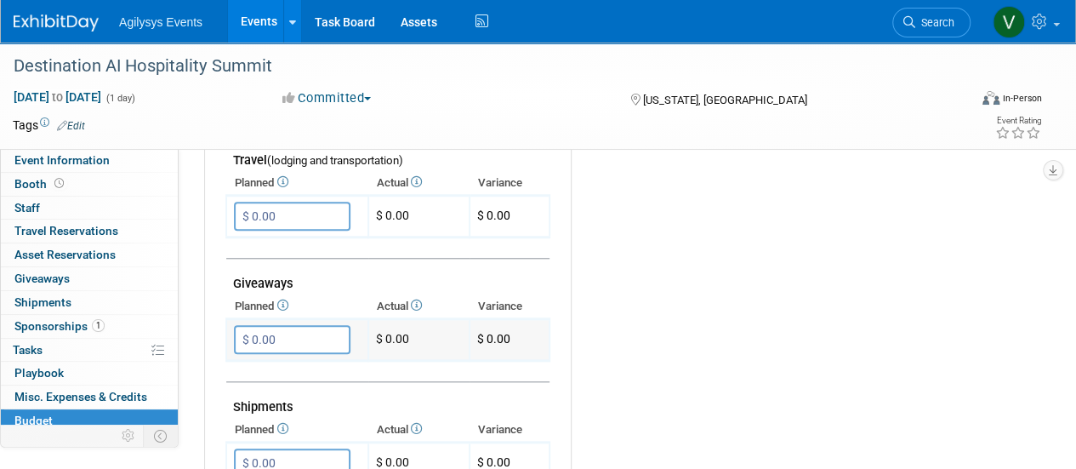
scroll to position [680, 0]
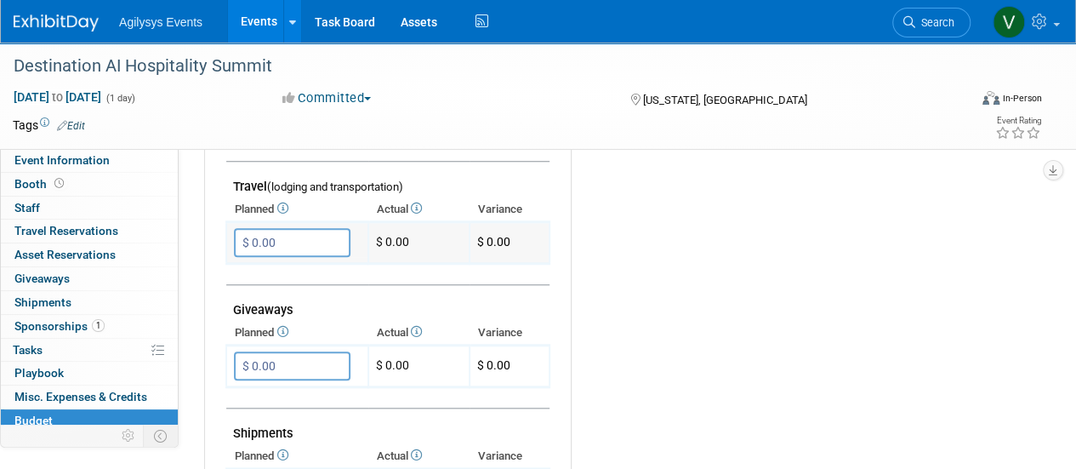
click at [306, 244] on input "$ 0.00" at bounding box center [292, 242] width 117 height 29
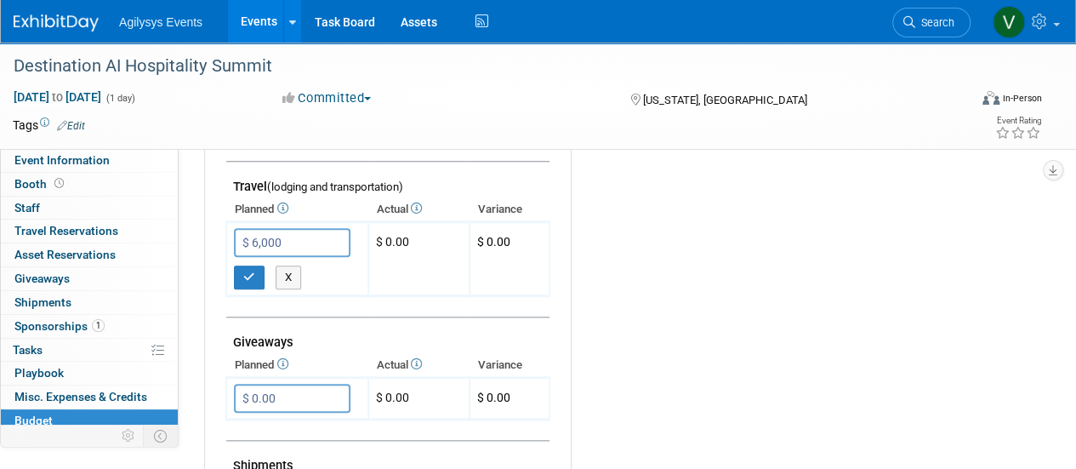
type input "$ 6,000.00"
click at [592, 300] on div "Budget Notes: Edit X" at bounding box center [793, 239] width 445 height 882
click at [247, 278] on icon "button" at bounding box center [249, 276] width 12 height 11
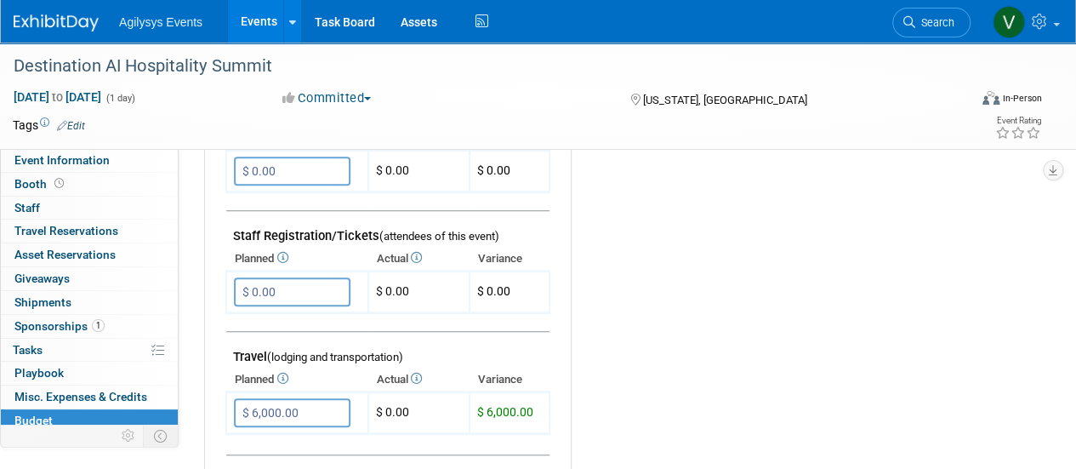
scroll to position [0, 0]
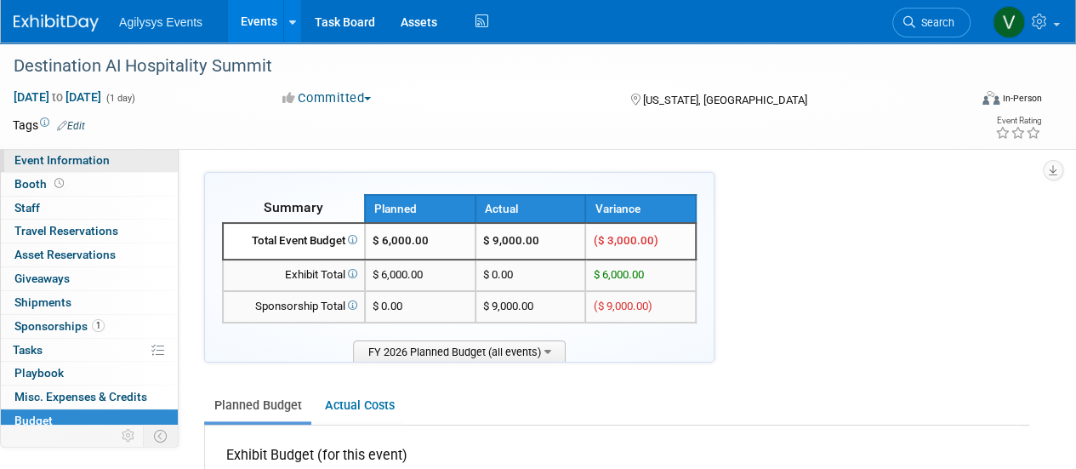
click at [42, 167] on span "Event Information" at bounding box center [61, 160] width 95 height 14
select select "HRC"
select select "Q2"
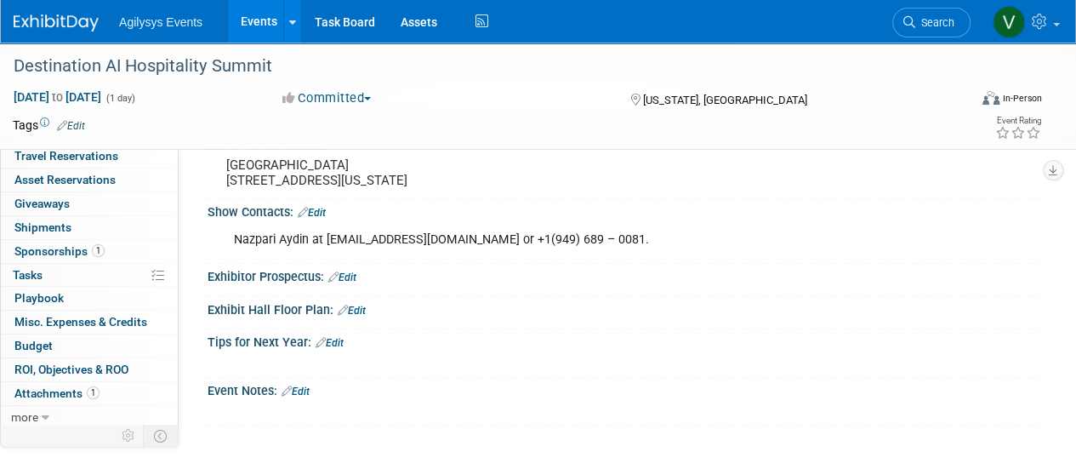
scroll to position [667, 0]
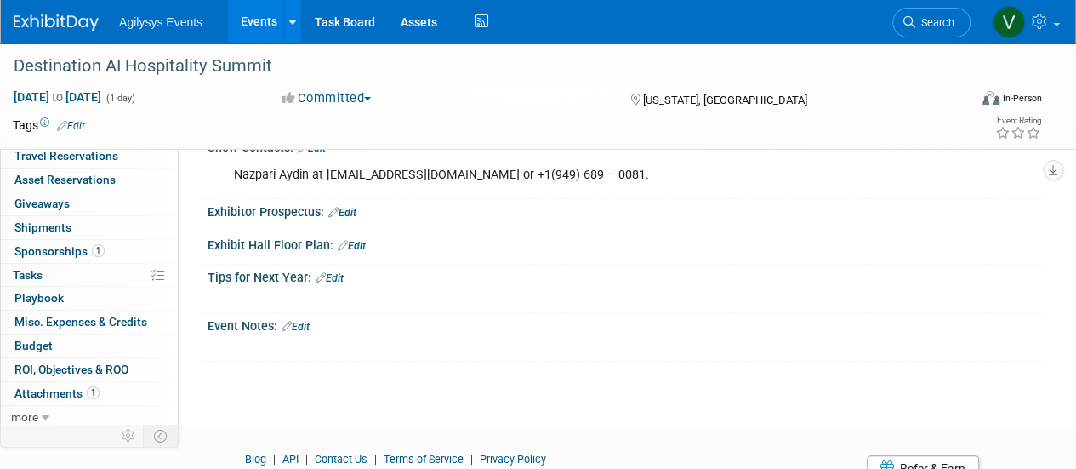
click at [295, 342] on div "X" at bounding box center [622, 337] width 813 height 9
click at [299, 333] on link "Edit" at bounding box center [295, 327] width 28 height 12
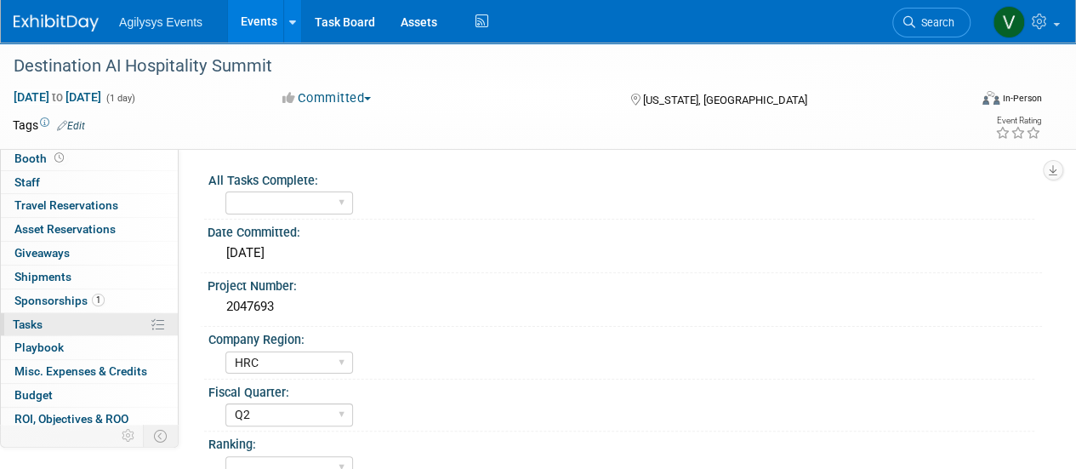
scroll to position [0, 0]
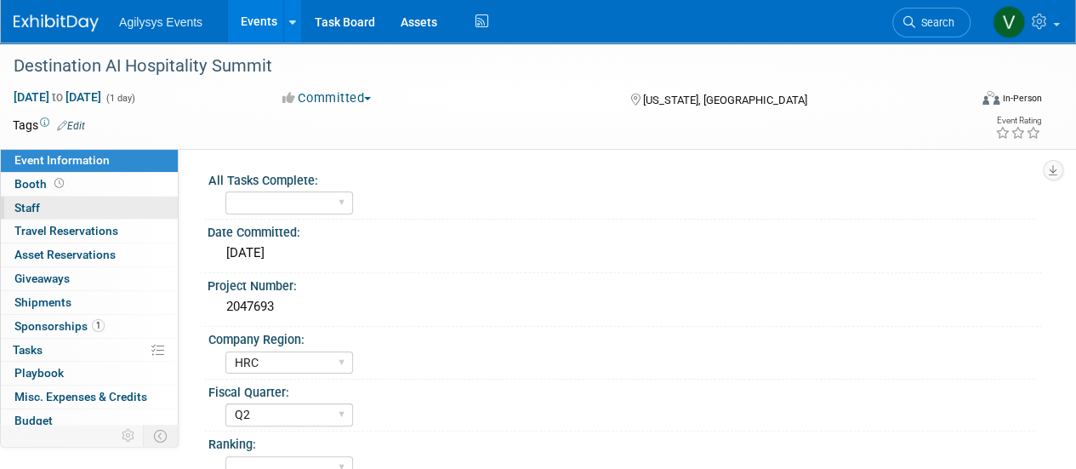
click at [34, 205] on span "Staff 0" at bounding box center [27, 208] width 26 height 14
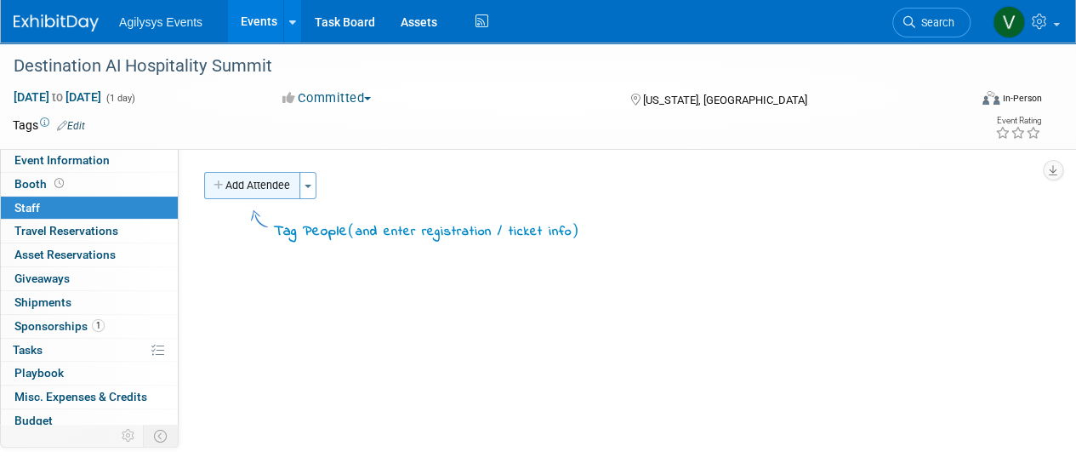
click at [241, 193] on button "Add Attendee" at bounding box center [252, 185] width 96 height 27
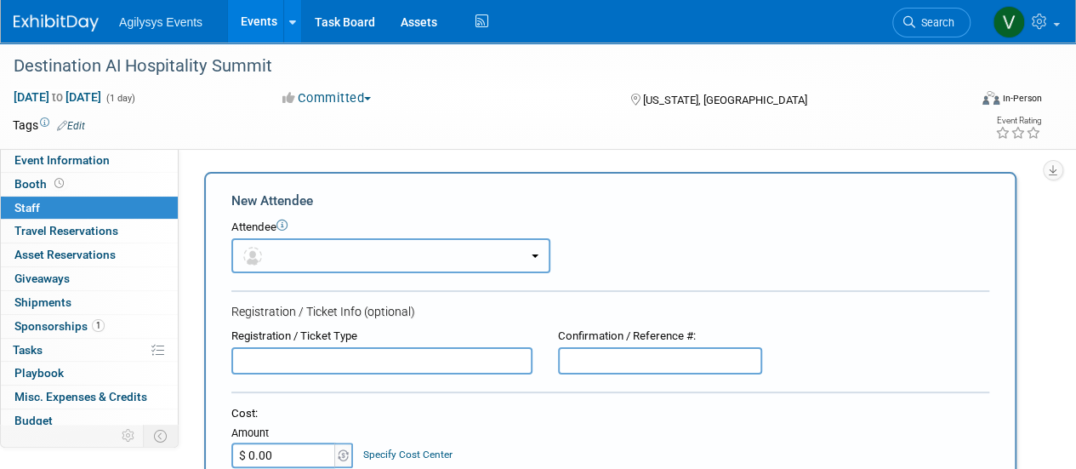
click at [276, 251] on button "button" at bounding box center [390, 255] width 319 height 35
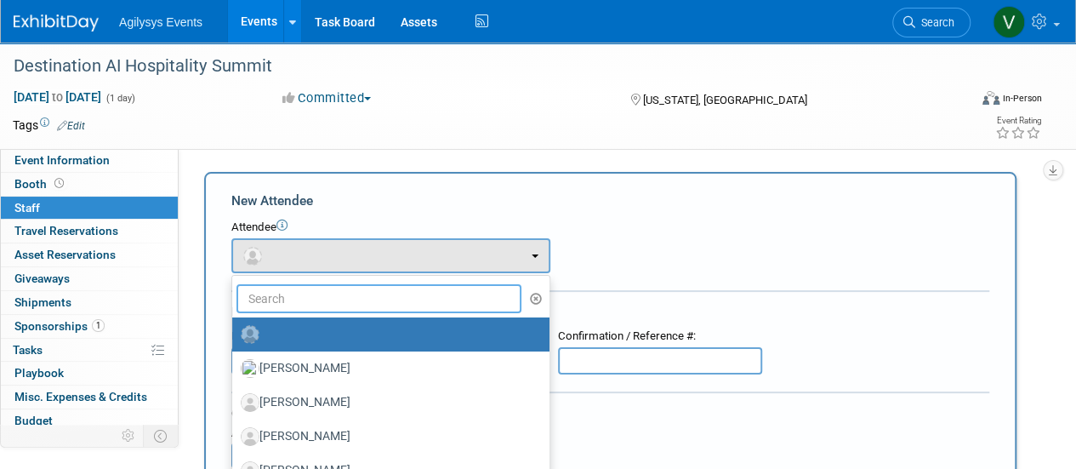
click at [298, 305] on input "text" at bounding box center [378, 298] width 285 height 29
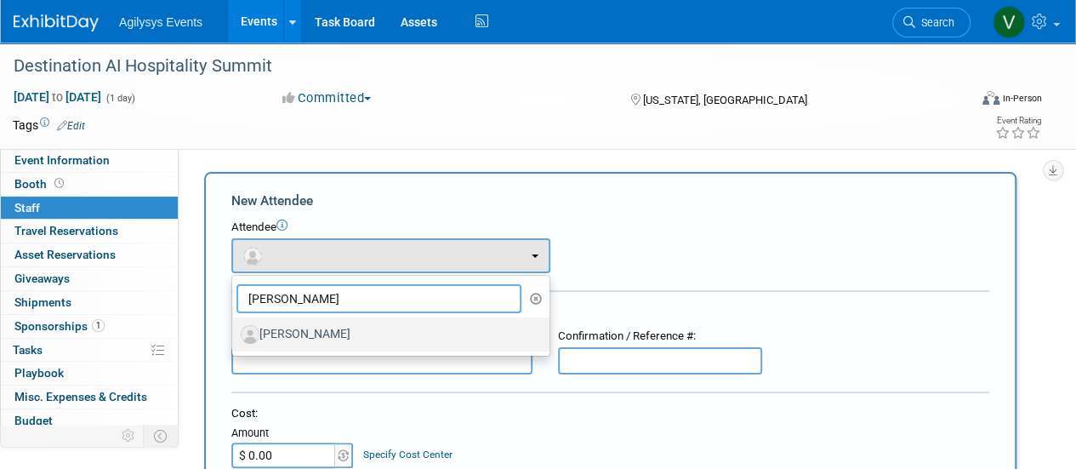
type input "frank"
click at [298, 327] on label "[PERSON_NAME]" at bounding box center [387, 334] width 292 height 27
click at [235, 327] on input "[PERSON_NAME]" at bounding box center [229, 332] width 11 height 11
select select "05051ea6-2c10-4bc4-be25-5c52b0793b11"
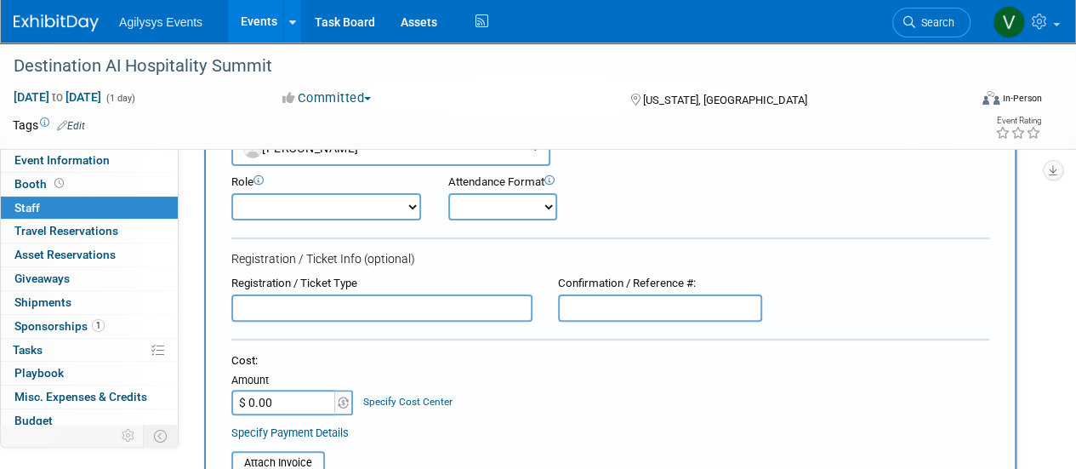
scroll to position [85, 0]
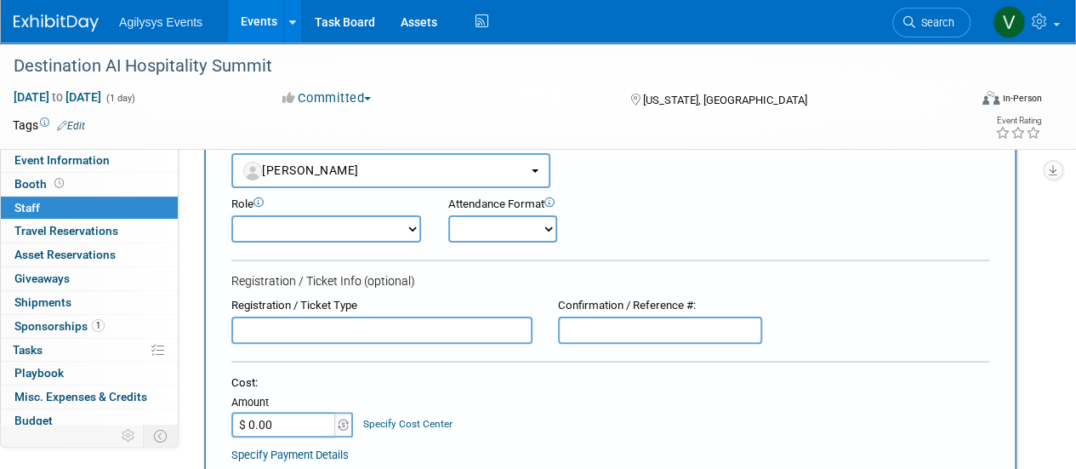
click at [332, 233] on select "Demonstrator Host Market Development Manager Planner Presenter Sales Engineer" at bounding box center [326, 228] width 190 height 27
select select "5"
click at [231, 215] on select "Demonstrator Host Market Development Manager Planner Presenter Sales Engineer" at bounding box center [326, 228] width 190 height 27
click at [492, 231] on select "Onsite Remote" at bounding box center [502, 228] width 109 height 27
select select "1"
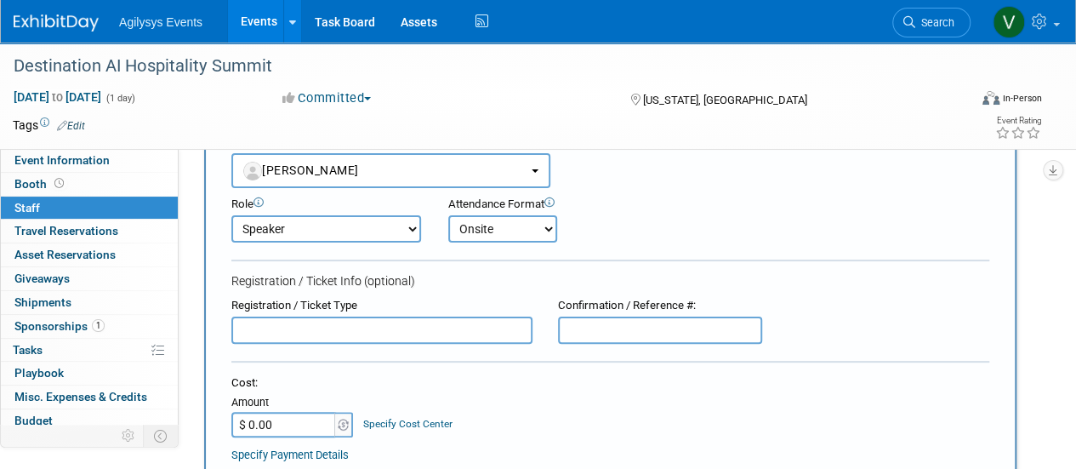
click at [449, 215] on select "Onsite Remote" at bounding box center [502, 228] width 109 height 27
click at [698, 242] on form "New Attendee Attendee <img src="https://www.exhibitday.com/Images/Unassigned-Us…" at bounding box center [610, 445] width 758 height 679
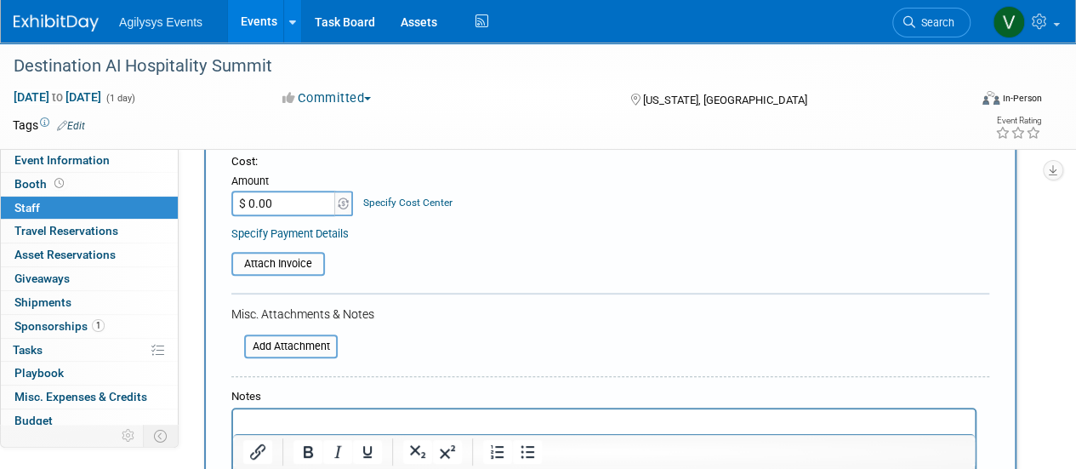
scroll to position [255, 0]
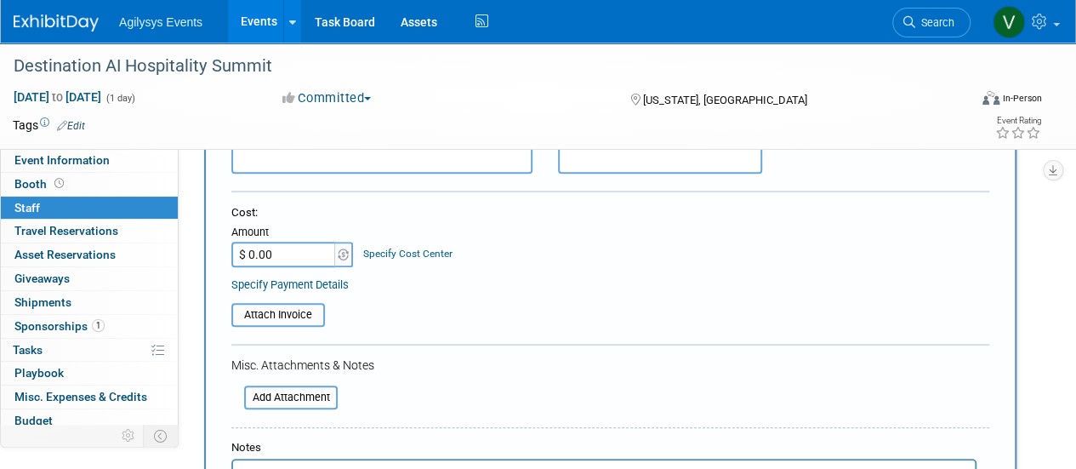
click at [301, 261] on input "$ 0.00" at bounding box center [284, 255] width 106 height 26
type input "$ 2,000.00"
click at [541, 271] on div "Cost: Amount $ 2,000.00 Specify Cost Center Cost Center -- Not Specified --" at bounding box center [610, 248] width 758 height 87
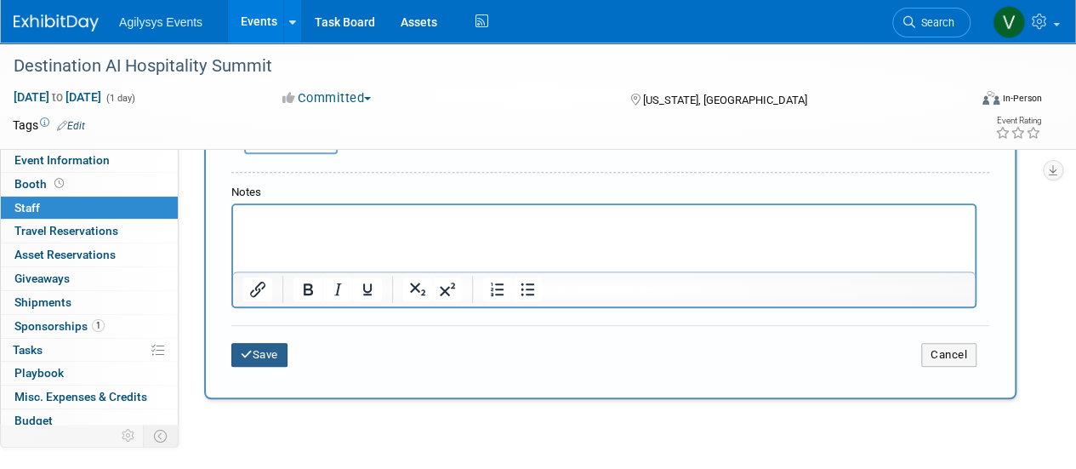
click at [283, 354] on button "Save" at bounding box center [259, 355] width 56 height 24
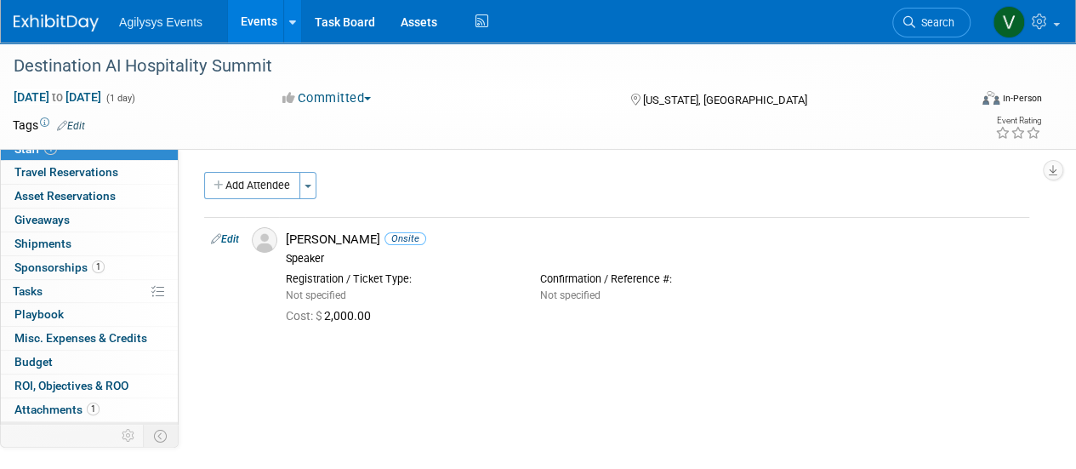
scroll to position [75, 0]
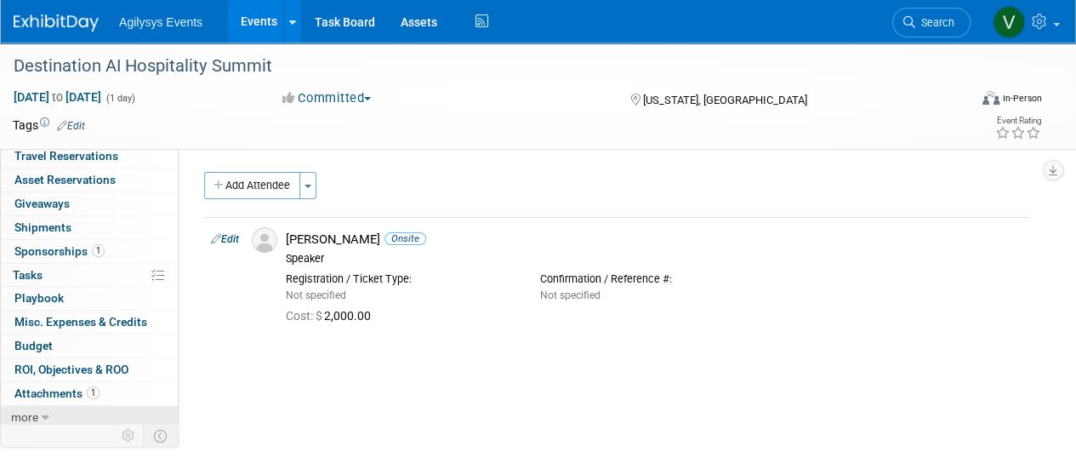
click at [34, 414] on span "more" at bounding box center [24, 417] width 27 height 14
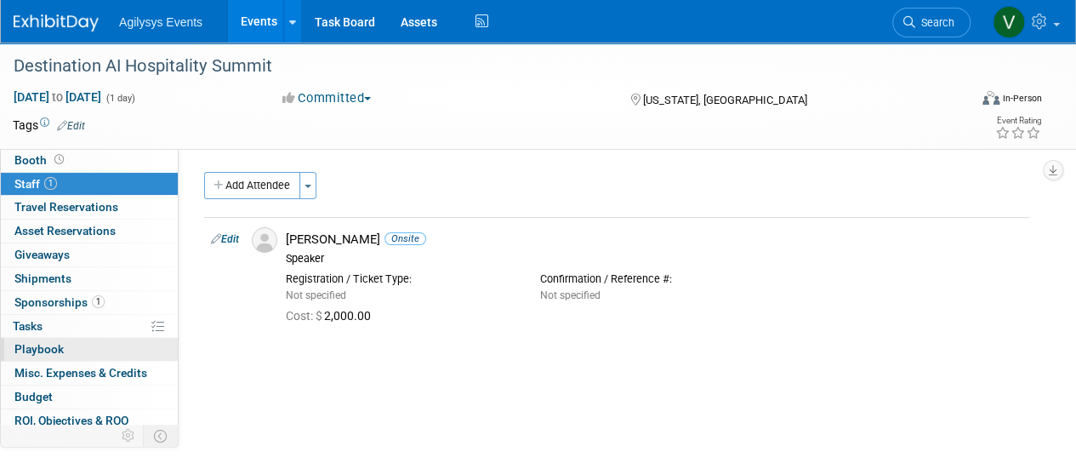
scroll to position [22, 0]
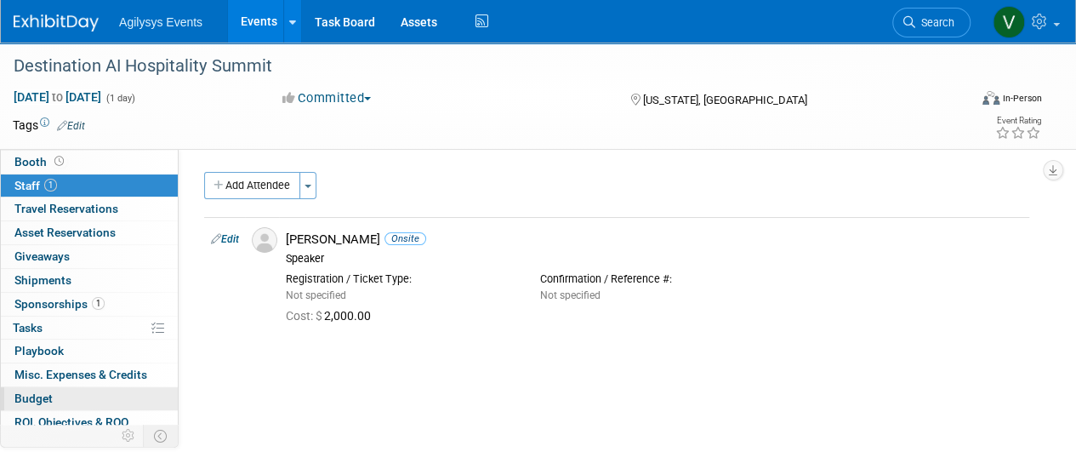
click at [53, 401] on link "Budget" at bounding box center [89, 398] width 177 height 23
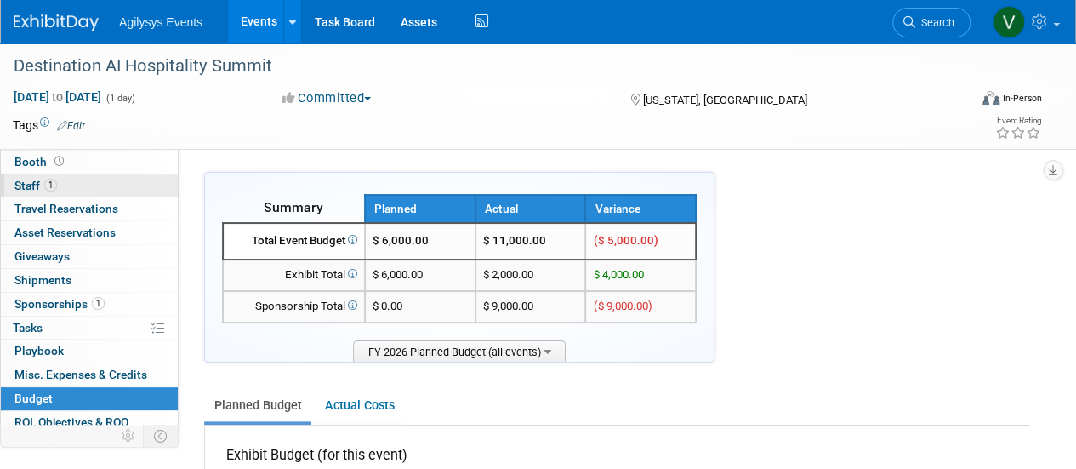
click at [44, 187] on span "1" at bounding box center [50, 185] width 13 height 13
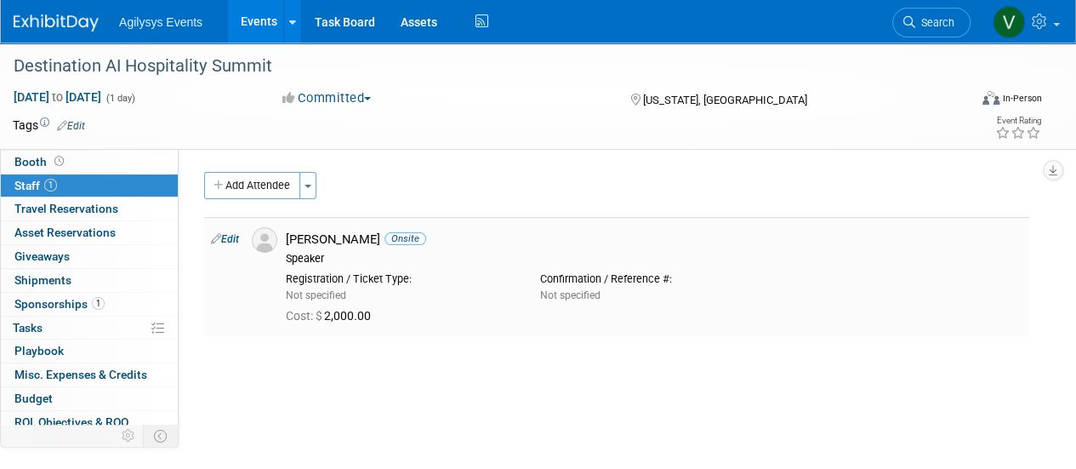
click at [236, 240] on link "Edit" at bounding box center [225, 239] width 28 height 12
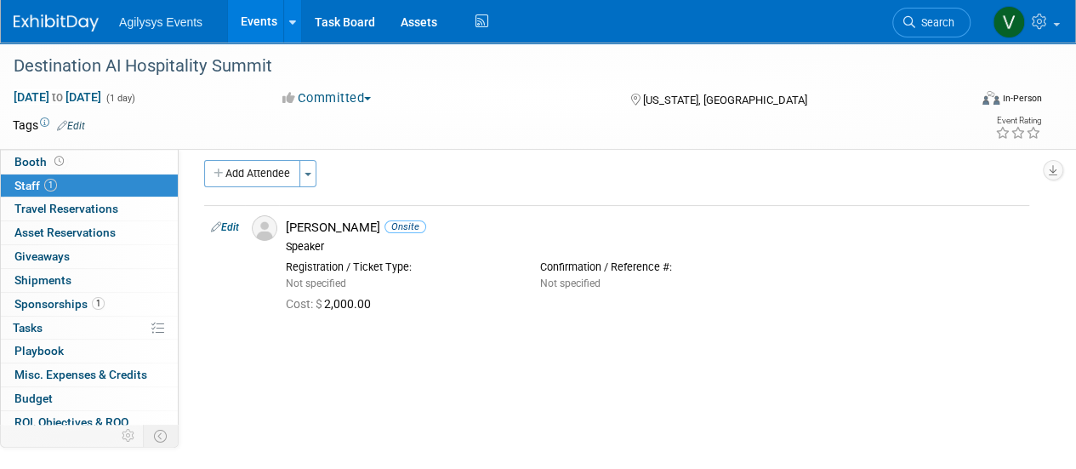
select select "05051ea6-2c10-4bc4-be25-5c52b0793b11"
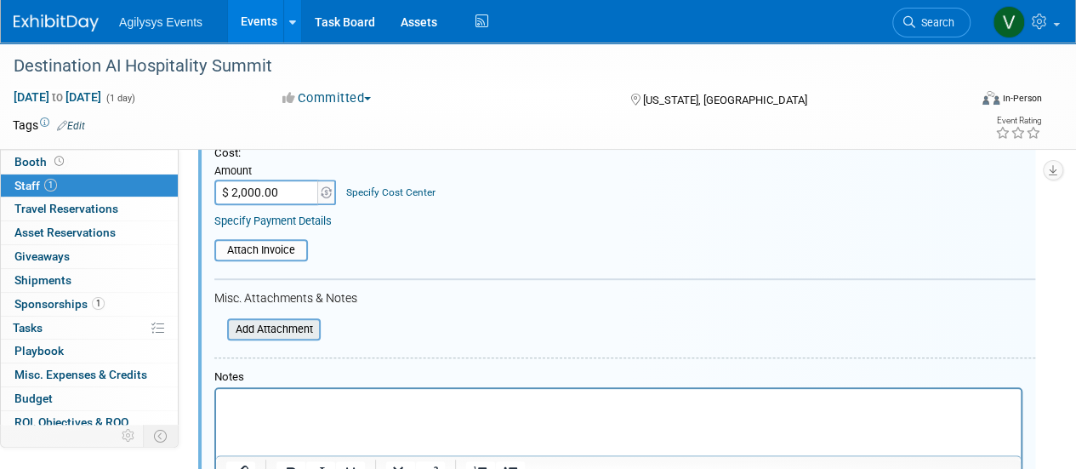
scroll to position [278, 0]
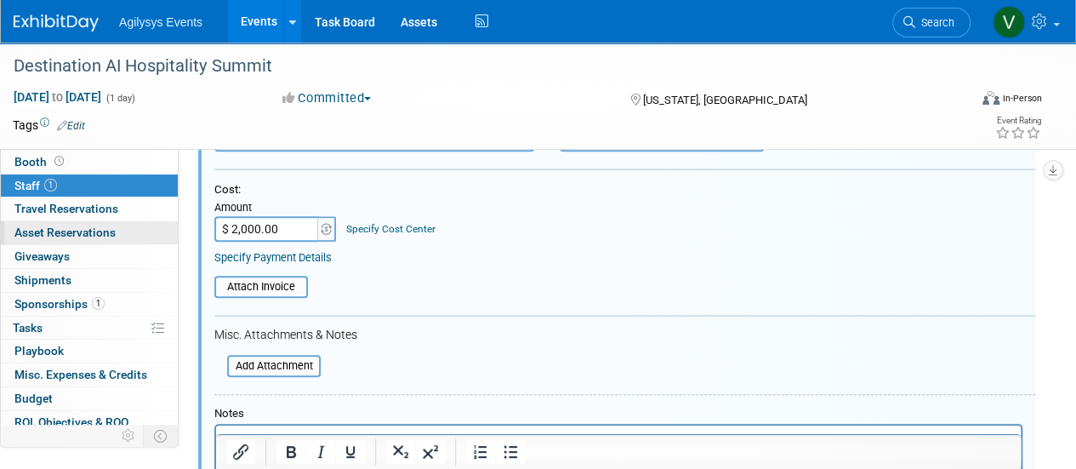
type input "$"
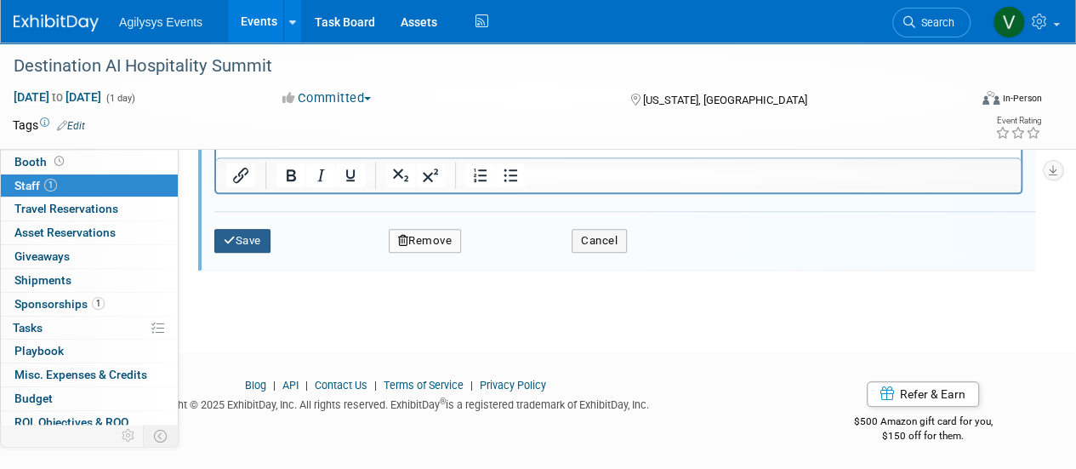
type input "$ 0.00"
click at [226, 241] on icon "submit" at bounding box center [230, 240] width 12 height 11
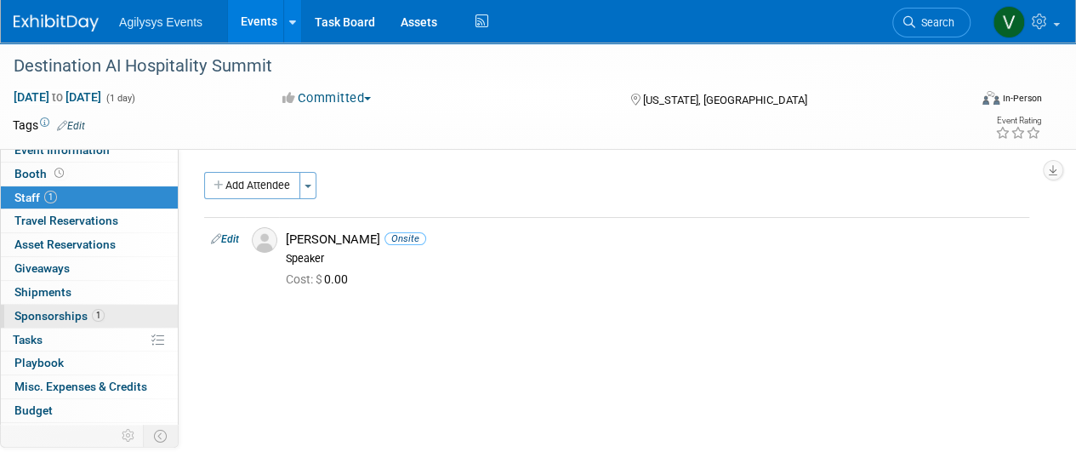
scroll to position [0, 0]
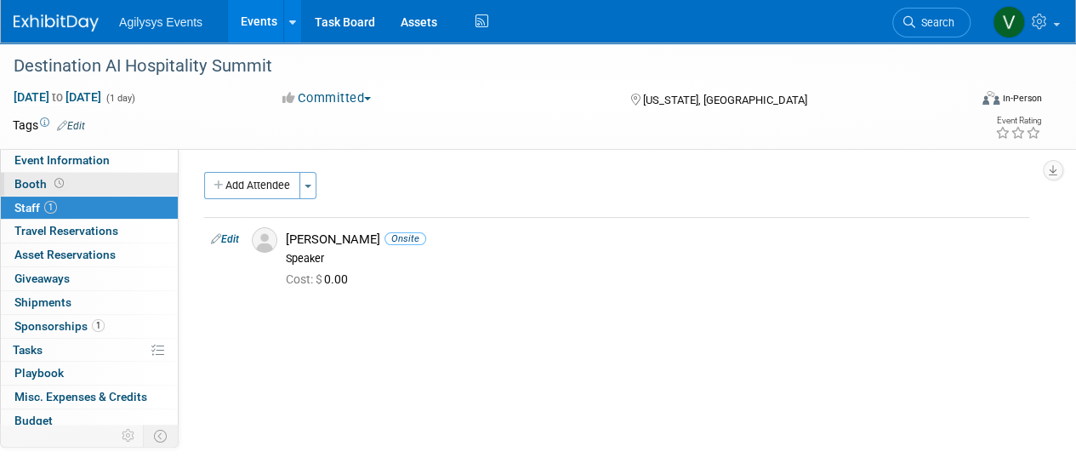
click at [46, 190] on span "Booth" at bounding box center [40, 184] width 53 height 14
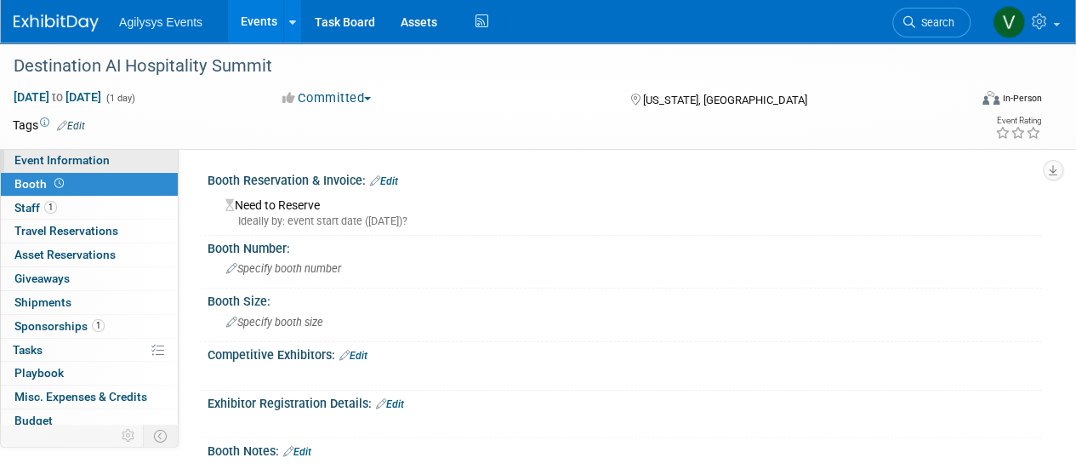
click at [104, 161] on span "Event Information" at bounding box center [61, 160] width 95 height 14
select select "HRC"
select select "Q2"
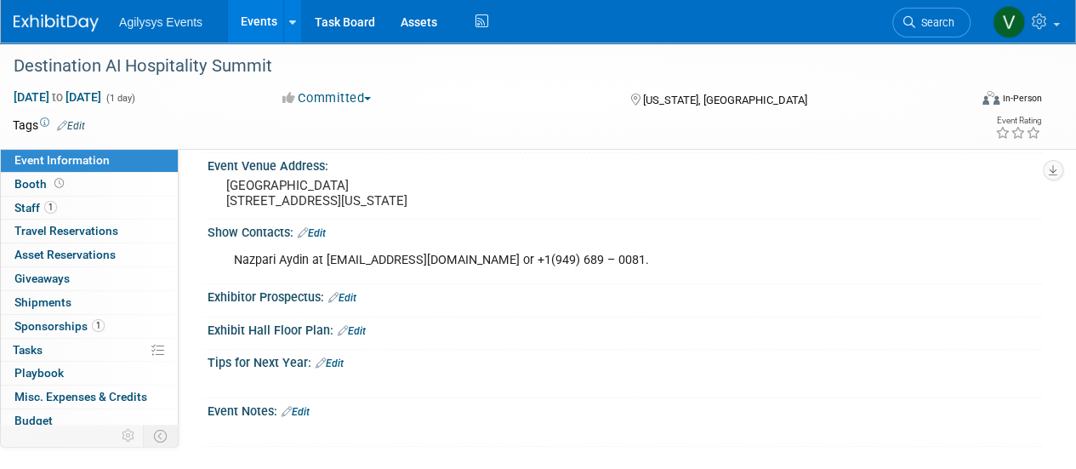
scroll to position [85, 0]
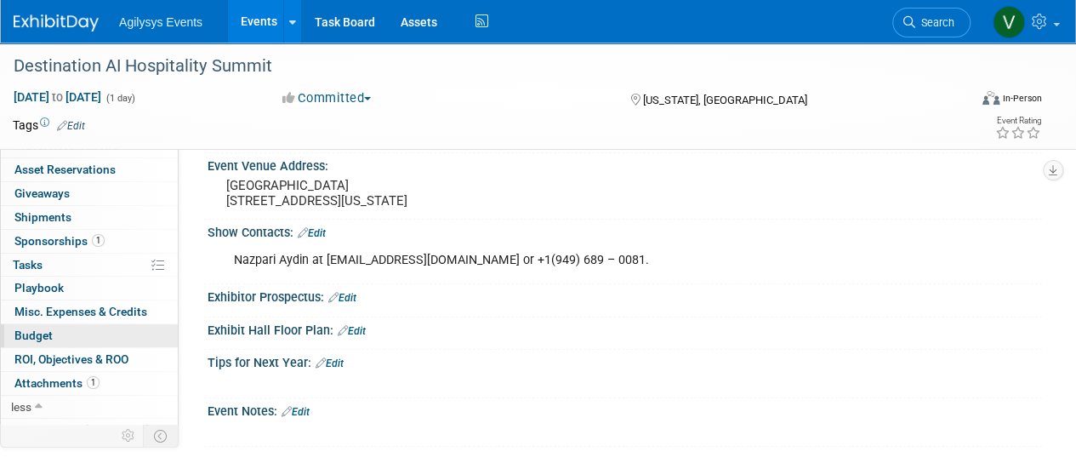
click at [37, 333] on span "Budget" at bounding box center [33, 335] width 38 height 14
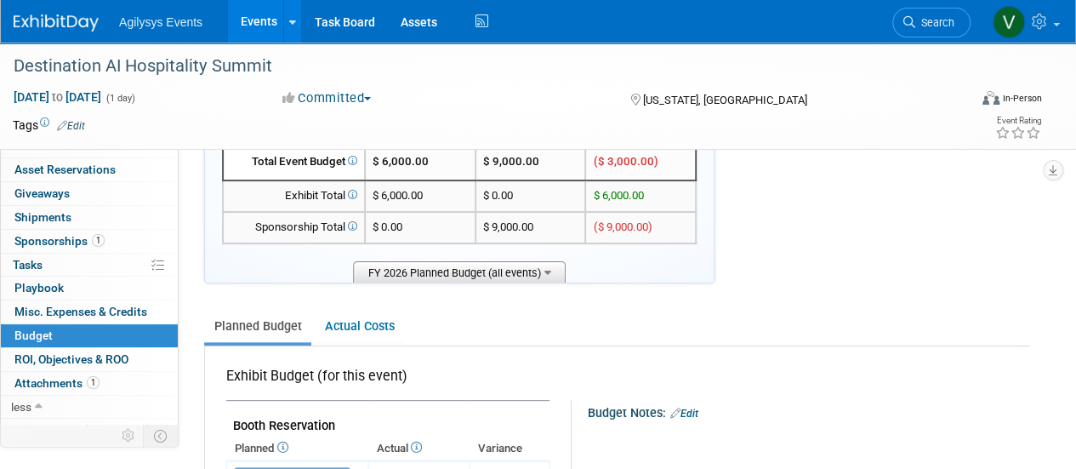
scroll to position [170, 0]
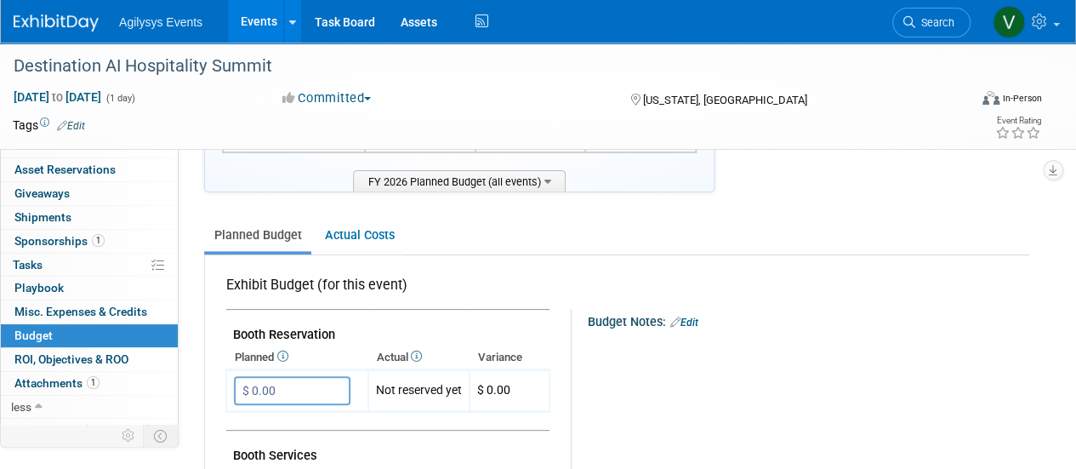
click at [698, 322] on link "Edit" at bounding box center [684, 322] width 28 height 12
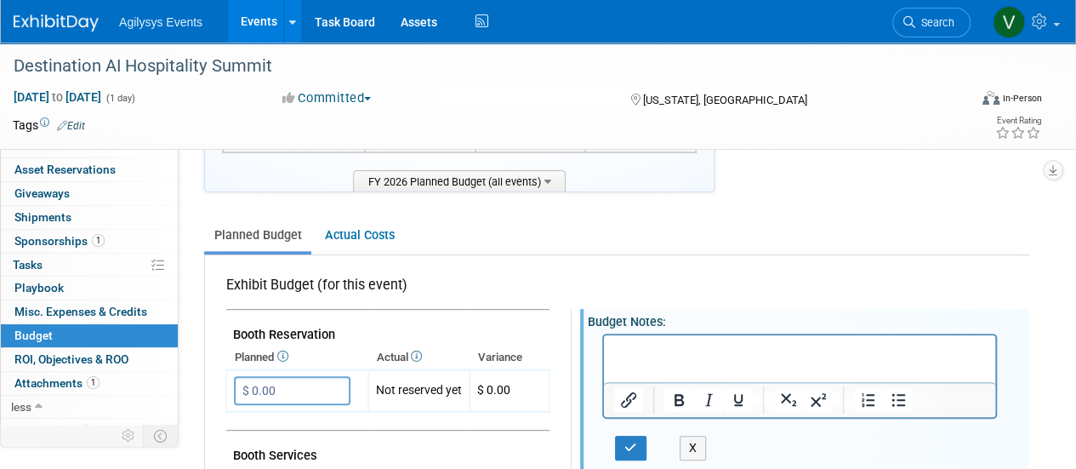
scroll to position [0, 0]
click at [624, 447] on icon "button" at bounding box center [630, 447] width 13 height 12
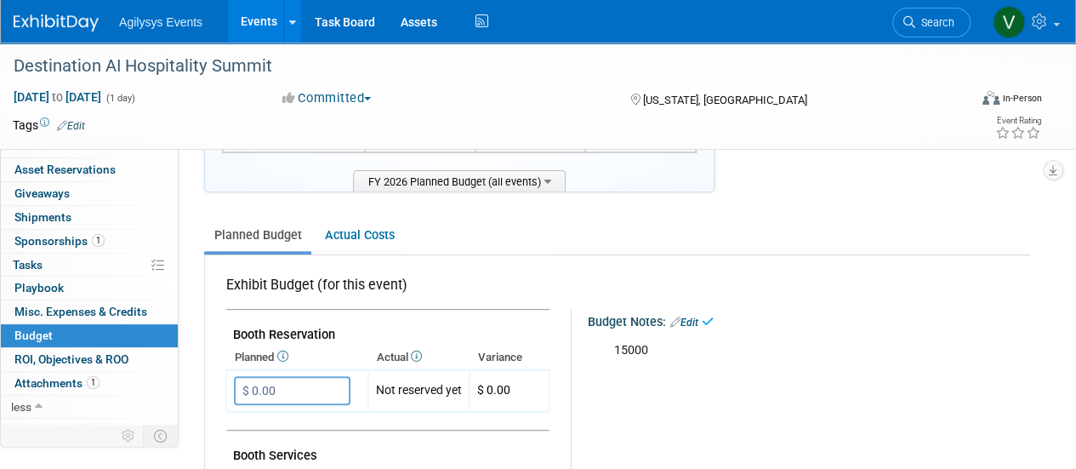
click at [689, 321] on link "Edit" at bounding box center [684, 322] width 28 height 12
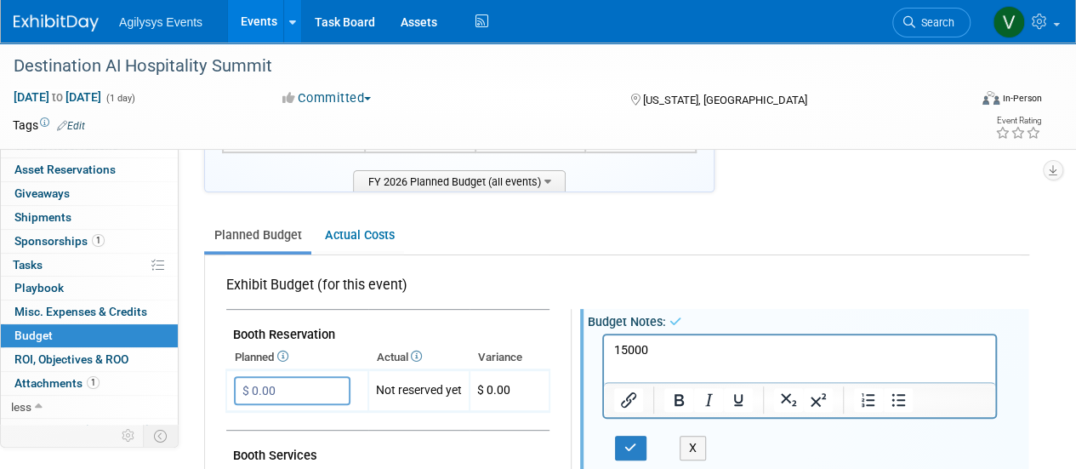
click at [631, 350] on p "15000" at bounding box center [800, 350] width 372 height 17
click at [620, 350] on p "15,000" at bounding box center [800, 350] width 372 height 17
click at [633, 448] on icon "button" at bounding box center [630, 447] width 13 height 12
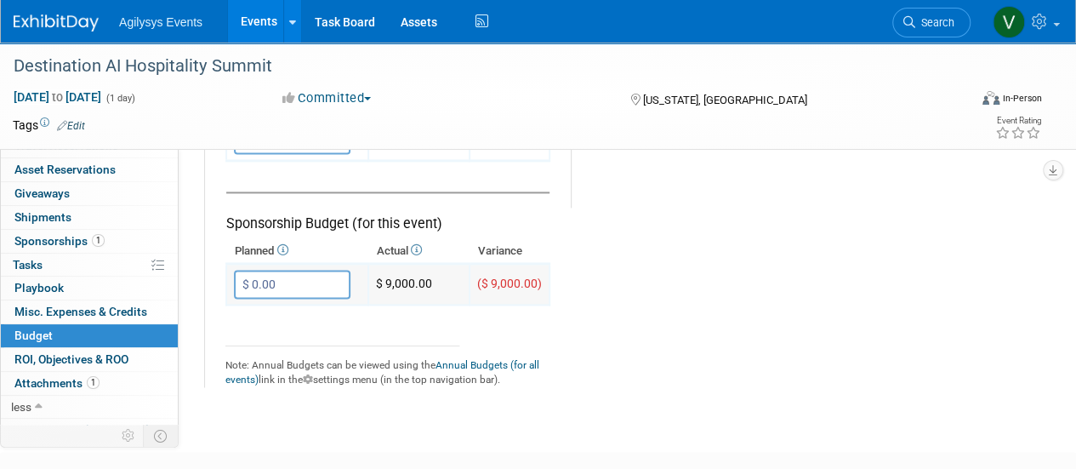
scroll to position [1079, 0]
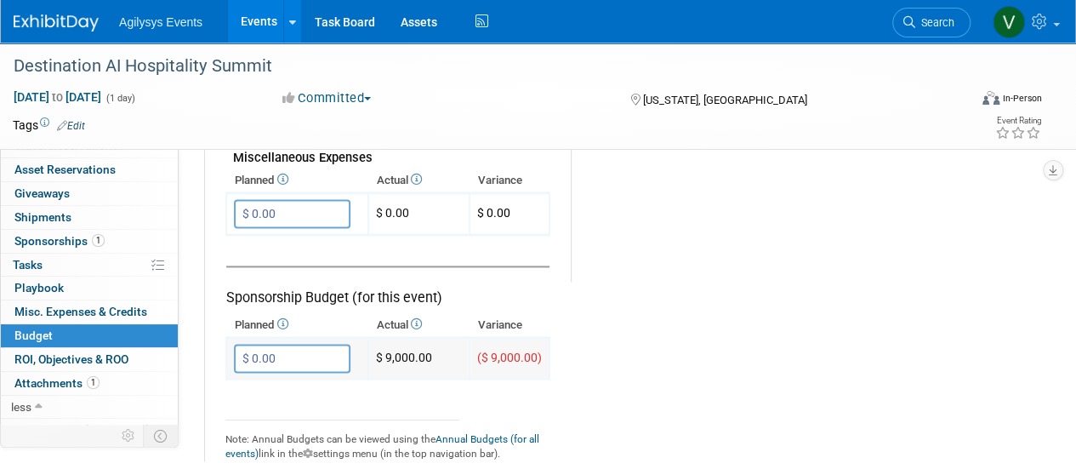
click at [304, 359] on input "$ 0.00" at bounding box center [292, 358] width 117 height 29
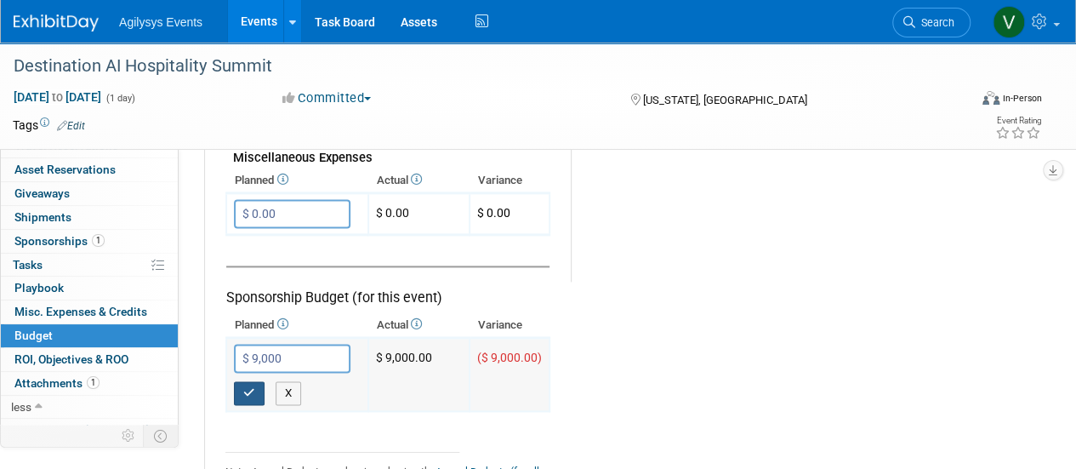
type input "$ 9,000.00"
click at [252, 387] on icon "button" at bounding box center [249, 392] width 12 height 11
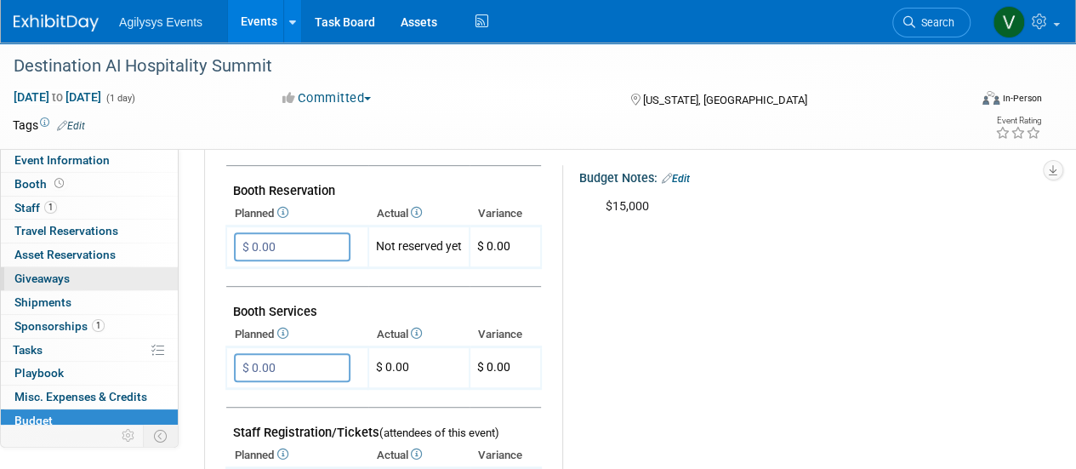
scroll to position [0, 0]
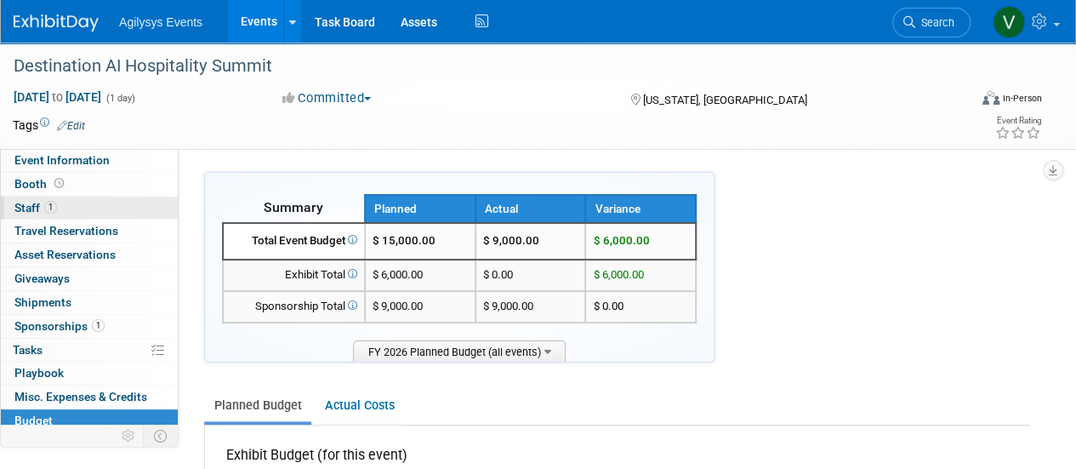
click at [70, 199] on link "1 Staff 1" at bounding box center [89, 207] width 177 height 23
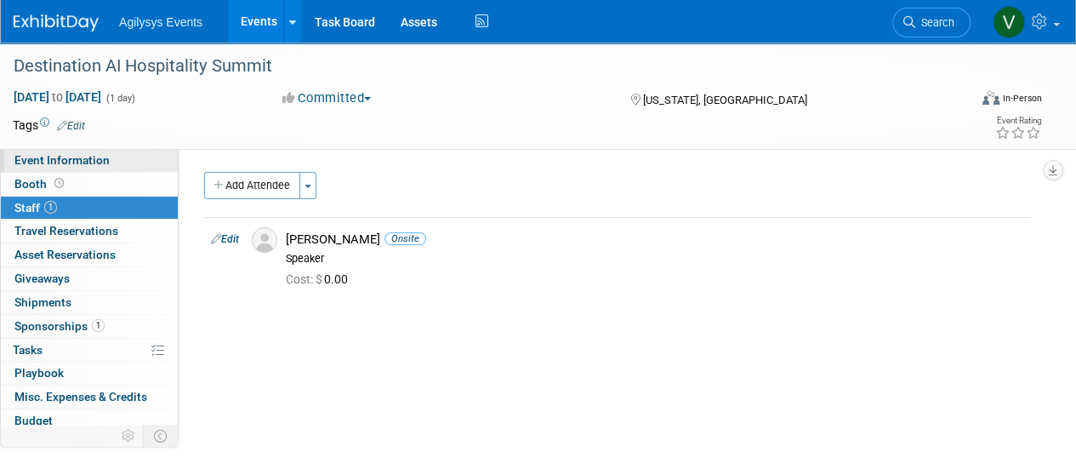
click at [94, 164] on span "Event Information" at bounding box center [61, 160] width 95 height 14
select select "HRC"
select select "Q2"
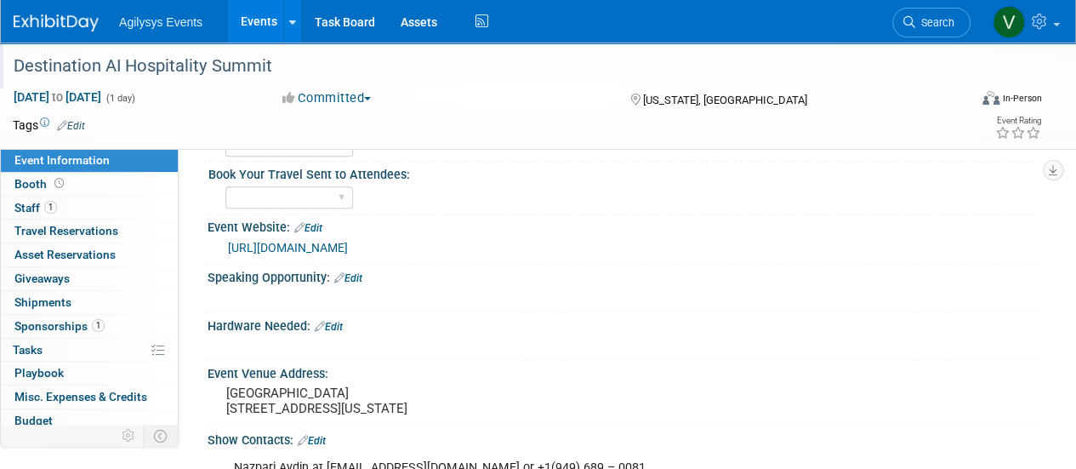
scroll to position [170, 0]
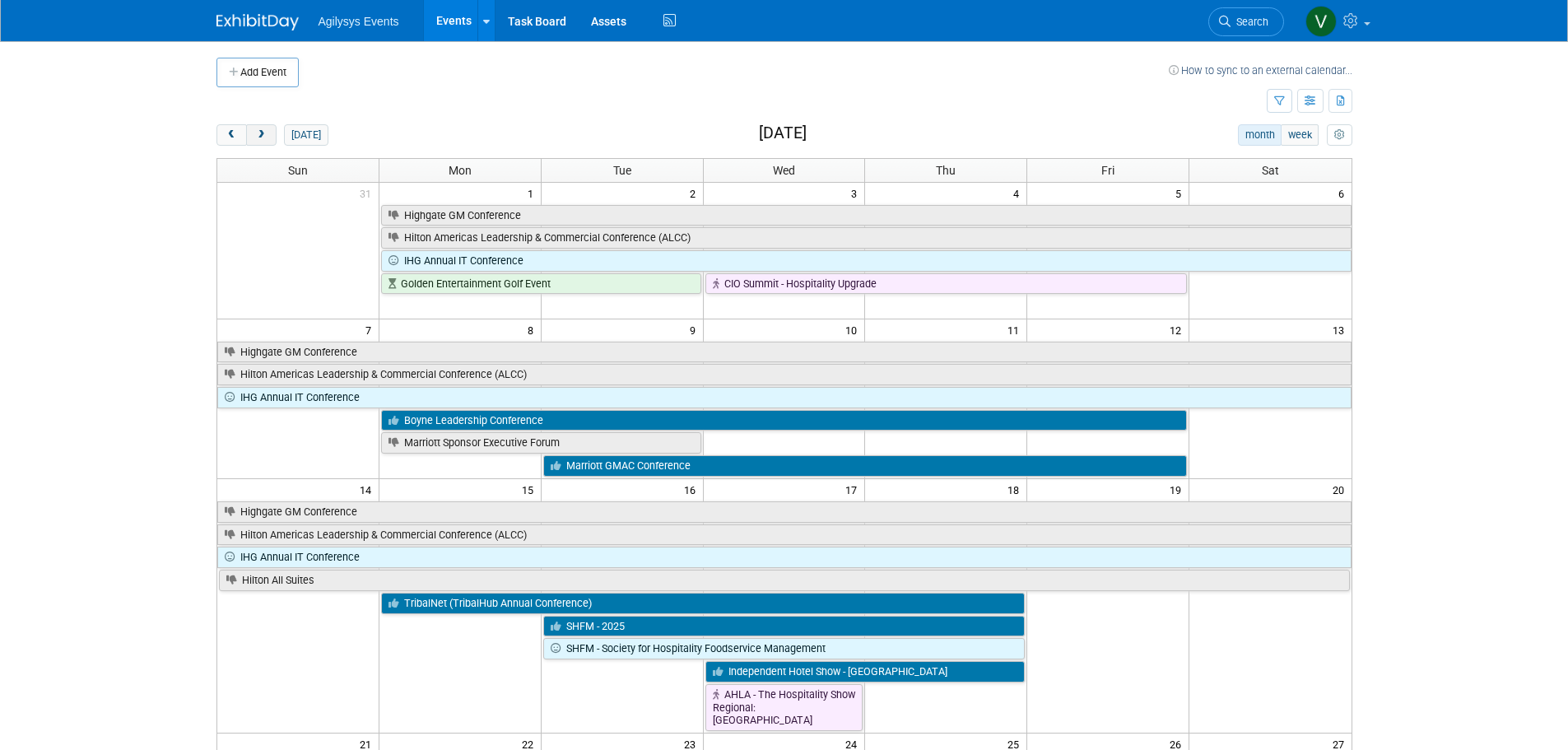
click at [257, 127] on button "next" at bounding box center [260, 135] width 30 height 21
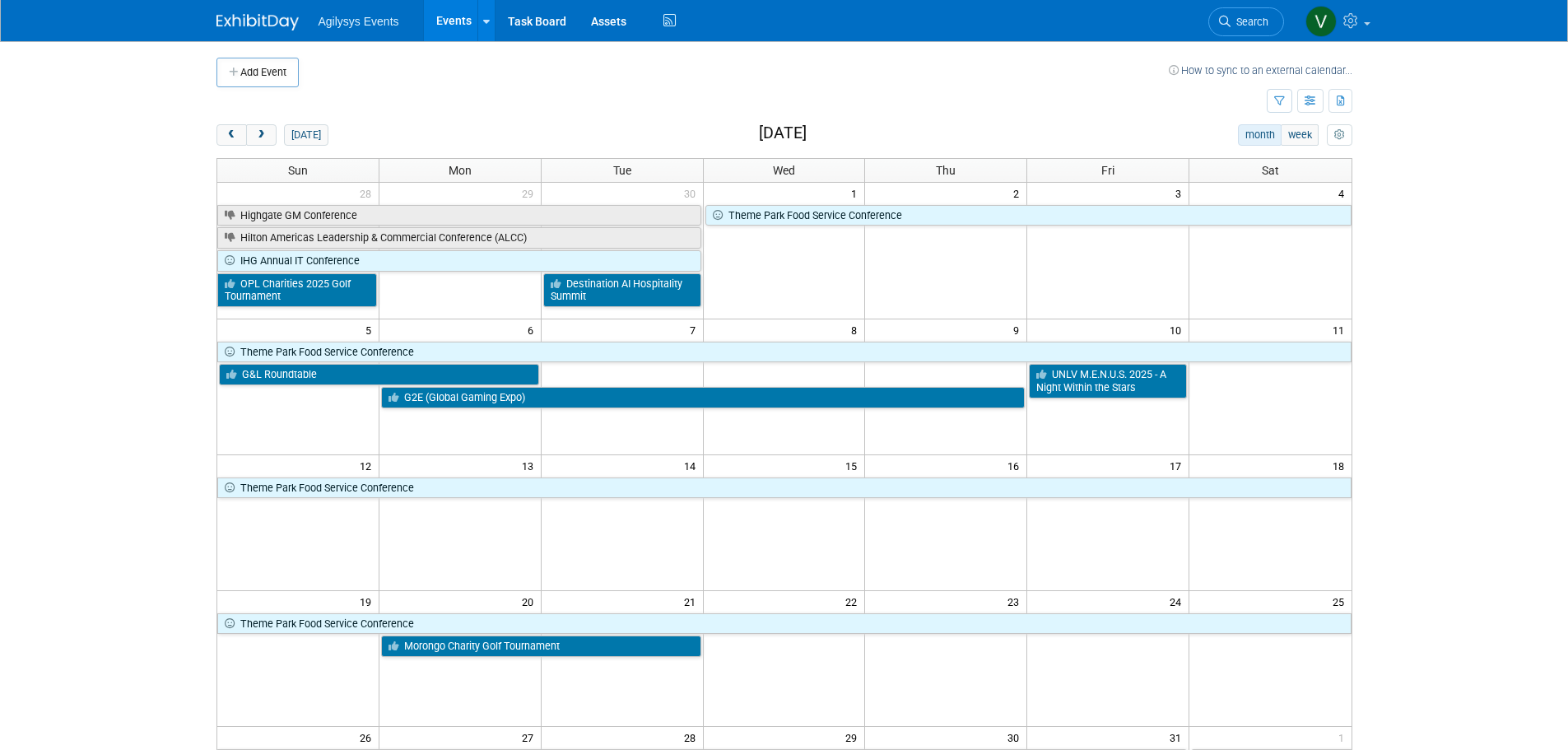
click at [290, 25] on img at bounding box center [257, 21] width 82 height 16
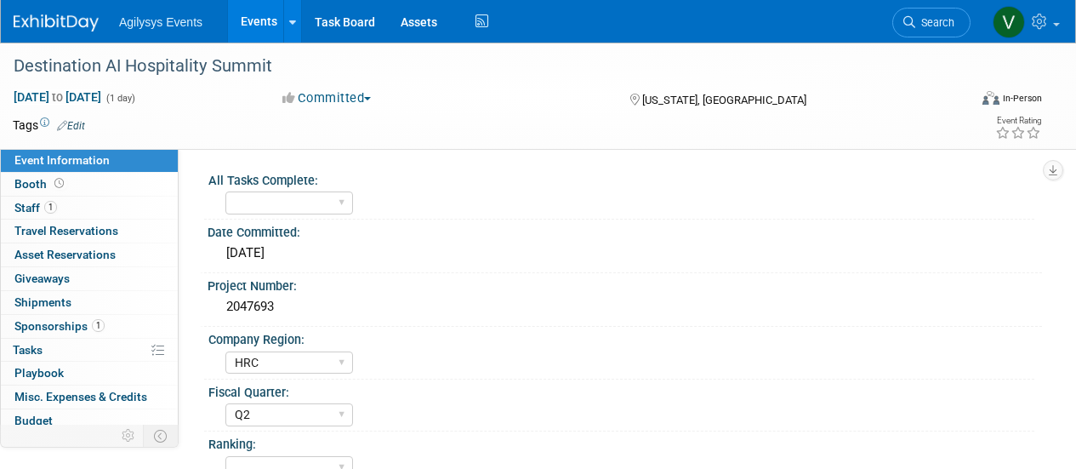
select select "HRC"
select select "Q2"
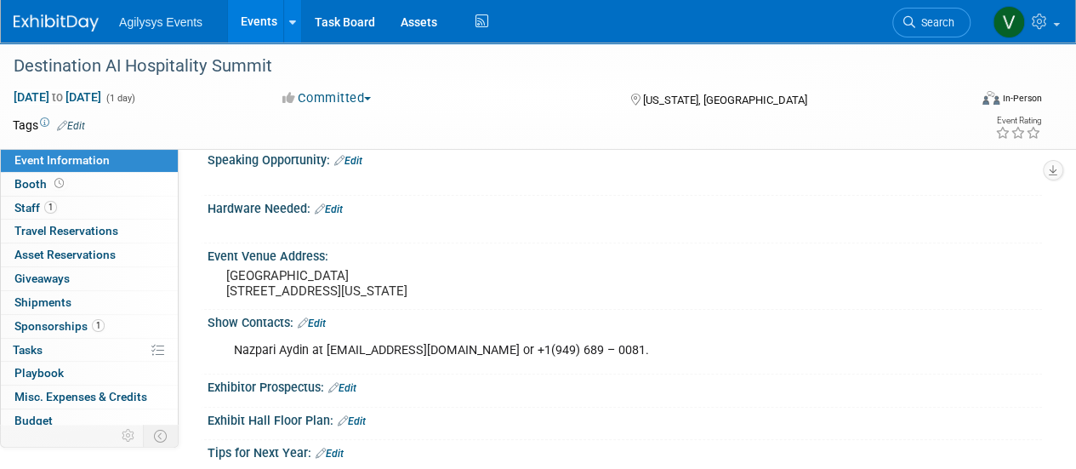
scroll to position [242, 0]
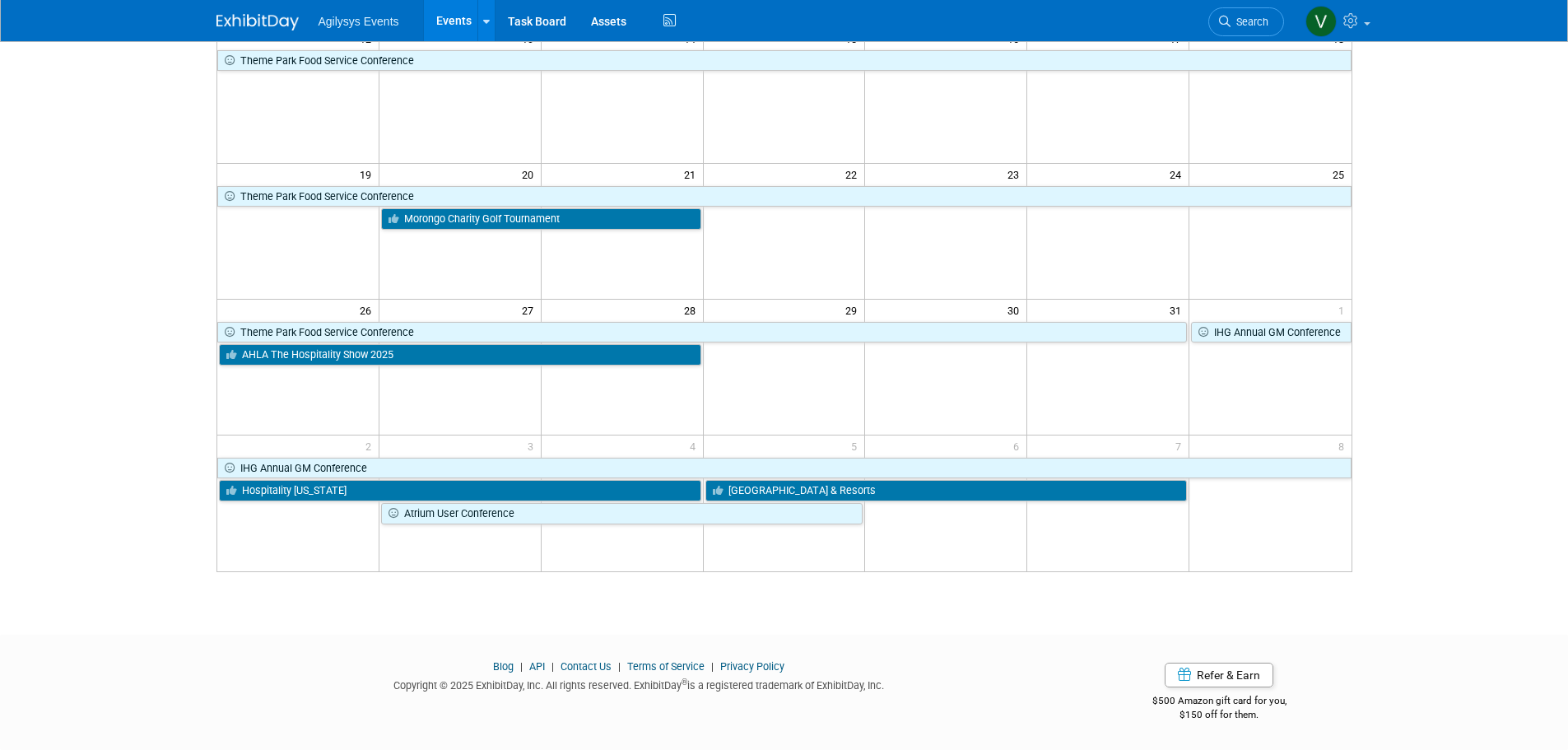
scroll to position [428, 0]
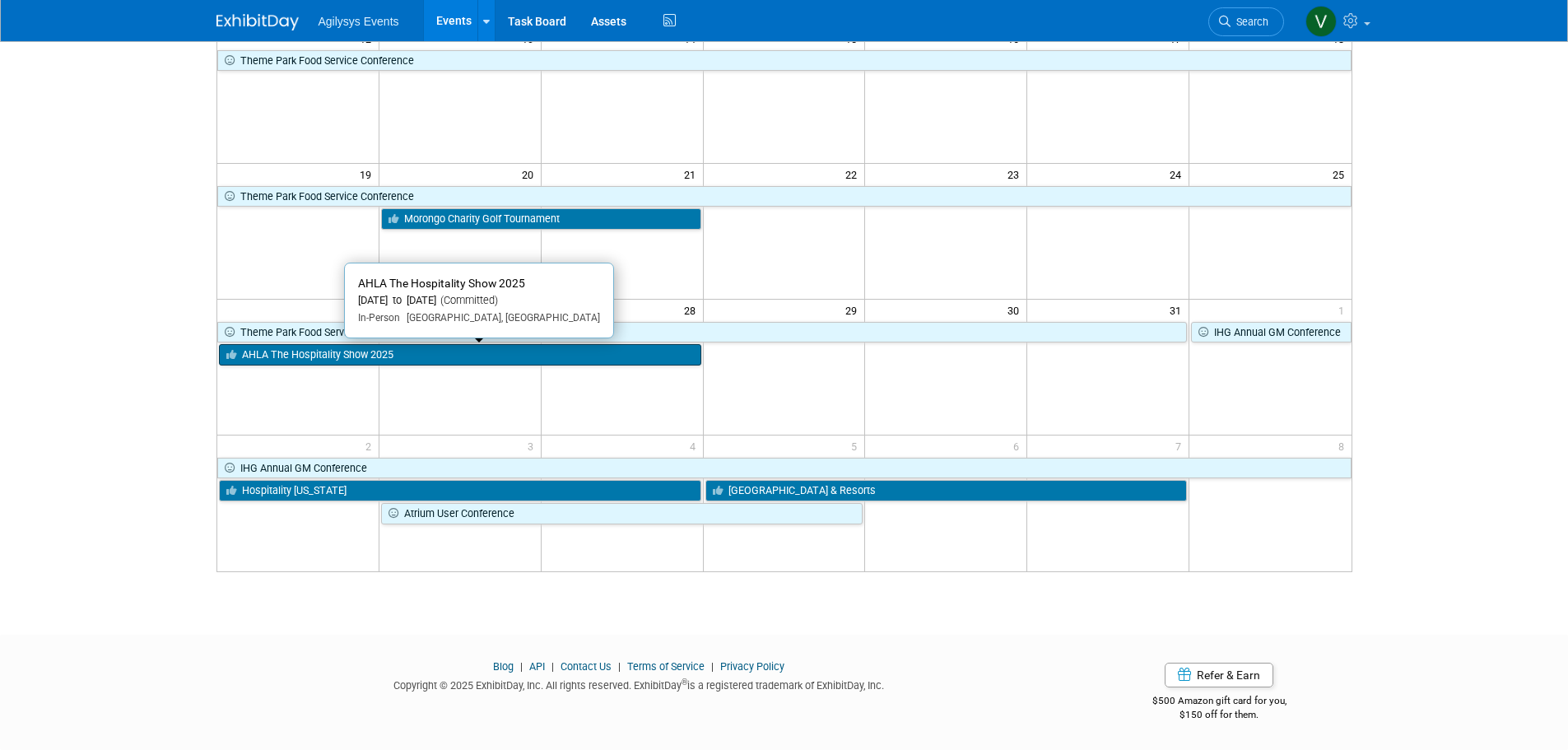
click at [357, 354] on link "AHLA The Hospitality Show 2025" at bounding box center [460, 354] width 482 height 21
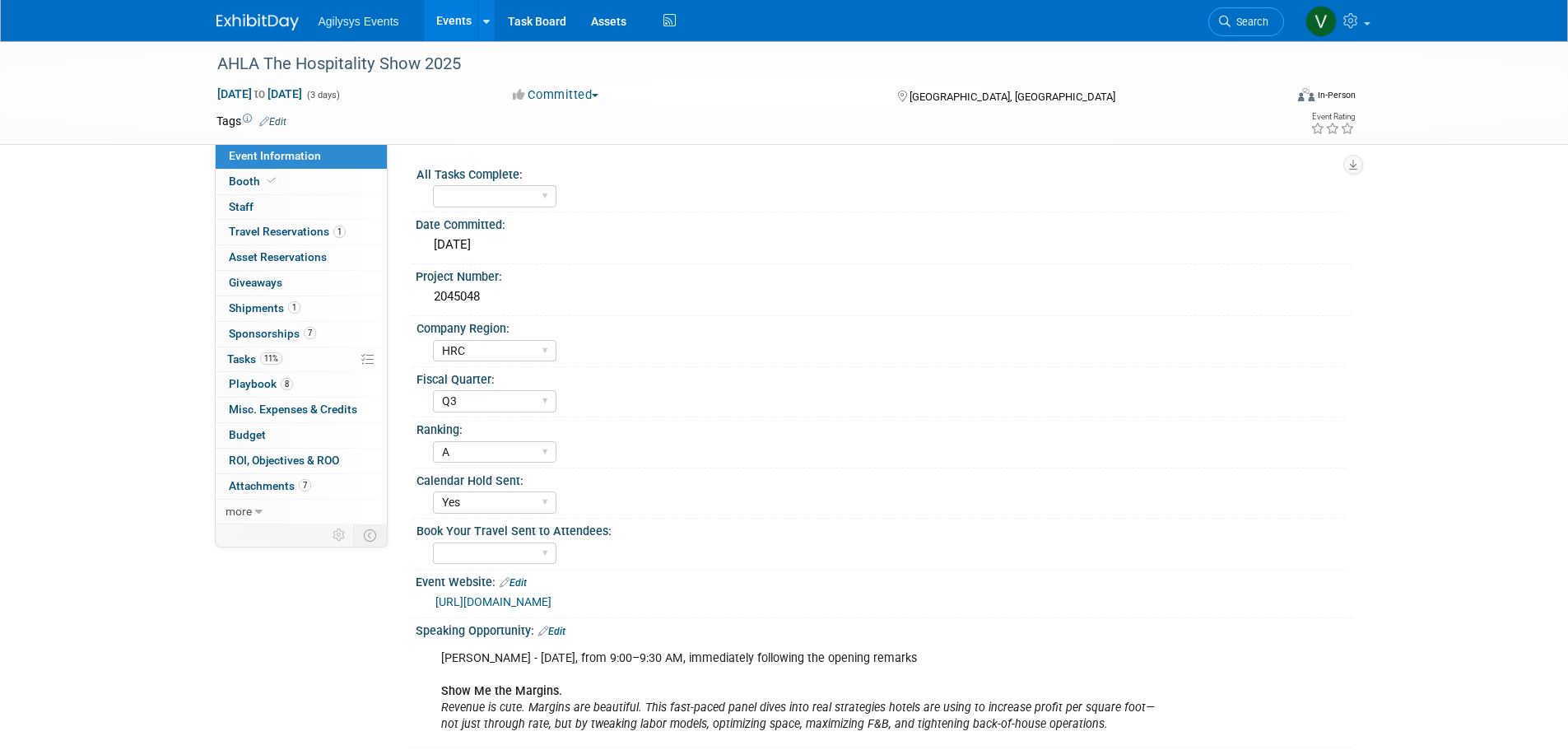
select select "HRC"
select select "Q3"
select select "A"
select select "Yes"
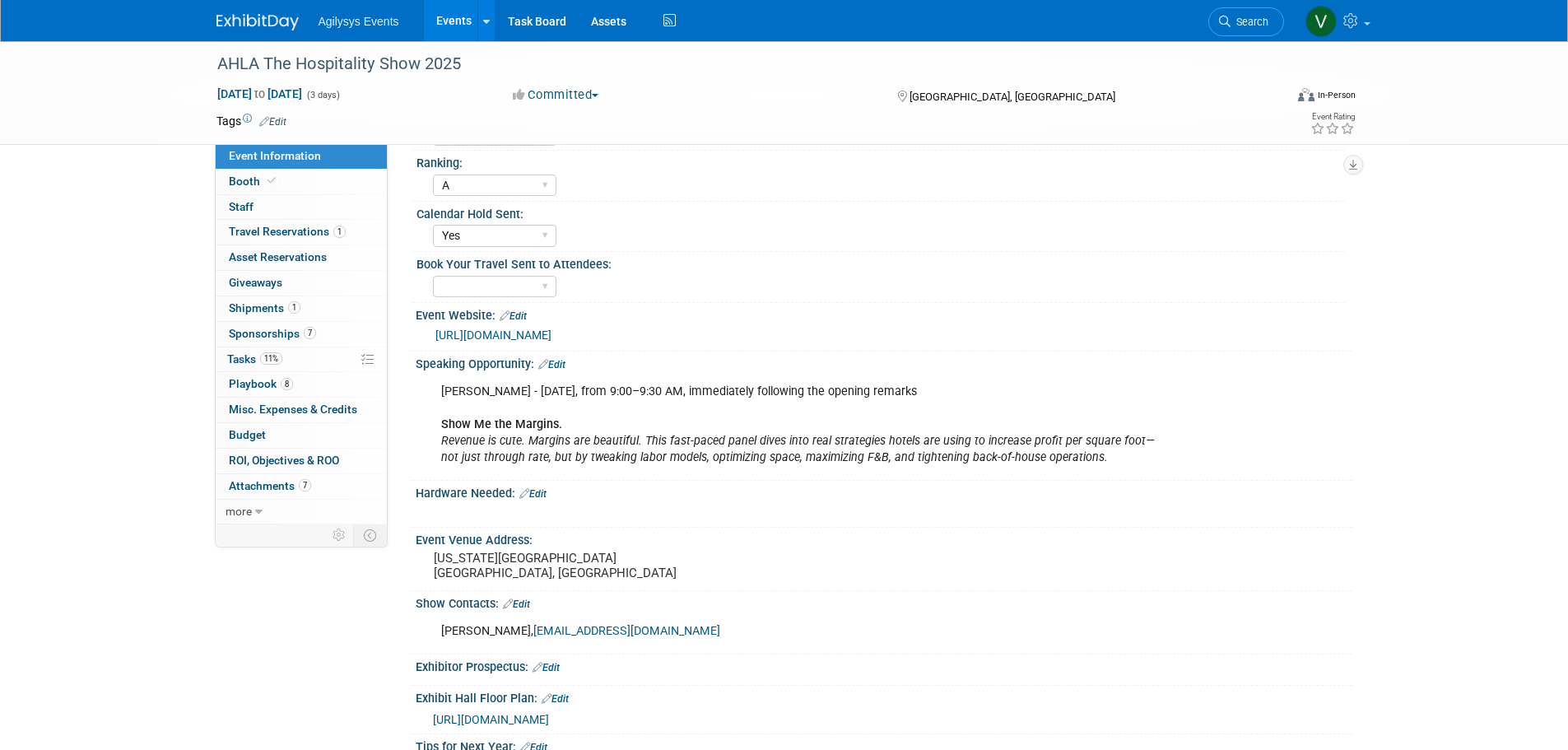
scroll to position [329, 0]
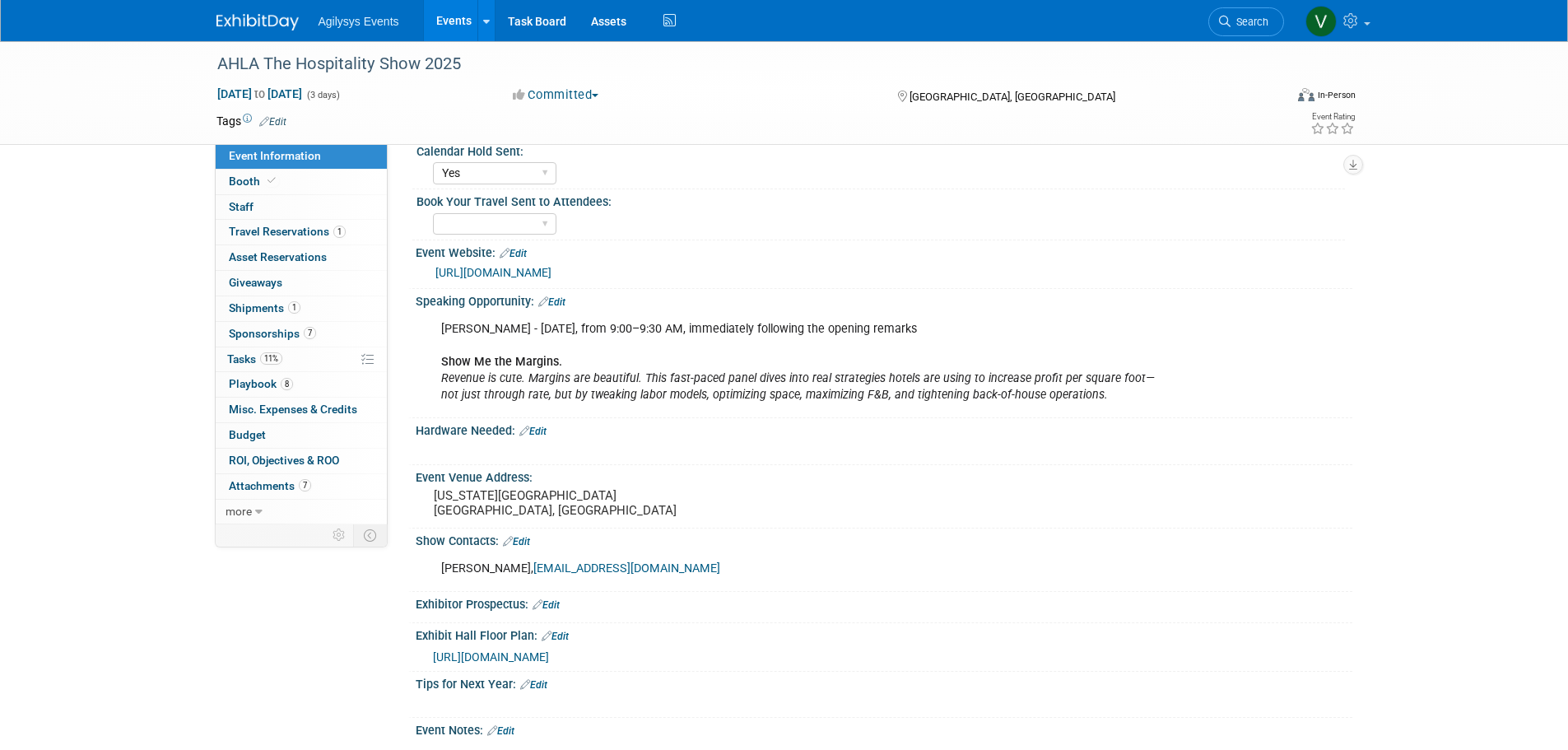
click at [574, 259] on div "[URL][DOMAIN_NAME]" at bounding box center [884, 271] width 912 height 23
click at [552, 269] on link "[URL][DOMAIN_NAME]" at bounding box center [494, 273] width 116 height 14
